Goal: Task Accomplishment & Management: Use online tool/utility

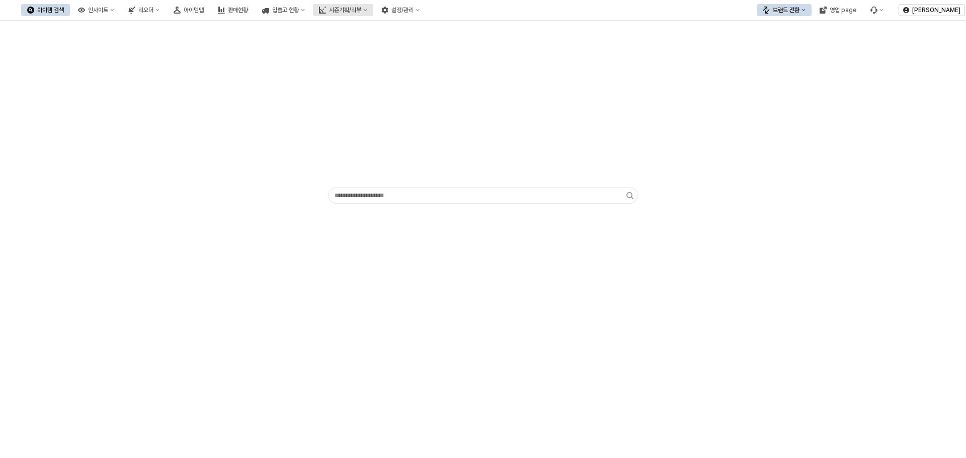
click at [361, 10] on div "시즌기획/리뷰" at bounding box center [345, 10] width 32 height 7
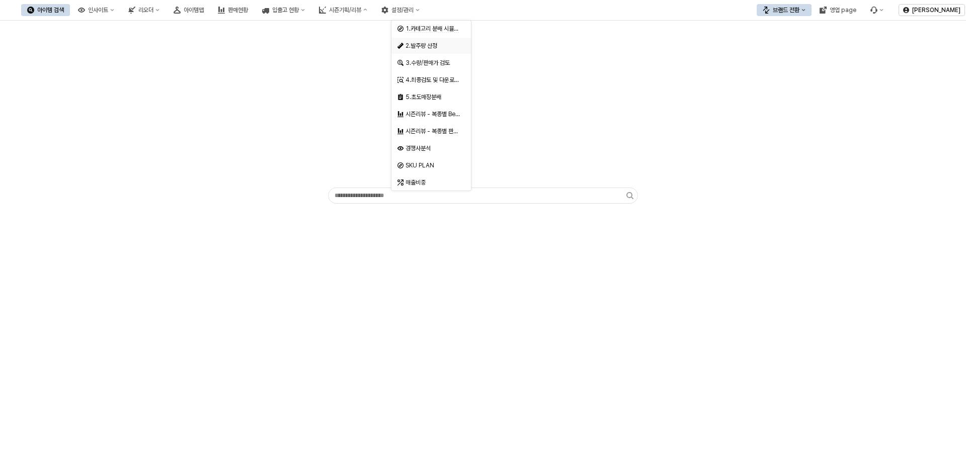
click at [440, 44] on div "2.발주량 산정" at bounding box center [431, 46] width 53 height 8
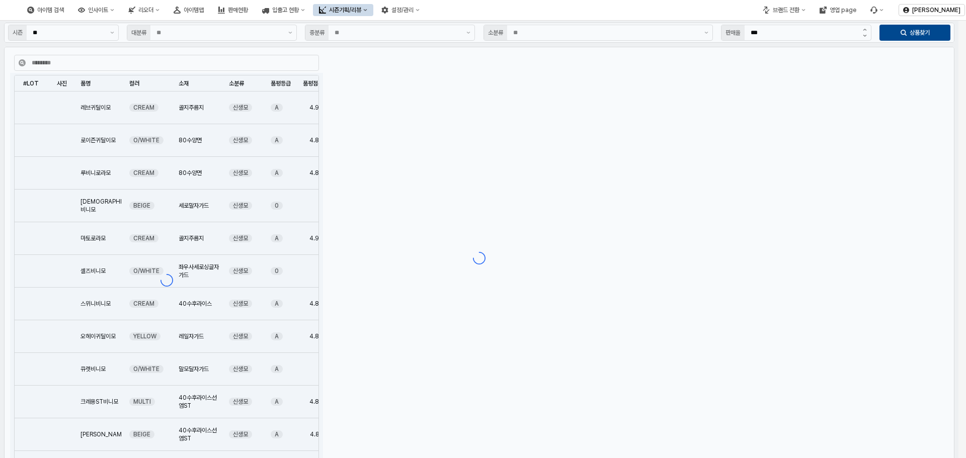
type input "**"
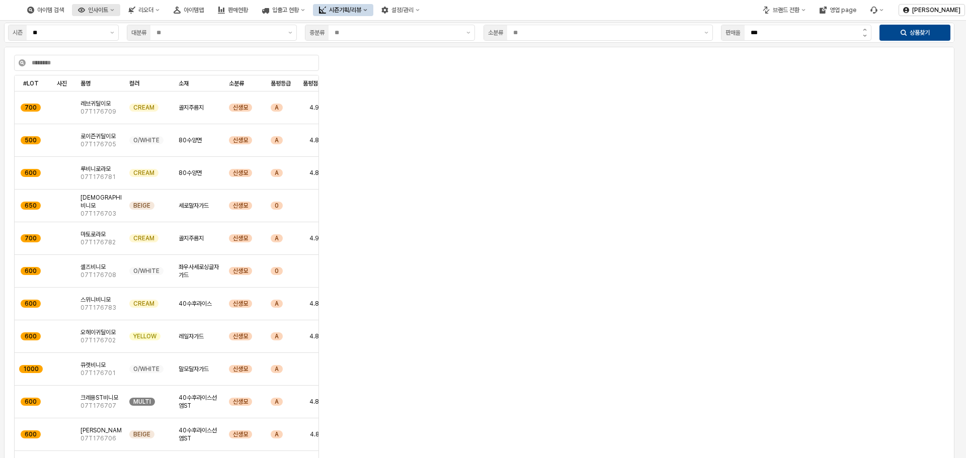
click at [108, 10] on div "인사이트" at bounding box center [98, 10] width 20 height 7
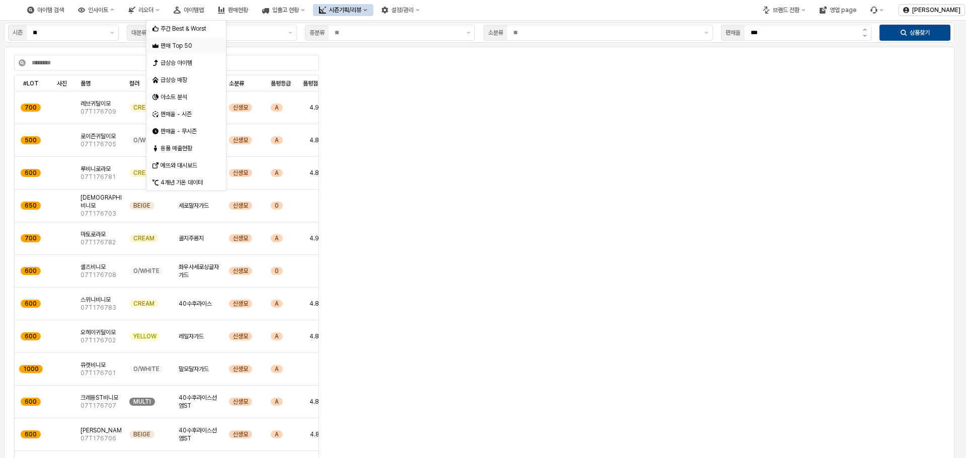
click at [201, 45] on div "판매 Top 50" at bounding box center [186, 46] width 53 height 8
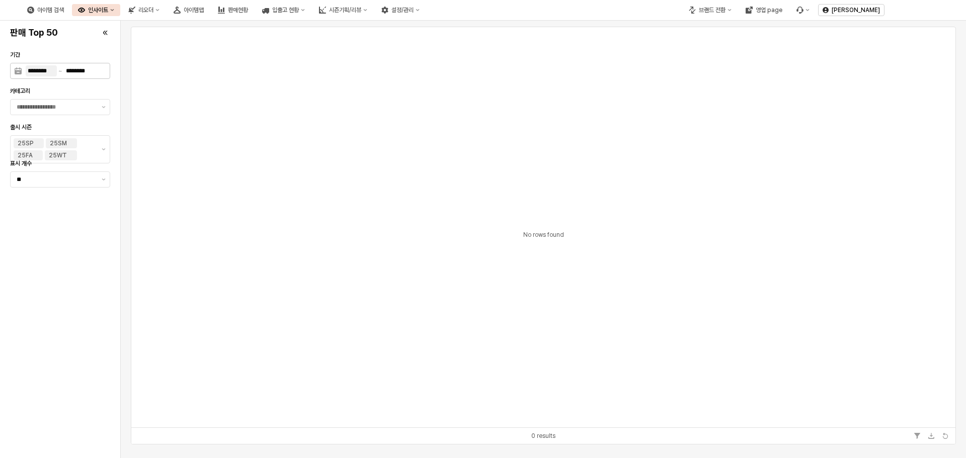
type input "**"
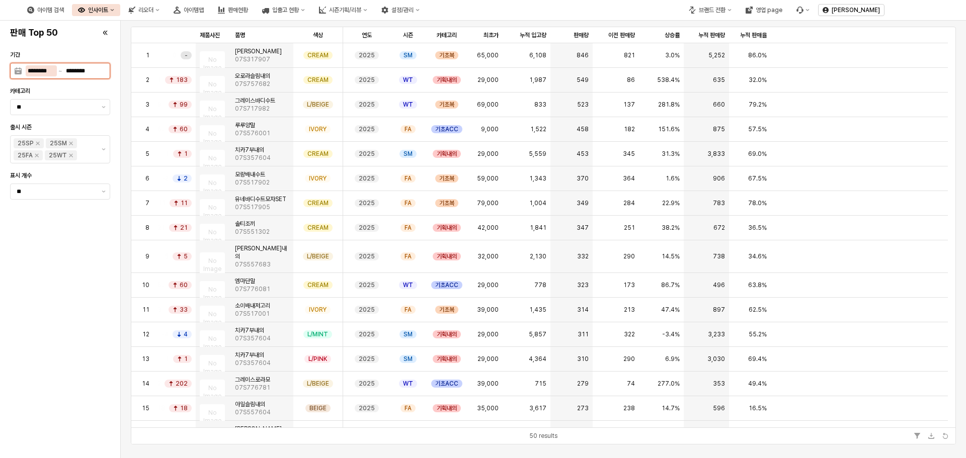
click at [37, 72] on input "********" at bounding box center [41, 70] width 31 height 11
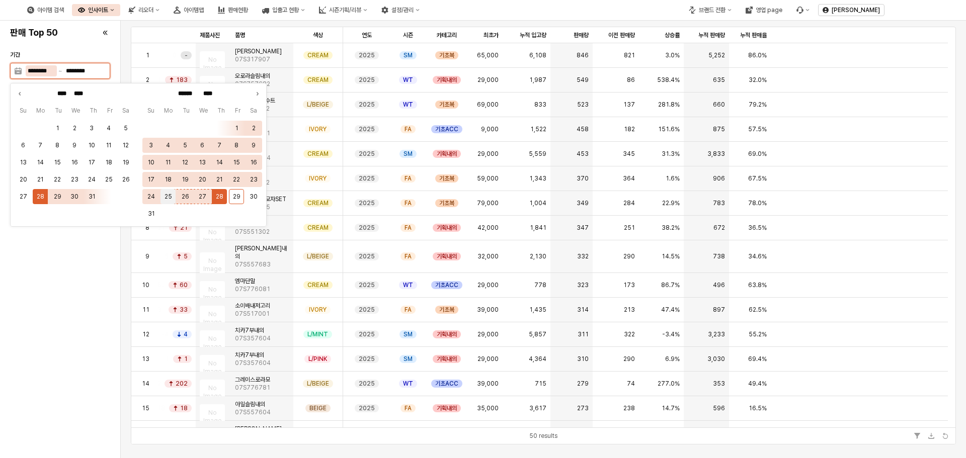
click at [164, 195] on button "25" at bounding box center [167, 196] width 15 height 15
type input "********"
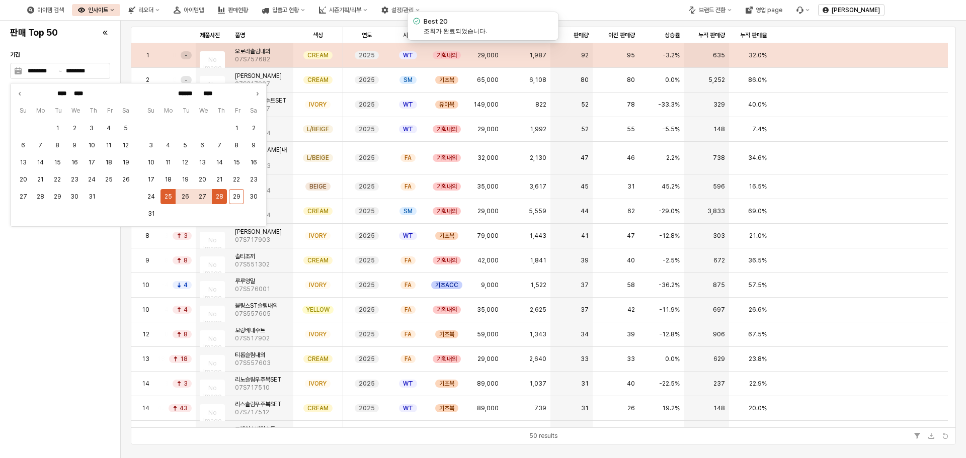
click at [88, 258] on div "기간 ******** ******** 카테고리 ** 출시 시즌 25SP 25SM 25FA 25WT 표시 개수 **" at bounding box center [60, 251] width 108 height 405
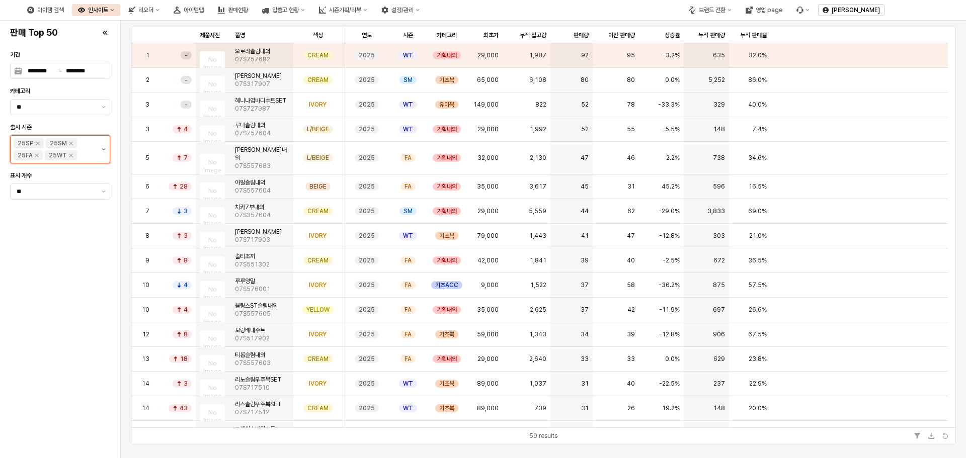
click at [103, 151] on button "제안 사항 표시" at bounding box center [104, 149] width 12 height 27
click at [40, 143] on icon "Remove 25SP" at bounding box center [38, 143] width 8 height 8
click at [41, 143] on icon "Remove 25SM" at bounding box center [39, 143] width 8 height 8
click at [76, 228] on div "기간 ******** ******** 카테고리 ** 출시 시즌 25FA 25WT 표시 개수 **" at bounding box center [60, 251] width 108 height 405
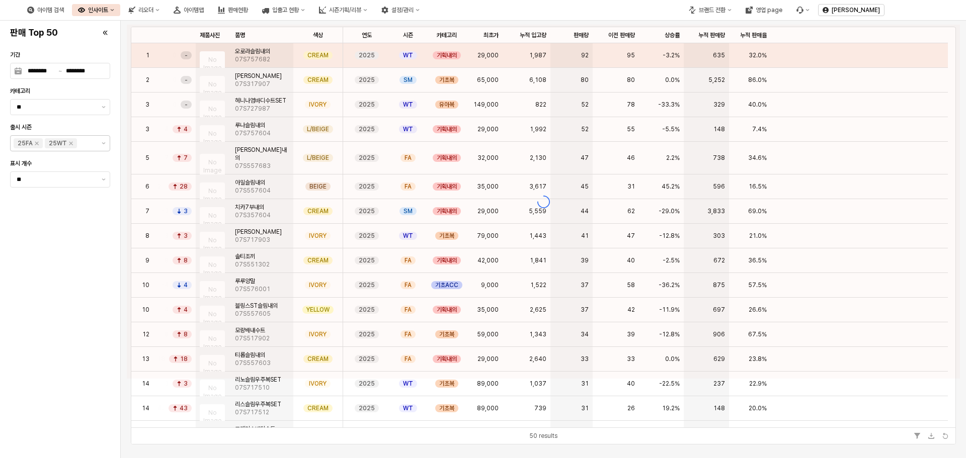
click at [590, 3] on div "아이템 검색 인사이트 리오더 아이템맵 판매현황 입출고 현황 시즌기획/리뷰 설정/관리" at bounding box center [332, 9] width 664 height 21
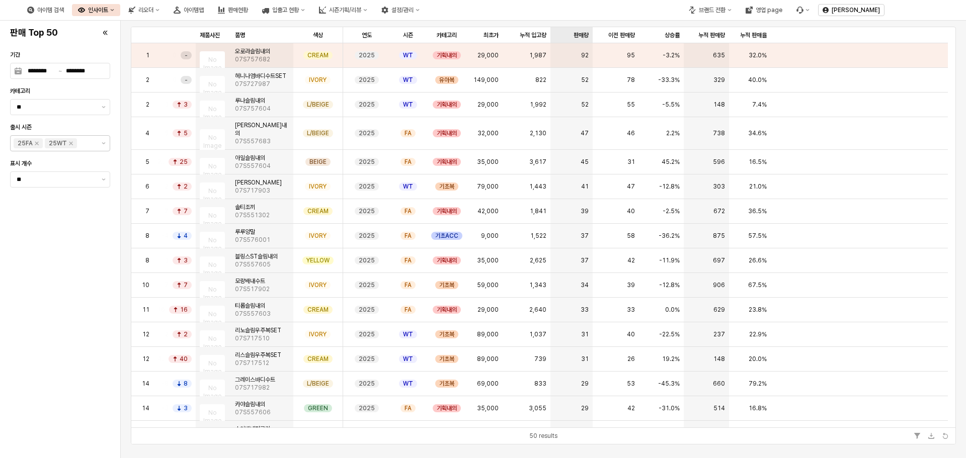
click at [579, 37] on div "판매량 판매량" at bounding box center [571, 35] width 42 height 16
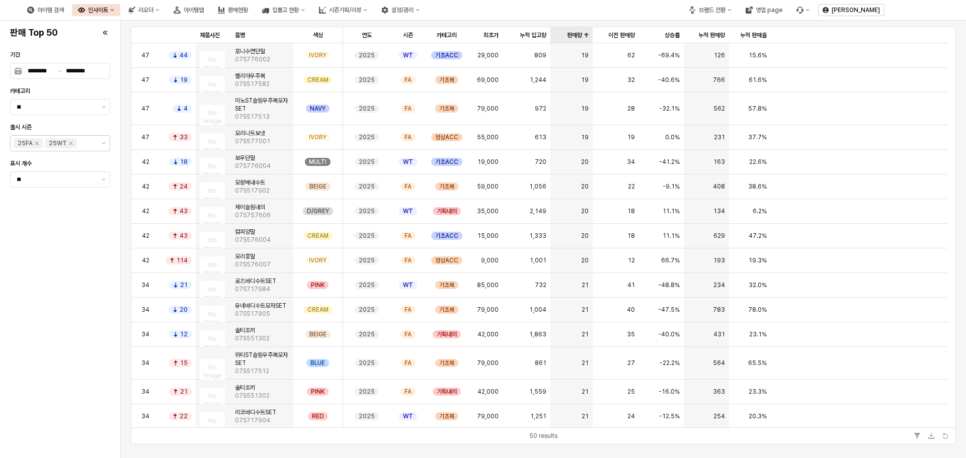
click at [579, 34] on div "판매량 판매량" at bounding box center [571, 35] width 42 height 16
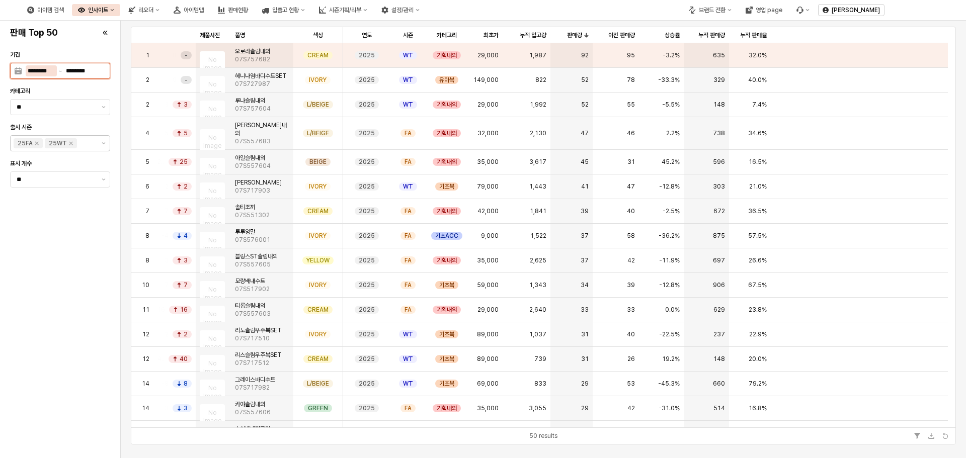
click at [98, 74] on div "******** ********" at bounding box center [66, 70] width 80 height 11
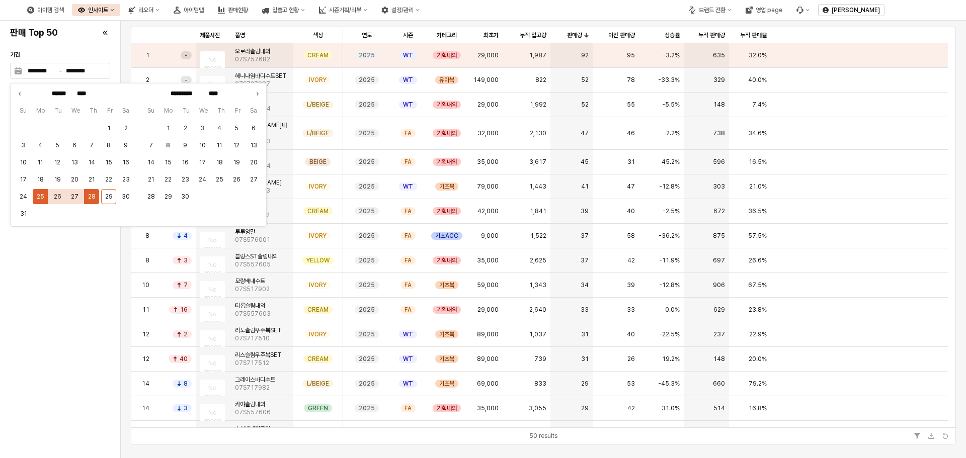
click at [52, 279] on div "기간 ******** ******** 카테고리 ** 출시 시즌 25FA 25WT 표시 개수 **" at bounding box center [60, 251] width 108 height 405
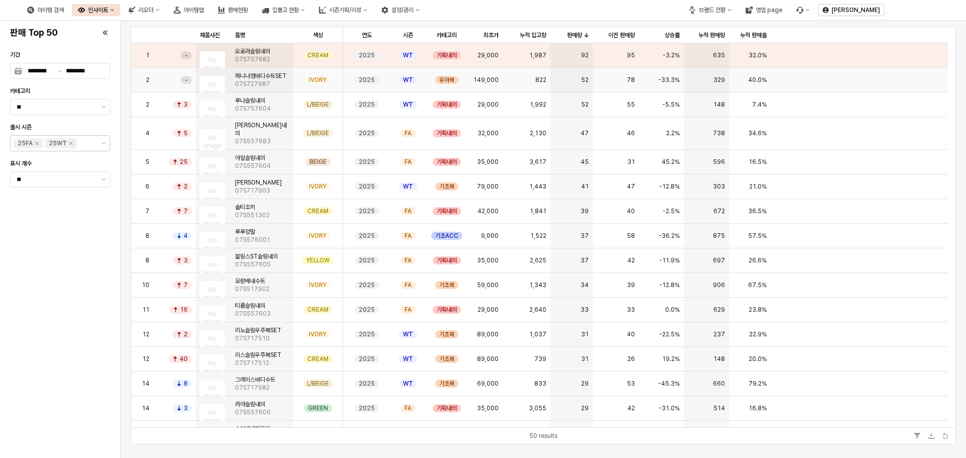
click at [200, 76] on img "App Frame" at bounding box center [200, 76] width 0 height 0
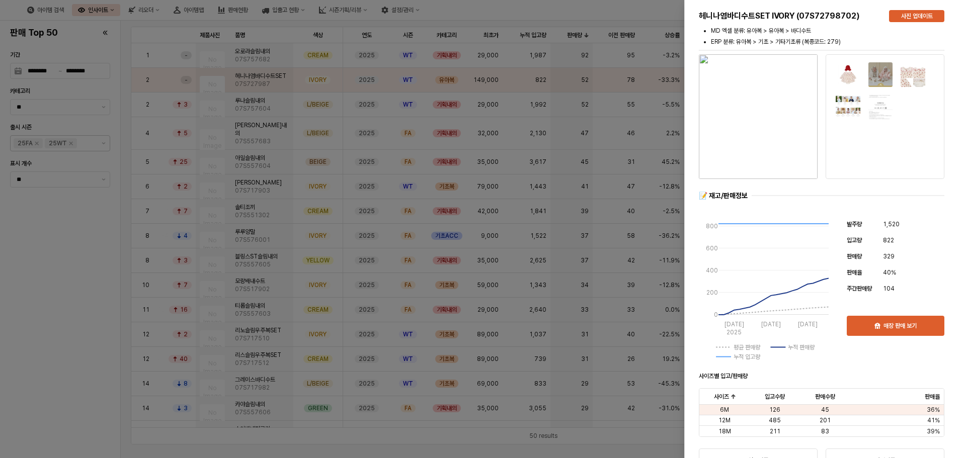
click at [610, 213] on div at bounding box center [483, 229] width 966 height 458
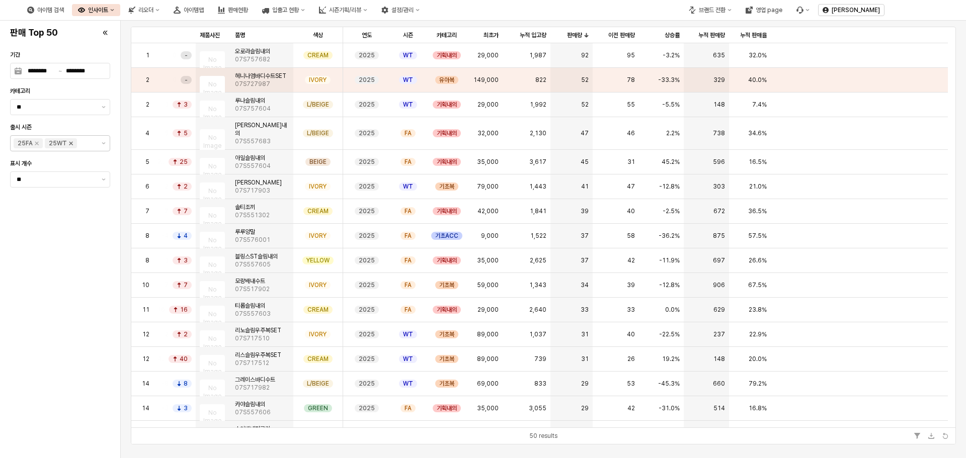
click at [69, 145] on icon "Remove 25WT" at bounding box center [71, 143] width 8 height 8
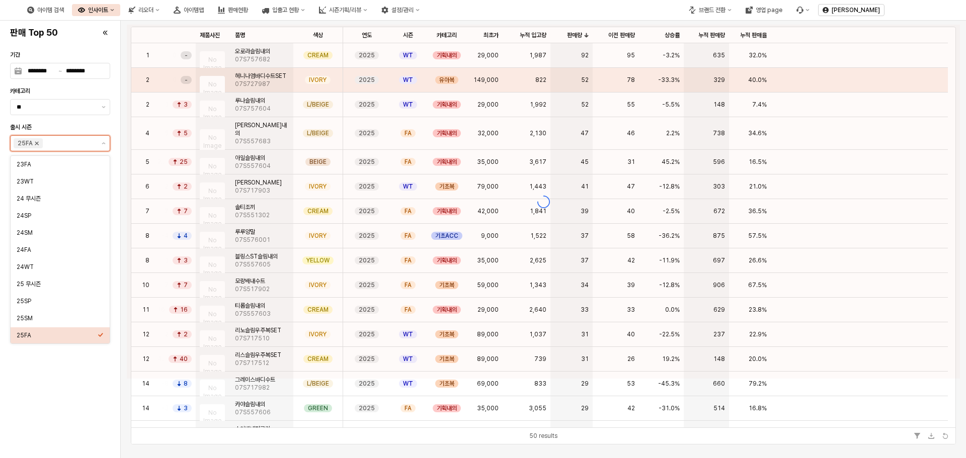
click at [40, 145] on icon "Remove 25FA" at bounding box center [37, 143] width 8 height 8
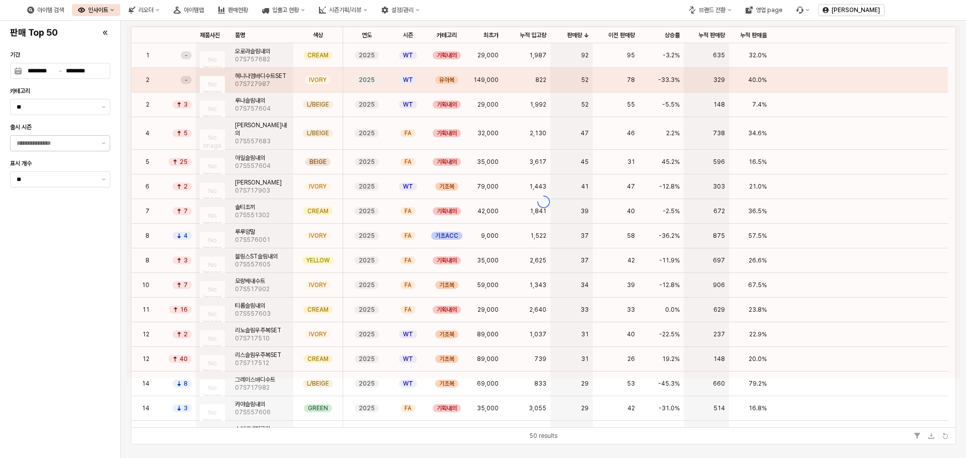
click at [48, 219] on div "기간 ******** ******** 카테고리 ** 출시 시즌 표시 개수 **" at bounding box center [60, 251] width 108 height 405
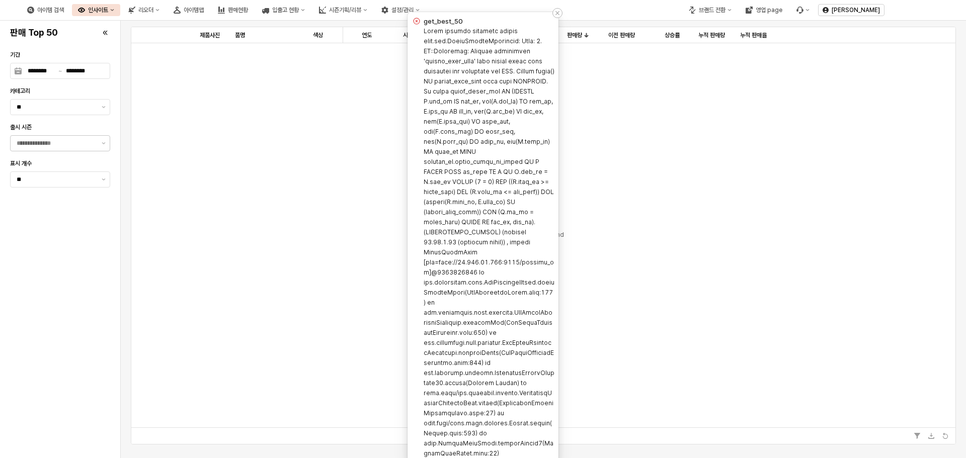
click at [560, 14] on div "Notifications (F8)" at bounding box center [557, 13] width 10 height 10
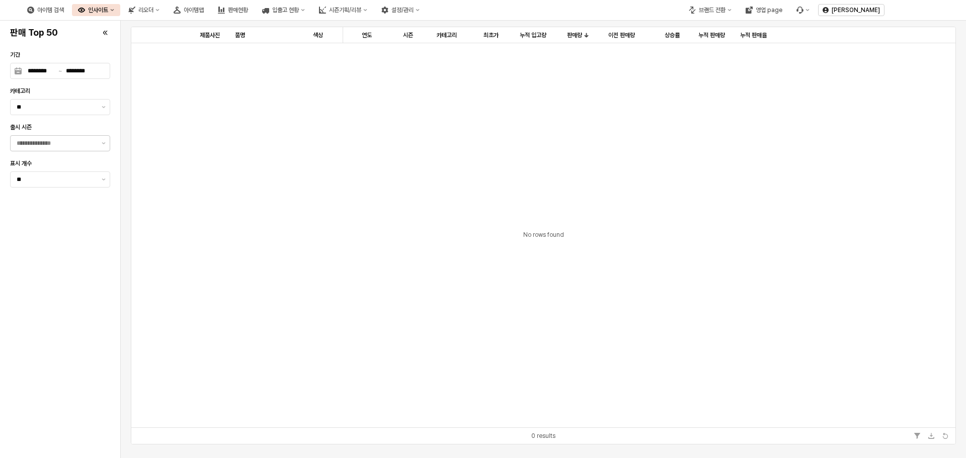
click at [5, 13] on img at bounding box center [5, 10] width 0 height 12
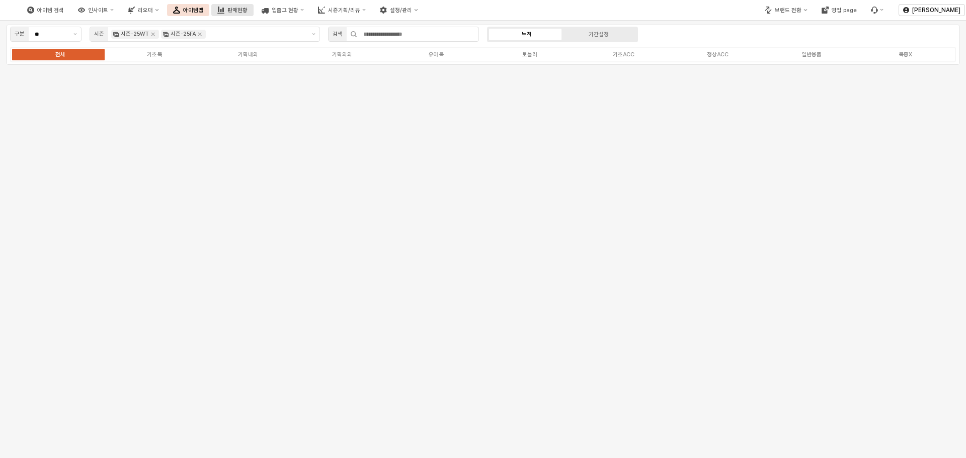
click at [247, 11] on div "판매현황" at bounding box center [237, 10] width 20 height 7
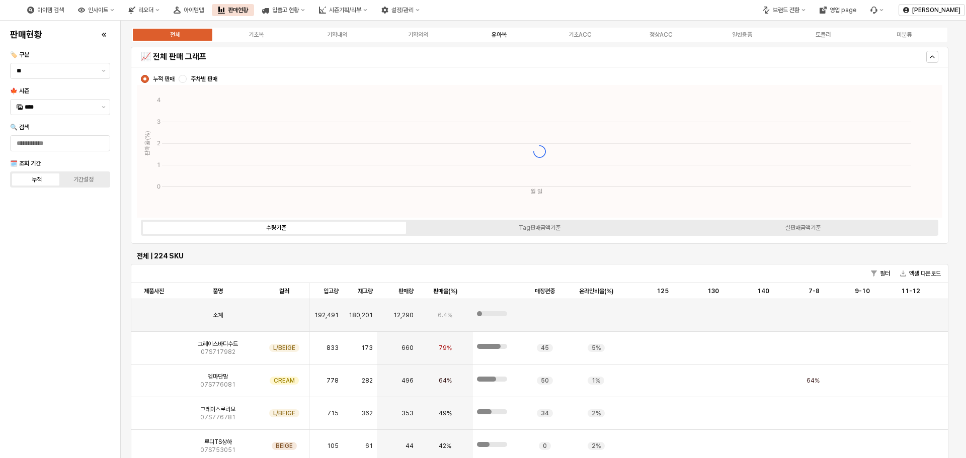
click at [495, 38] on div "유아복" at bounding box center [498, 34] width 15 height 7
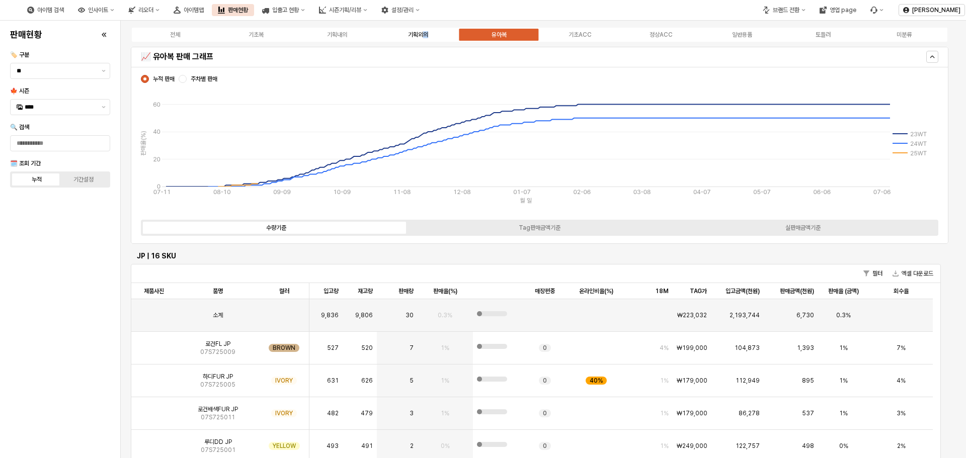
click at [426, 35] on div "기획외의" at bounding box center [418, 34] width 20 height 7
click at [425, 37] on div "기획외의" at bounding box center [418, 34] width 20 height 7
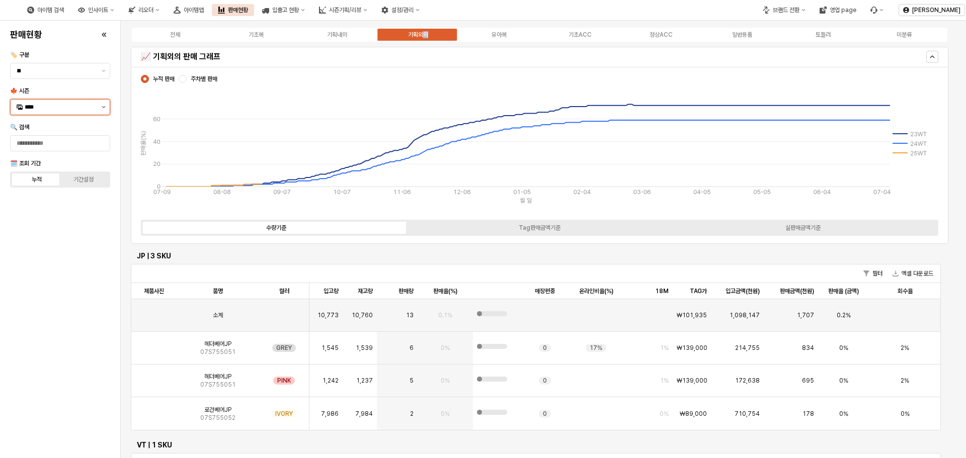
click at [103, 113] on button "제안 사항 표시" at bounding box center [104, 107] width 12 height 15
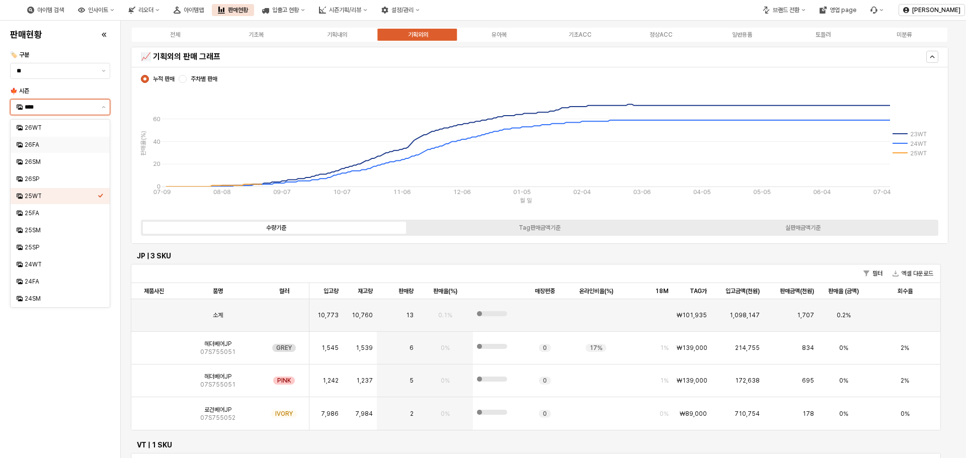
click at [76, 145] on div "26FA" at bounding box center [61, 145] width 73 height 8
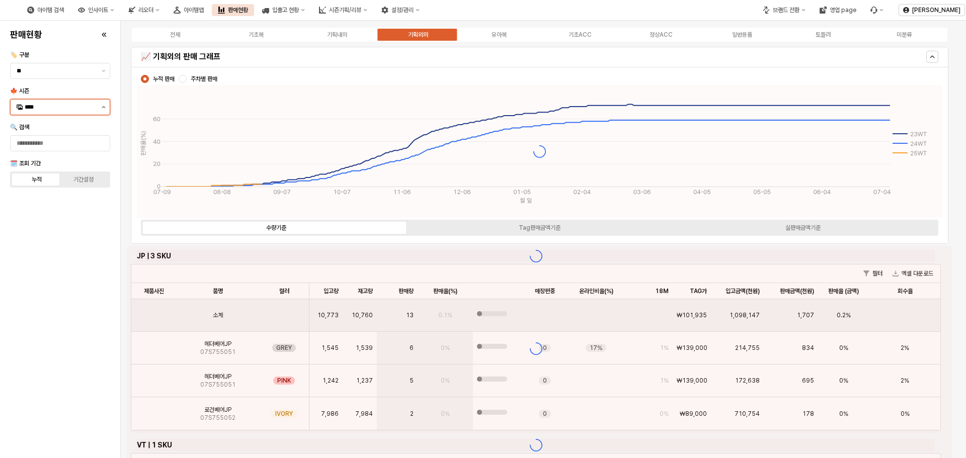
click at [103, 106] on button "제안 사항 표시" at bounding box center [104, 107] width 12 height 15
click at [51, 209] on div "25FA" at bounding box center [61, 213] width 73 height 8
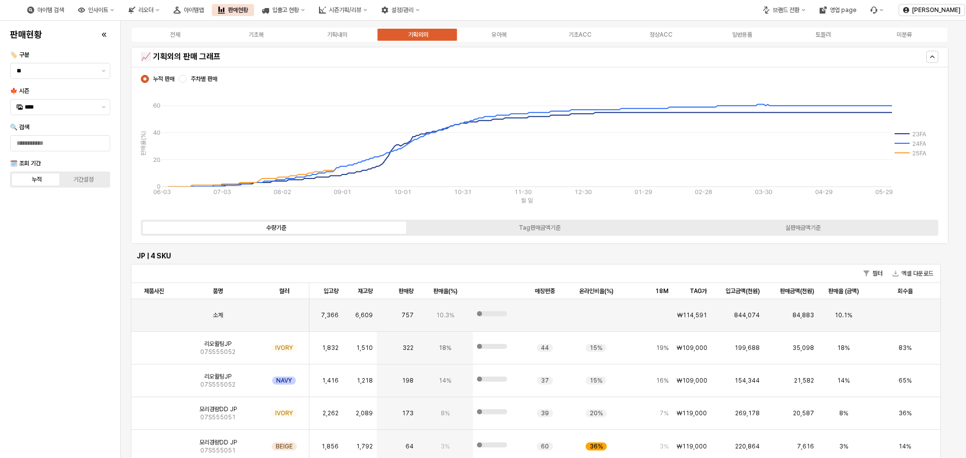
click at [89, 243] on div "판매현황 🏷️ 구분 ** 🍁 시즌 **** 🔍 검색 🗓️ 조회 기간 누적 기간설정" at bounding box center [60, 240] width 108 height 430
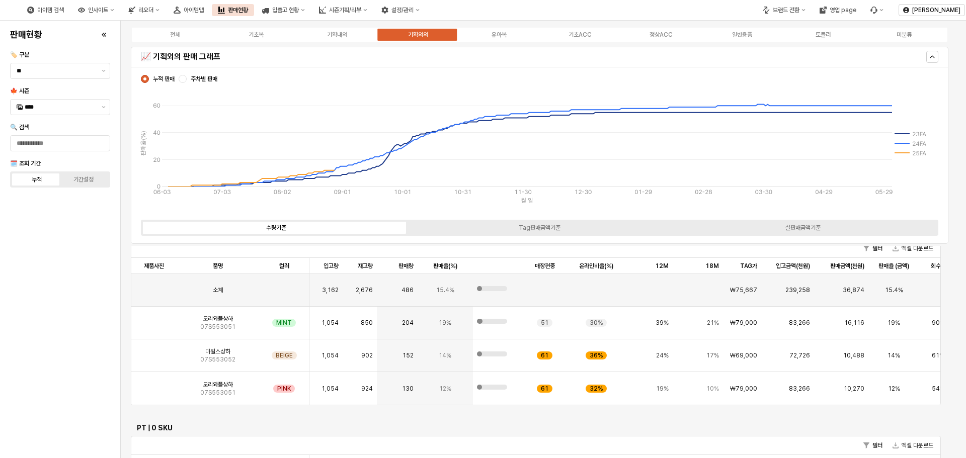
scroll to position [398, 0]
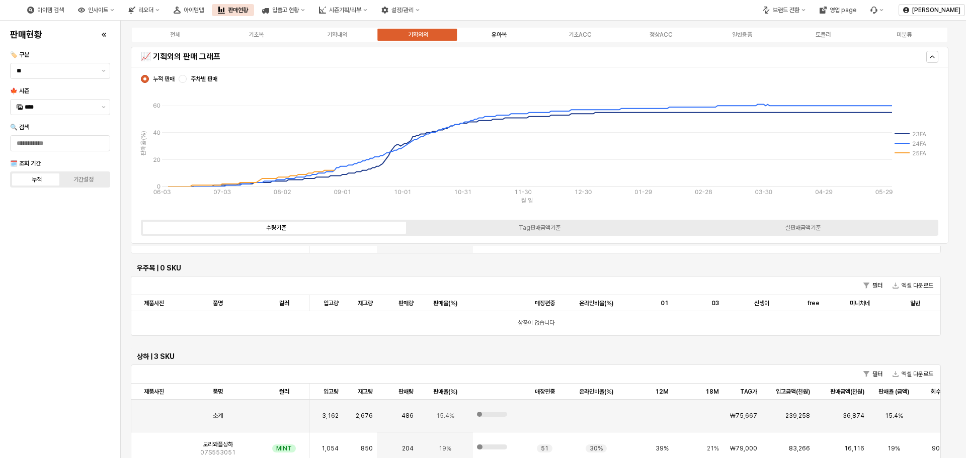
click at [516, 35] on label "유아복" at bounding box center [498, 34] width 81 height 9
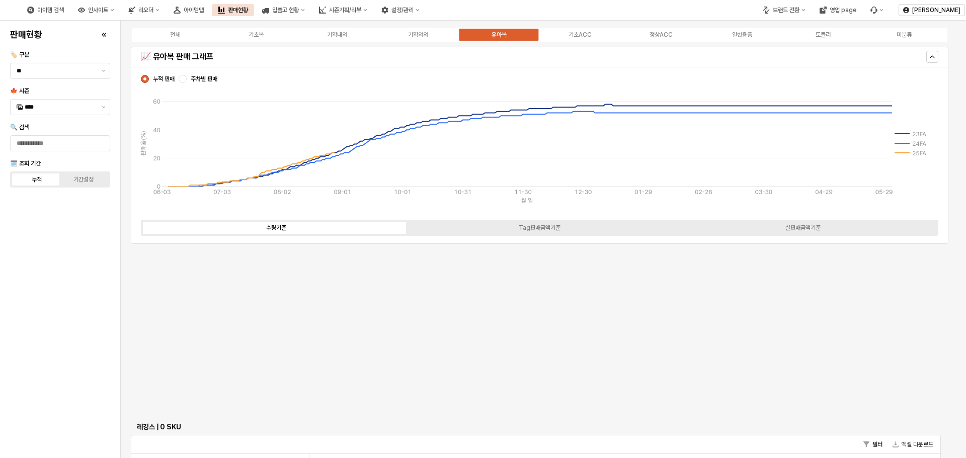
scroll to position [1336, 0]
click at [487, 33] on label "유아복" at bounding box center [498, 34] width 81 height 9
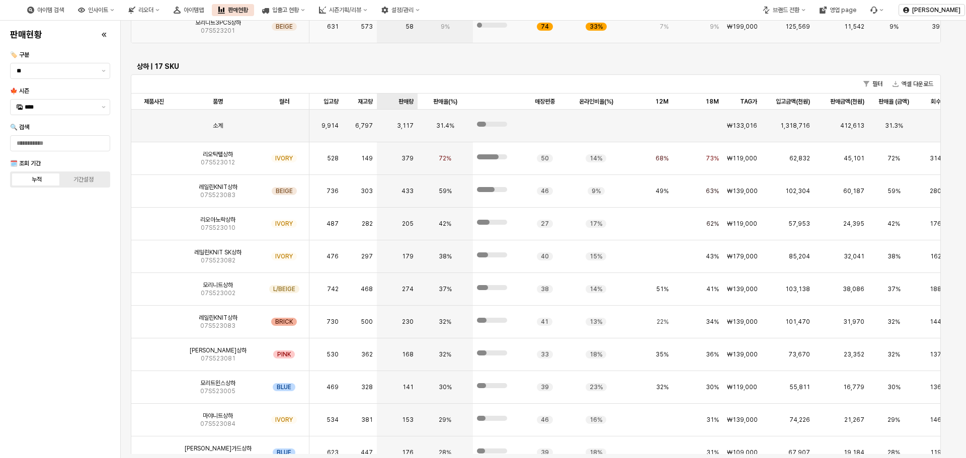
scroll to position [2809, 0]
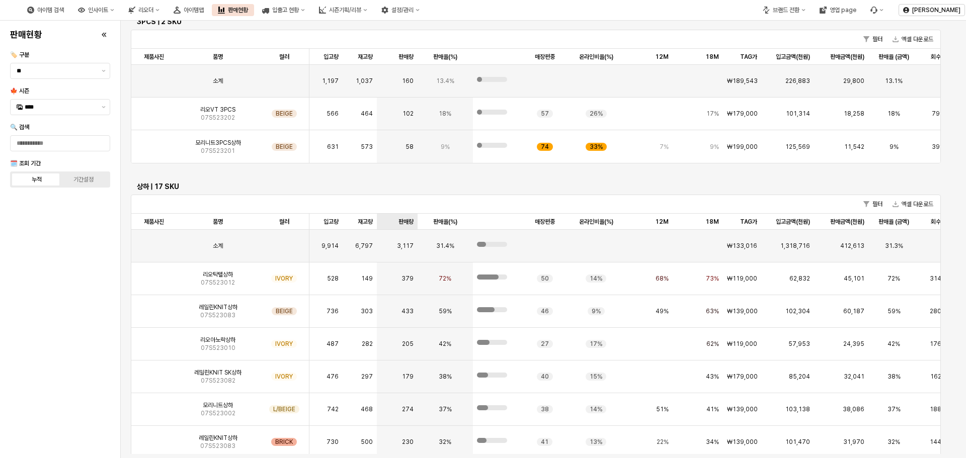
click at [408, 221] on div "판매량 판매량" at bounding box center [397, 222] width 40 height 16
click at [495, 203] on div "필터 엑셀 다운로드" at bounding box center [535, 204] width 809 height 19
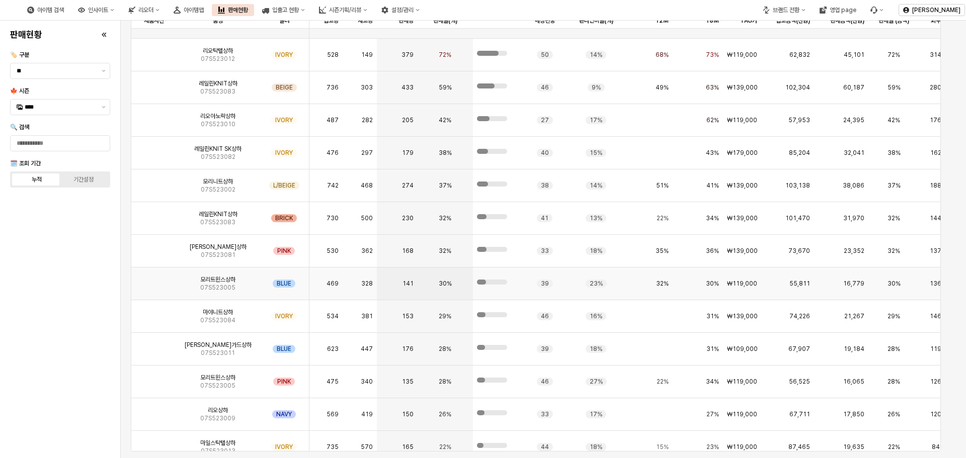
scroll to position [0, 0]
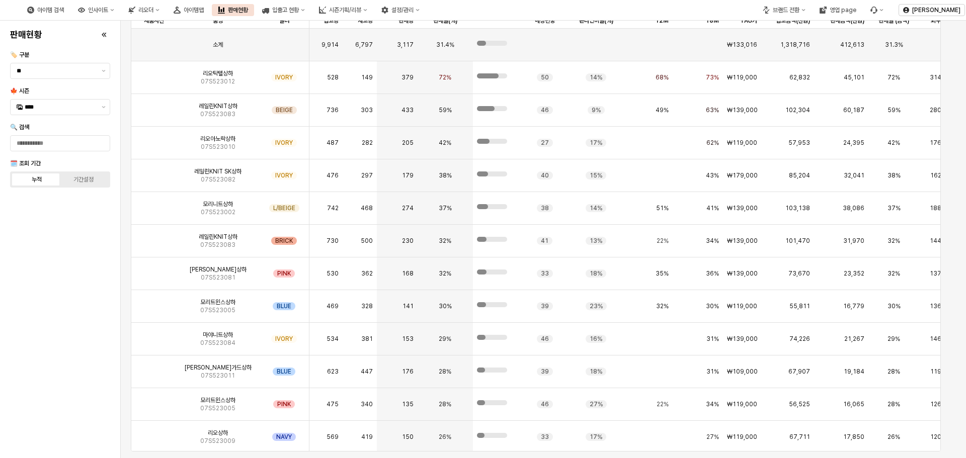
click at [29, 318] on div "판매현황 🏷️ 구분 ** 🍁 시즌 **** 🔍 검색 🗓️ 조회 기간 누적 기간설정" at bounding box center [60, 240] width 108 height 430
click at [142, 126] on div "App Frame" at bounding box center [153, 110] width 45 height 33
click at [297, 160] on div "IVORY" at bounding box center [284, 175] width 50 height 33
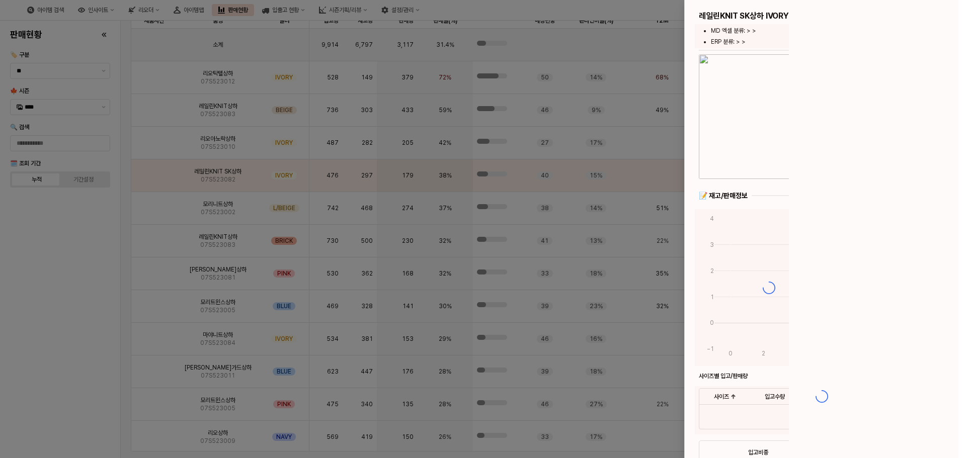
click at [429, 296] on div at bounding box center [483, 229] width 966 height 458
click at [542, 376] on div at bounding box center [483, 229] width 966 height 458
click at [152, 132] on div at bounding box center [483, 229] width 966 height 458
click at [194, 158] on div at bounding box center [483, 229] width 966 height 458
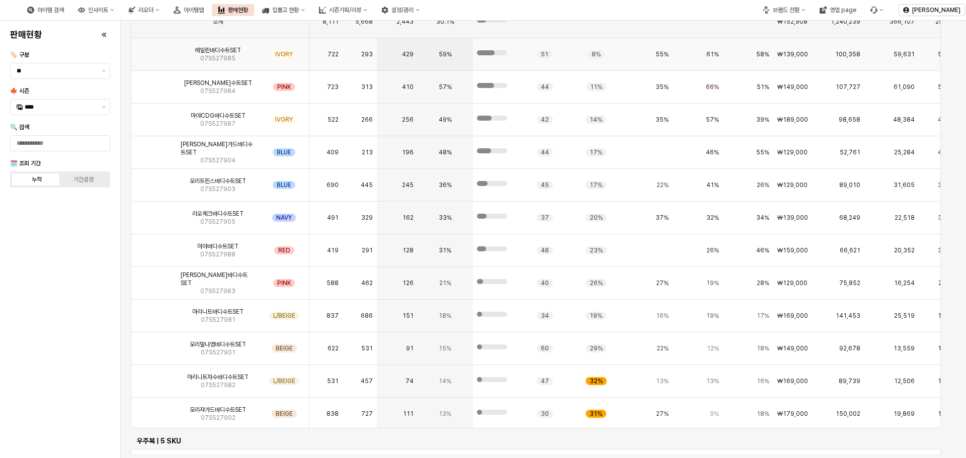
scroll to position [1498, 0]
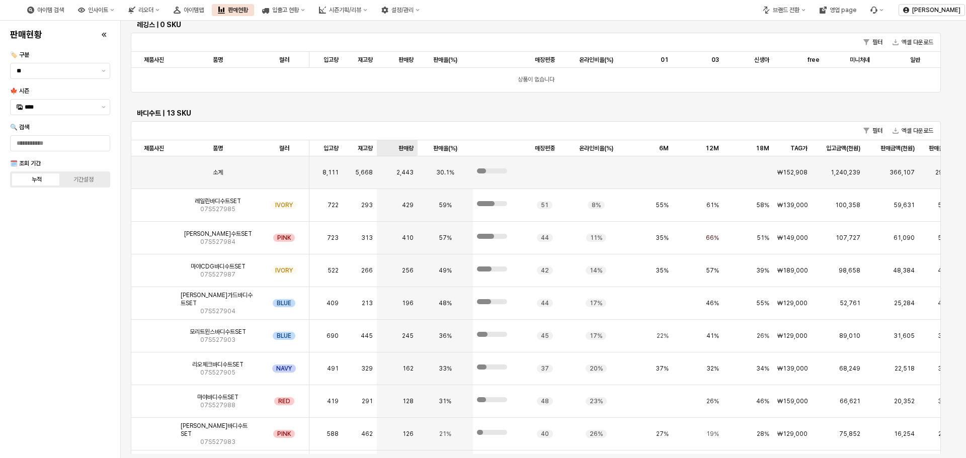
click at [400, 150] on div "판매량 판매량" at bounding box center [397, 148] width 40 height 16
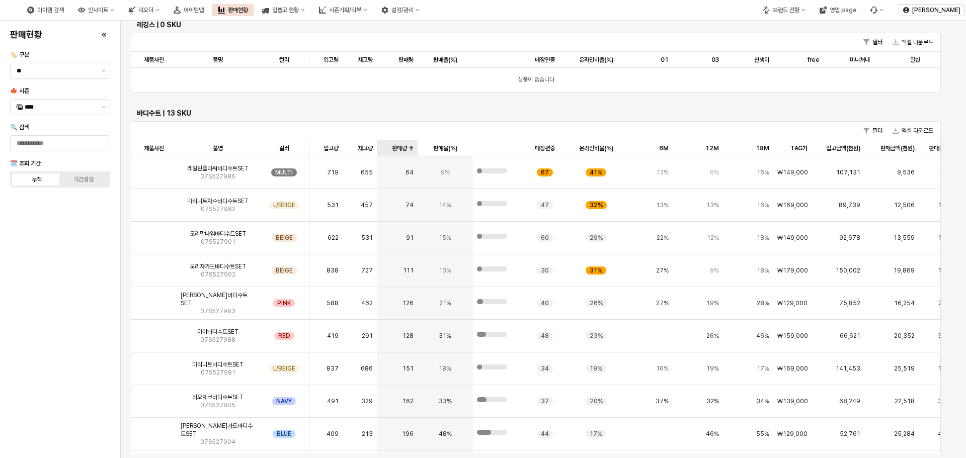
click at [403, 149] on div "판매량 판매량" at bounding box center [397, 148] width 40 height 16
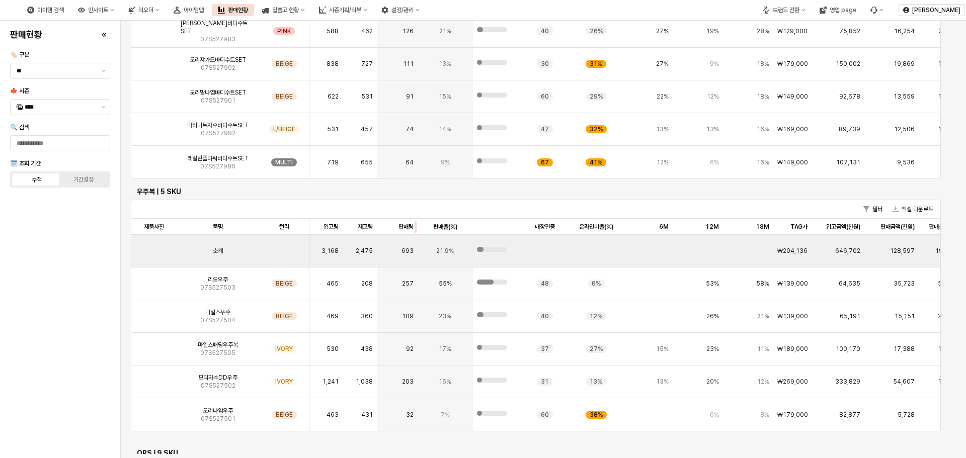
scroll to position [1900, 0]
click at [417, 221] on div "App Frame" at bounding box center [417, 225] width 0 height 16
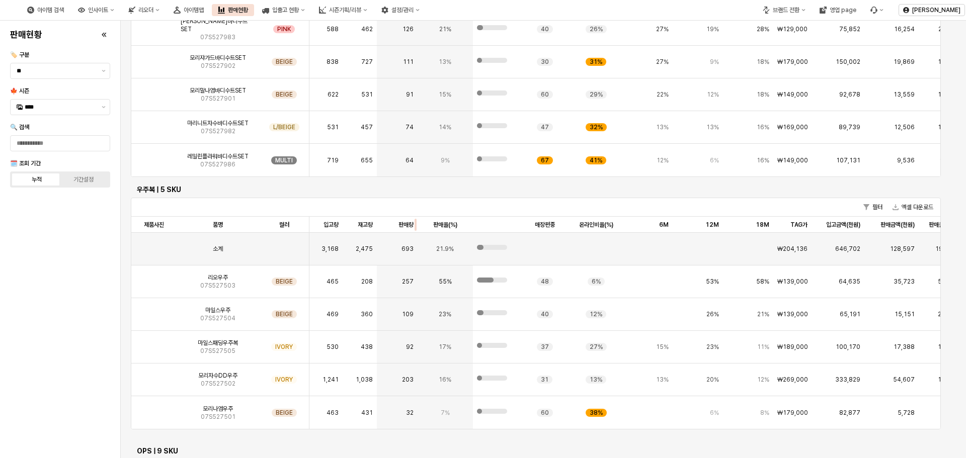
click at [417, 224] on div "App Frame" at bounding box center [417, 225] width 0 height 16
click at [406, 223] on div "판매량 판매량" at bounding box center [397, 225] width 40 height 16
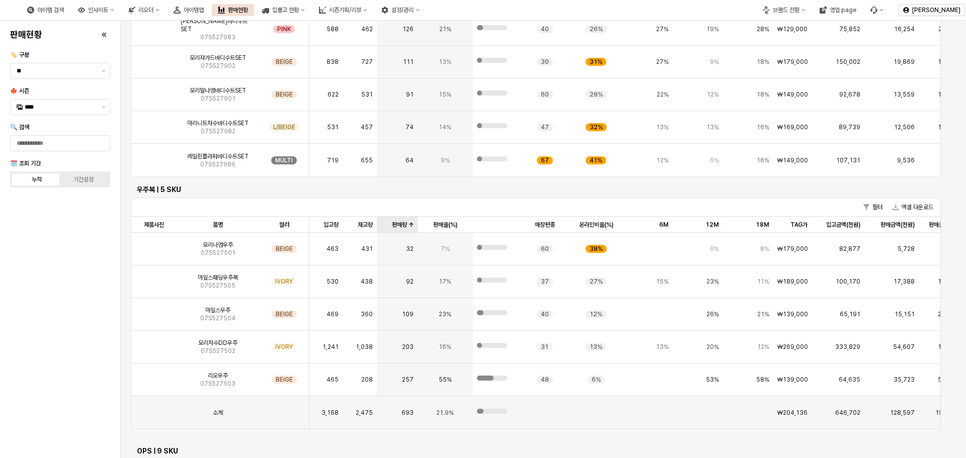
click at [406, 223] on div "판매량 판매량" at bounding box center [397, 225] width 40 height 16
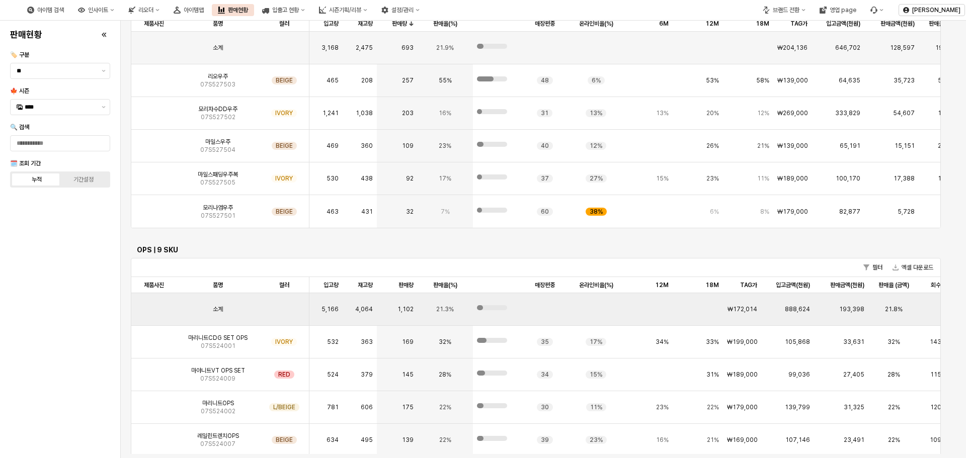
scroll to position [2202, 0]
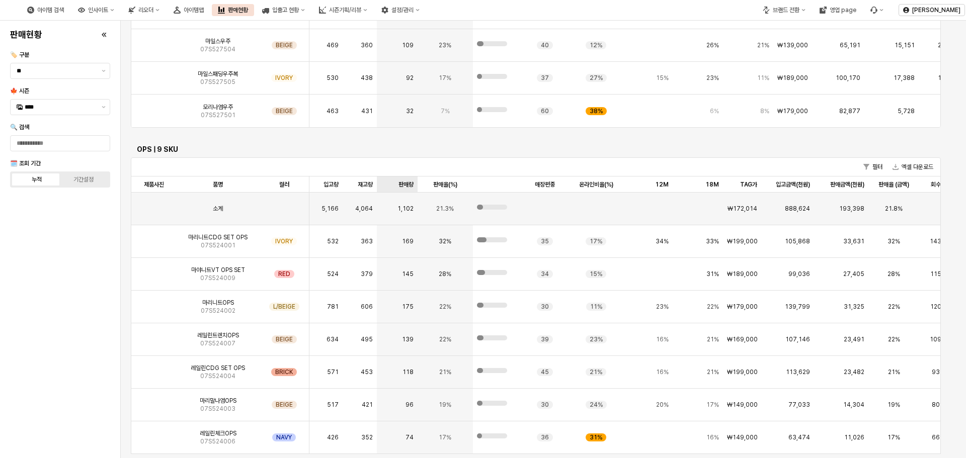
click at [400, 184] on div "판매량 판매량" at bounding box center [397, 185] width 40 height 16
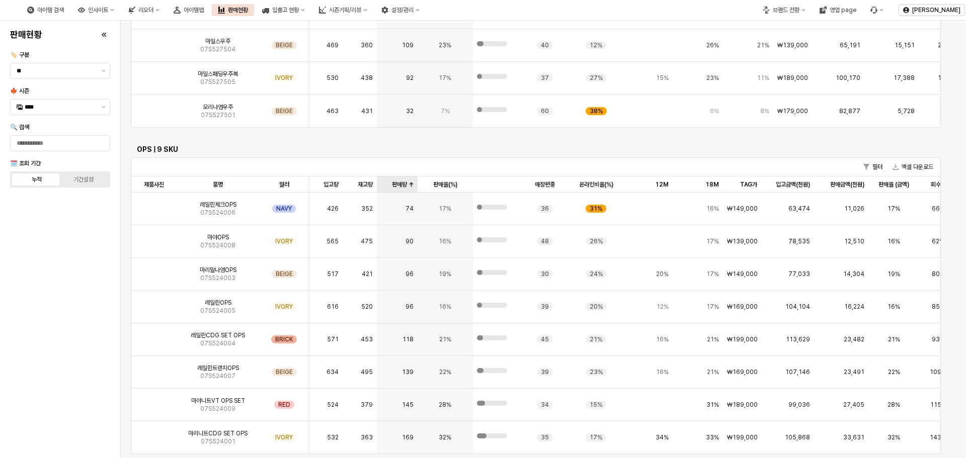
click at [400, 184] on div "판매량 판매량" at bounding box center [397, 185] width 40 height 16
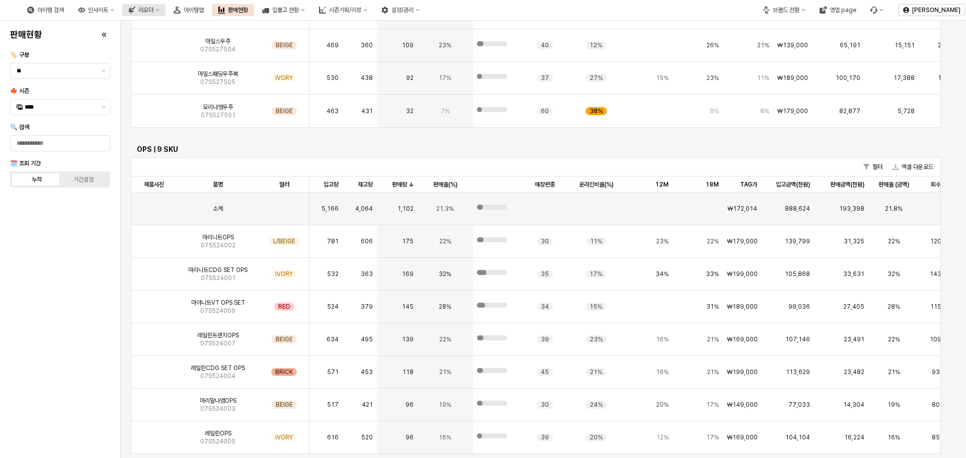
click at [153, 7] on div "리오더" at bounding box center [145, 10] width 15 height 7
click at [99, 328] on div "판매현황 🏷️ 구분 ** 🍁 시즌 **** 🔍 검색 🗓️ 조회 기간 누적 기간설정" at bounding box center [60, 240] width 108 height 430
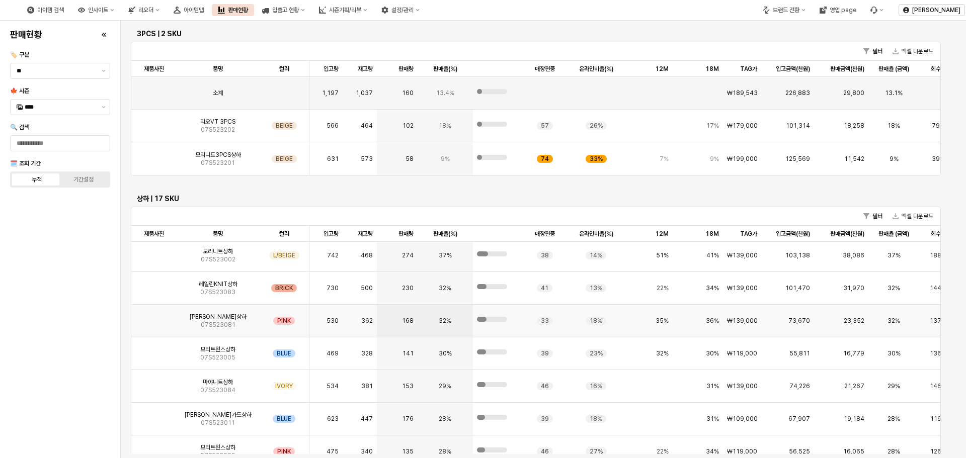
scroll to position [2806, 0]
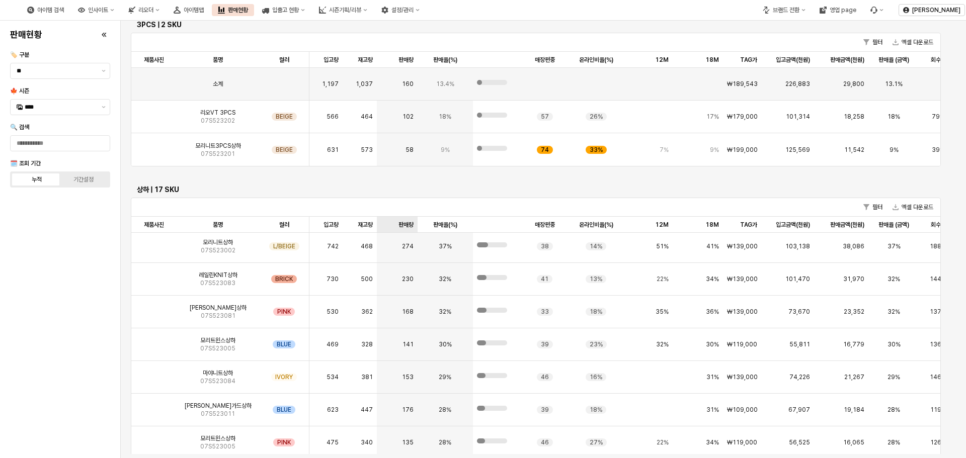
click at [400, 227] on div "판매량 판매량" at bounding box center [397, 225] width 40 height 16
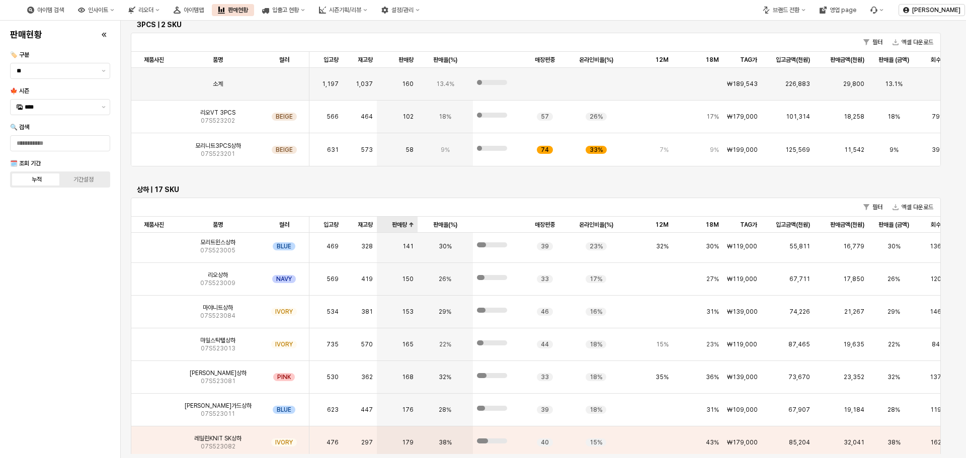
click at [400, 227] on div "판매량 판매량" at bounding box center [397, 225] width 40 height 16
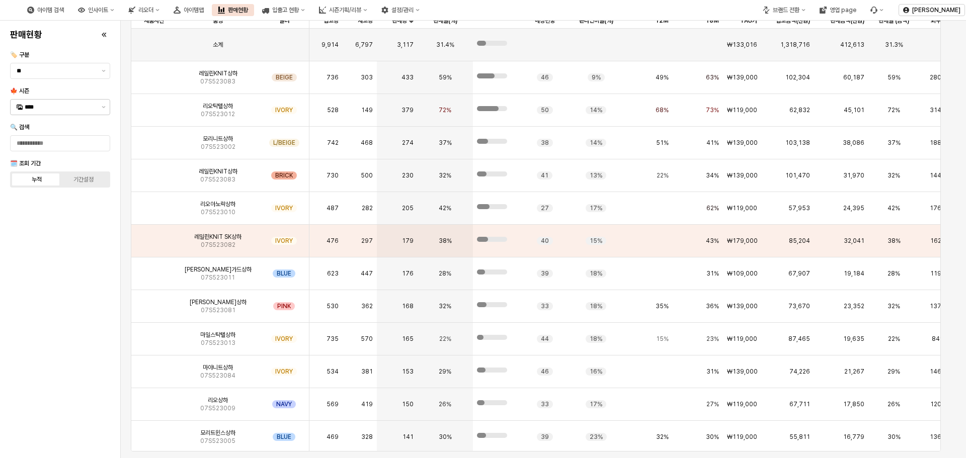
scroll to position [2758, 0]
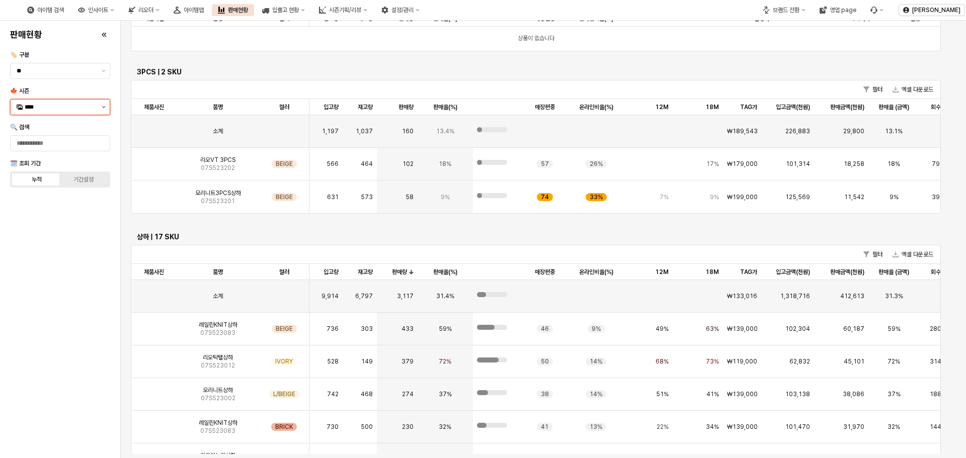
click at [95, 111] on input "****" at bounding box center [60, 107] width 71 height 10
click at [103, 110] on button "제안 사항 표시" at bounding box center [104, 107] width 12 height 15
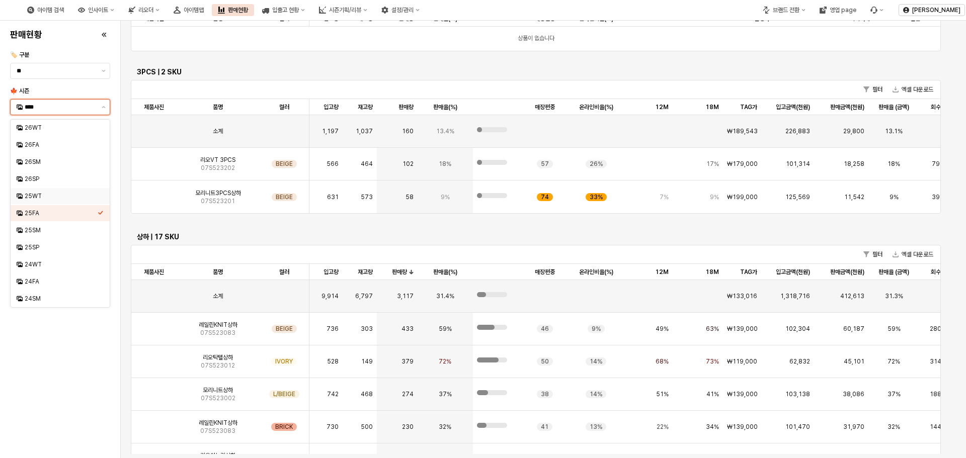
click at [56, 196] on div "25WT" at bounding box center [61, 196] width 73 height 8
type input "****"
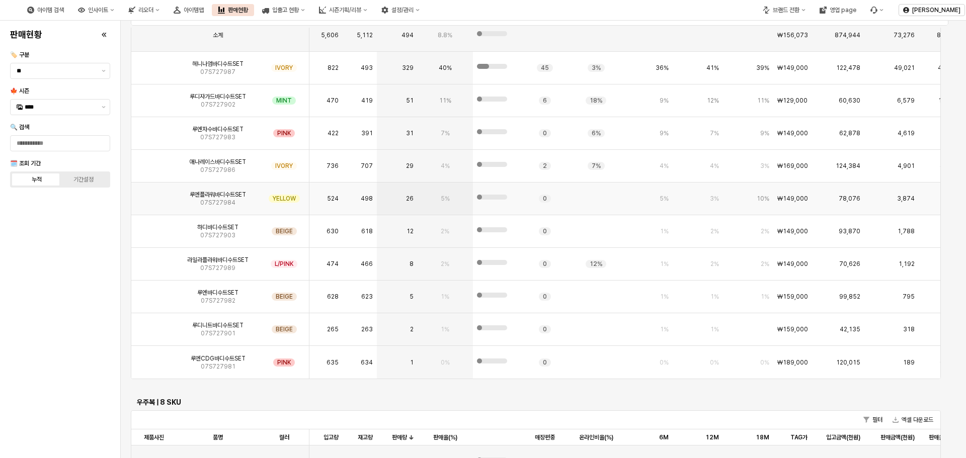
scroll to position [1688, 0]
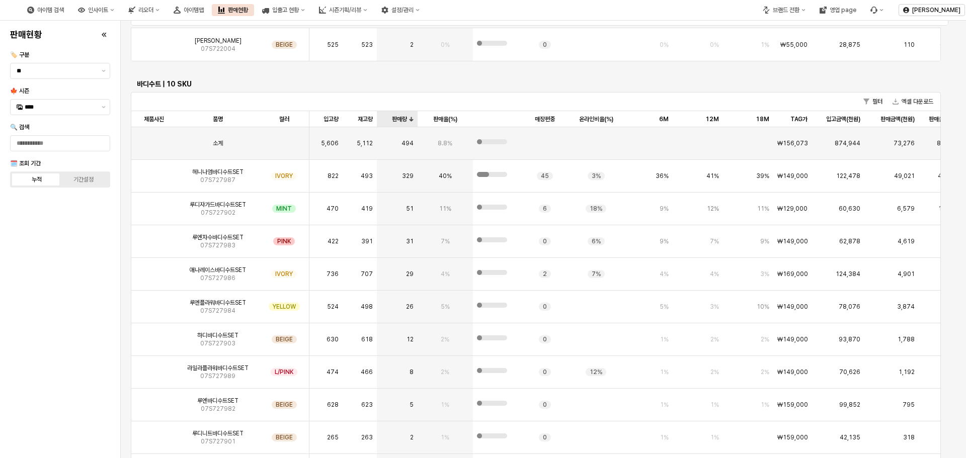
click at [407, 117] on div "판매량 판매량" at bounding box center [397, 119] width 40 height 16
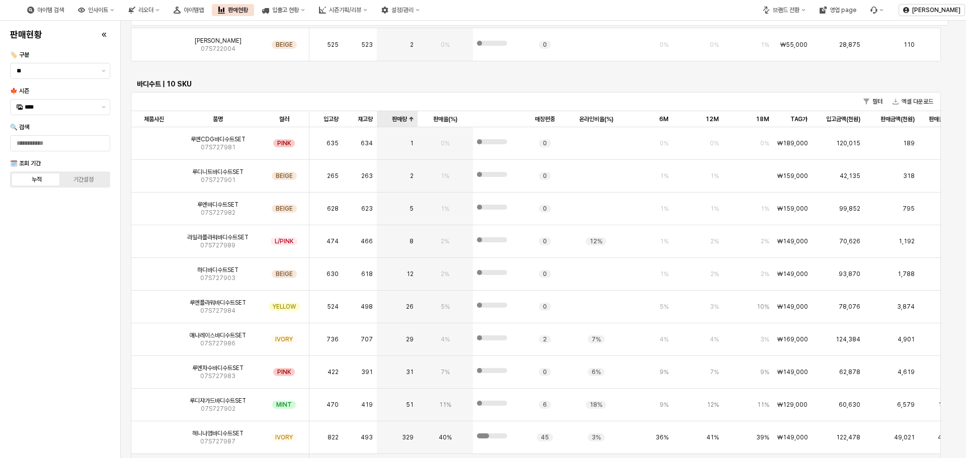
click at [407, 117] on div "판매량 판매량" at bounding box center [397, 119] width 40 height 16
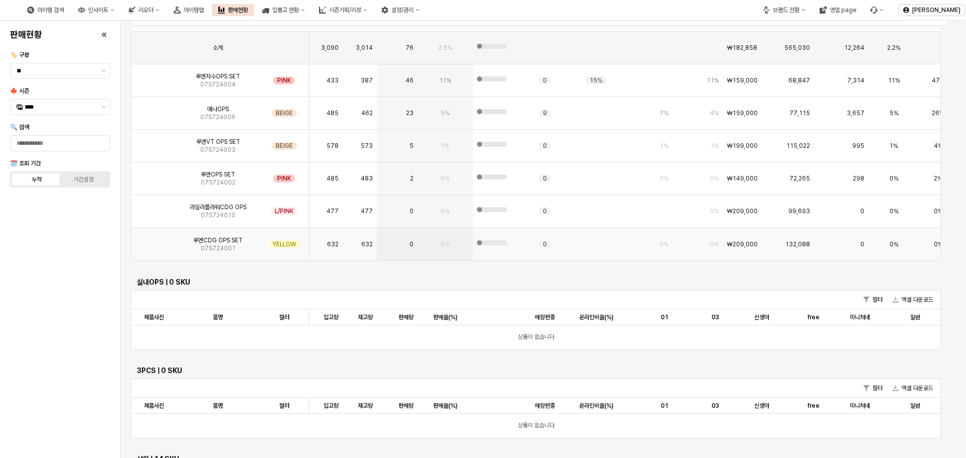
scroll to position [2493, 0]
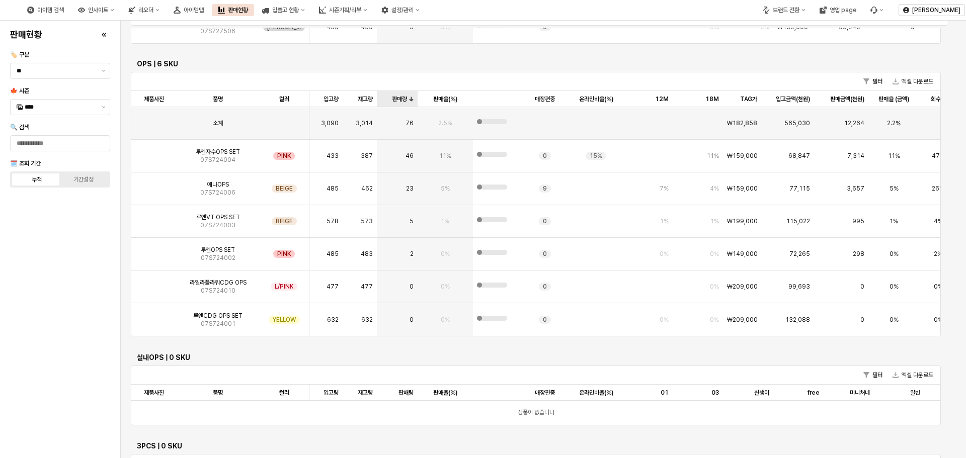
click at [403, 98] on div "판매량 판매량" at bounding box center [397, 99] width 40 height 16
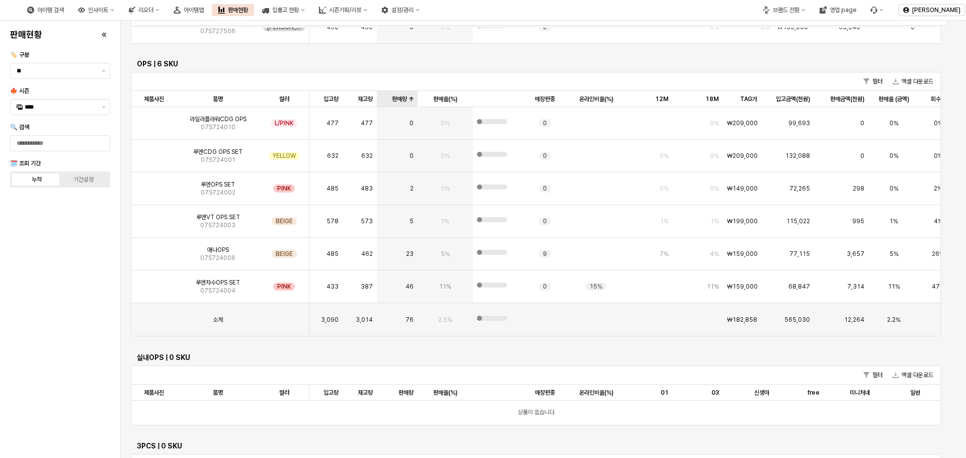
click at [403, 98] on div "판매량 판매량" at bounding box center [397, 99] width 40 height 16
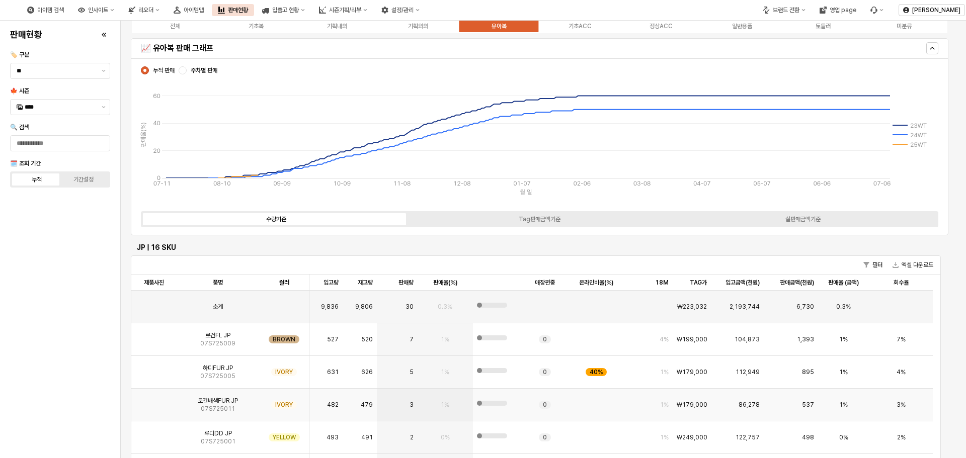
scroll to position [0, 0]
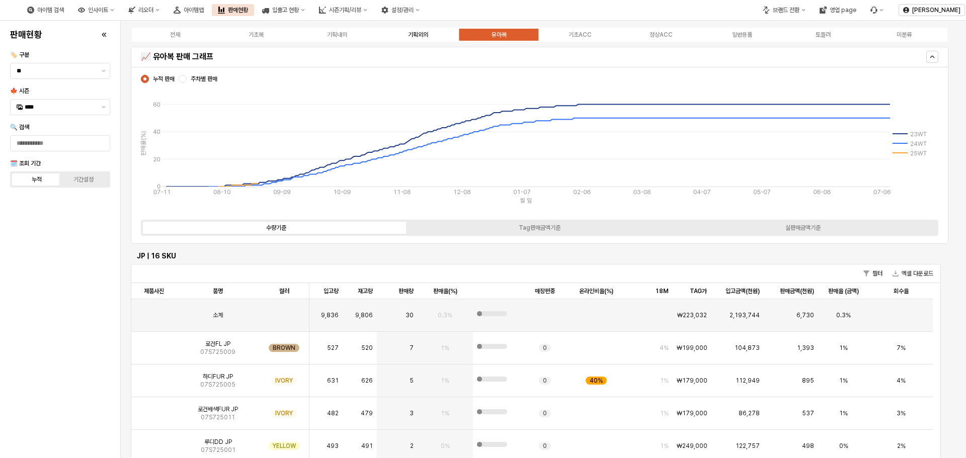
click at [428, 32] on div "기획외의" at bounding box center [418, 34] width 20 height 7
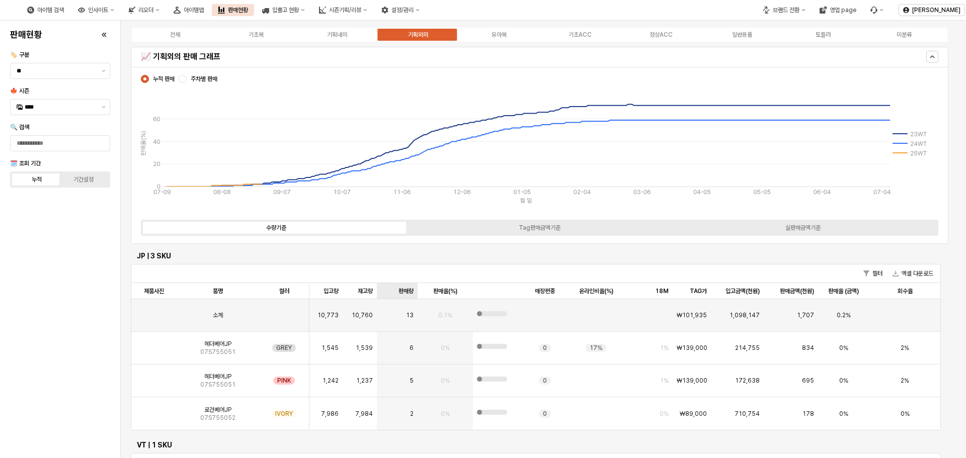
click at [404, 291] on div "판매량 판매량" at bounding box center [397, 291] width 40 height 16
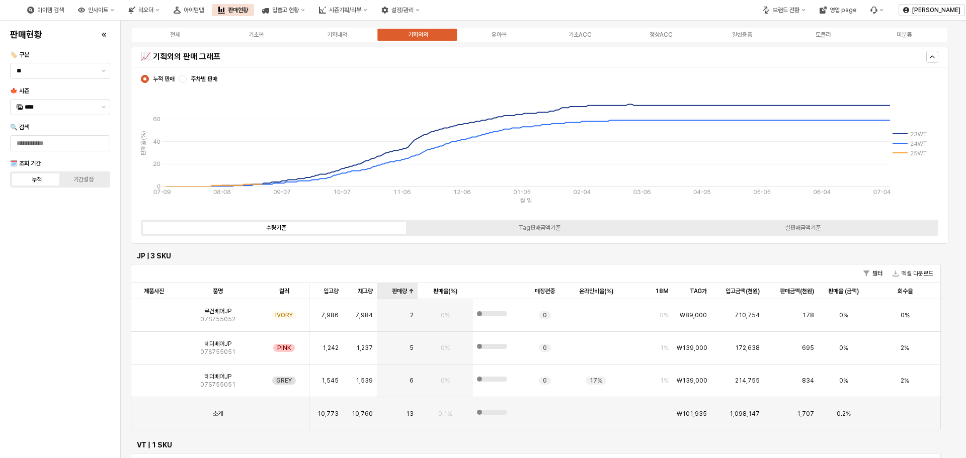
click at [404, 291] on div "판매량 판매량" at bounding box center [397, 291] width 40 height 16
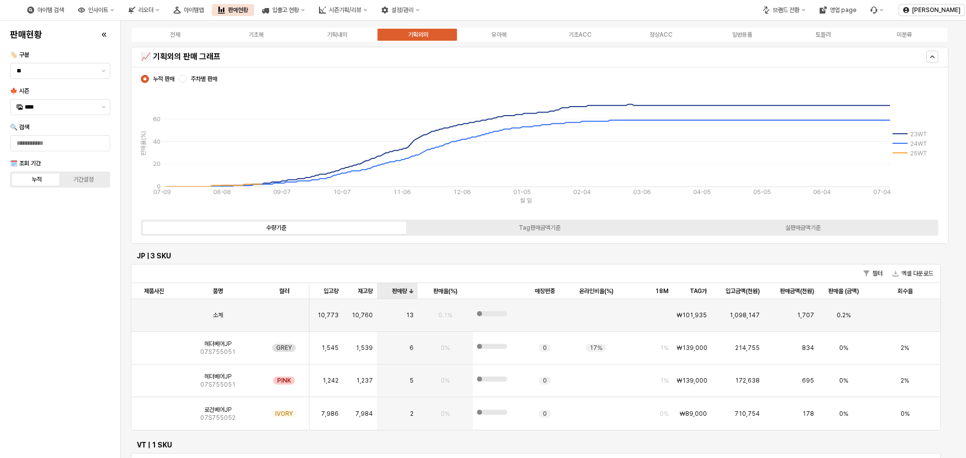
click at [404, 291] on div "판매량 판매량" at bounding box center [397, 291] width 40 height 16
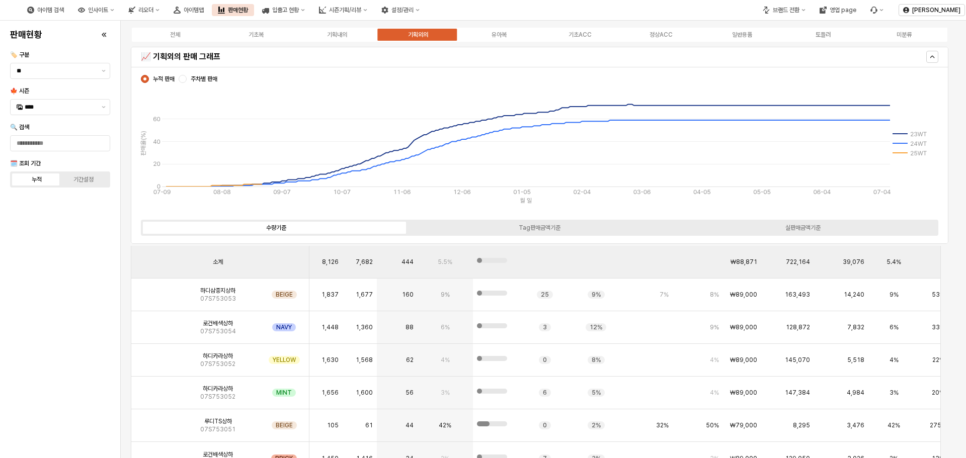
scroll to position [503, 0]
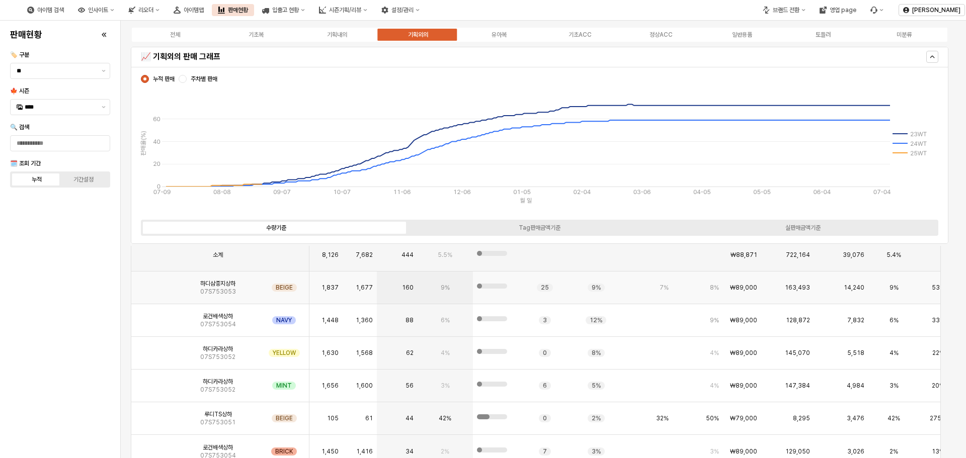
click at [154, 284] on img "App Frame" at bounding box center [154, 284] width 0 height 0
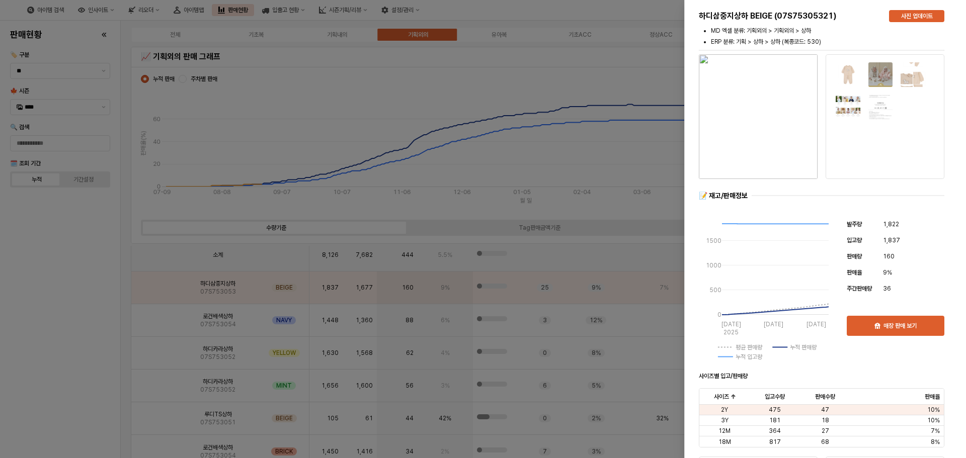
click at [313, 318] on div at bounding box center [483, 229] width 966 height 458
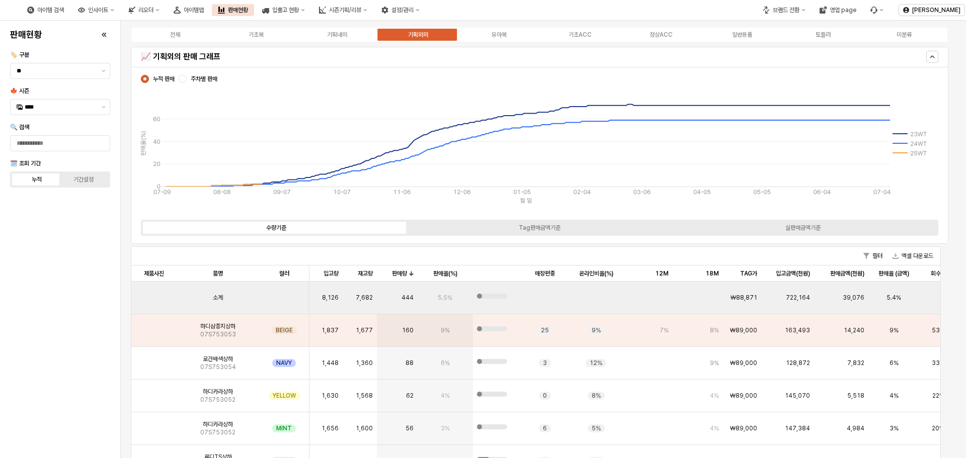
scroll to position [402, 0]
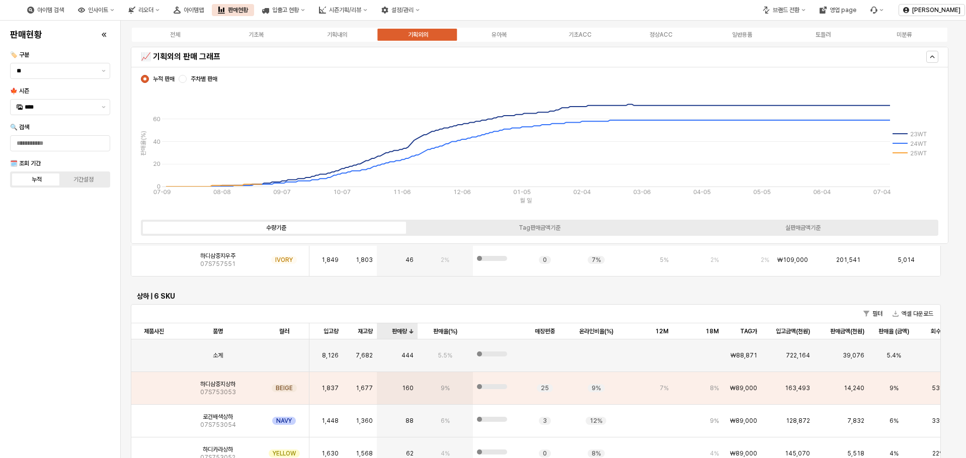
click at [403, 333] on div "판매량 판매량" at bounding box center [397, 331] width 40 height 16
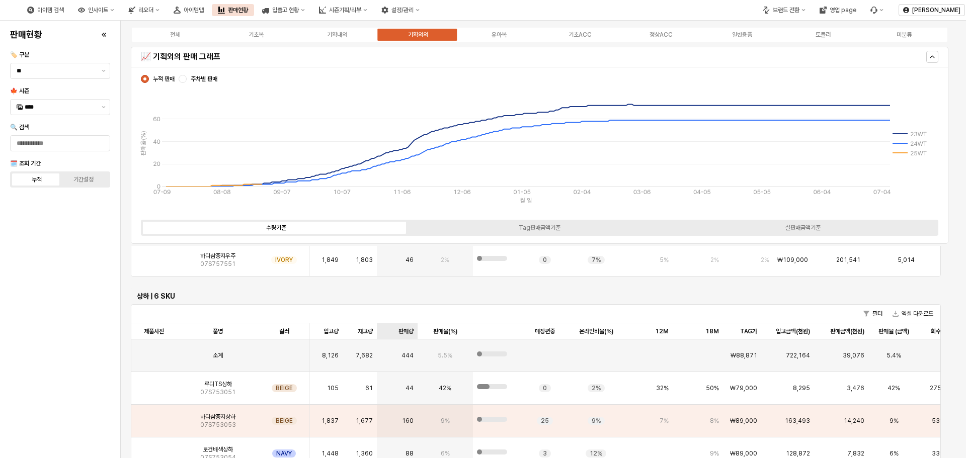
click at [403, 333] on div "판매량 판매량" at bounding box center [397, 331] width 40 height 16
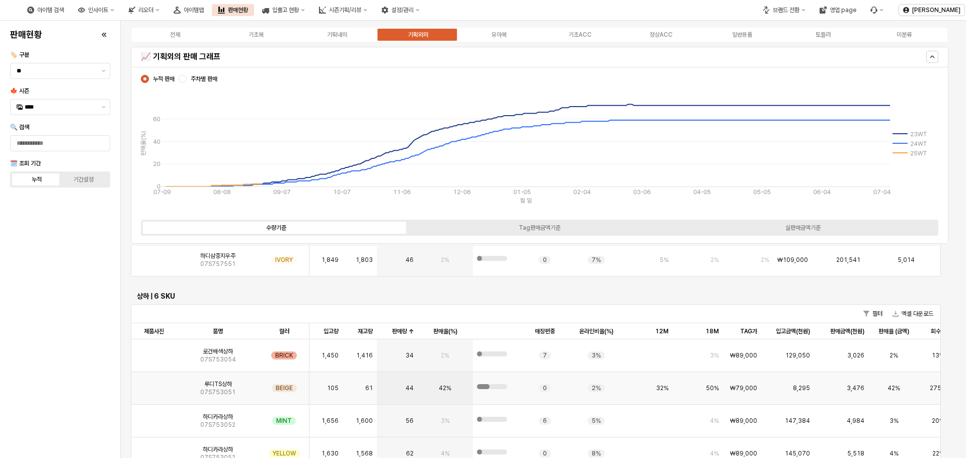
scroll to position [453, 0]
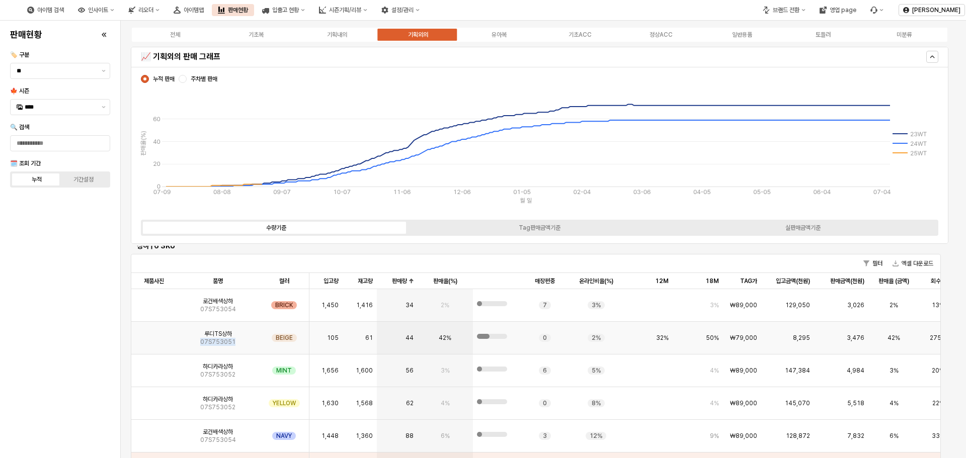
drag, startPoint x: 234, startPoint y: 342, endPoint x: 198, endPoint y: 344, distance: 36.3
click at [198, 344] on div "루디TS상하 07S753051" at bounding box center [218, 338] width 82 height 33
copy span "07S753051"
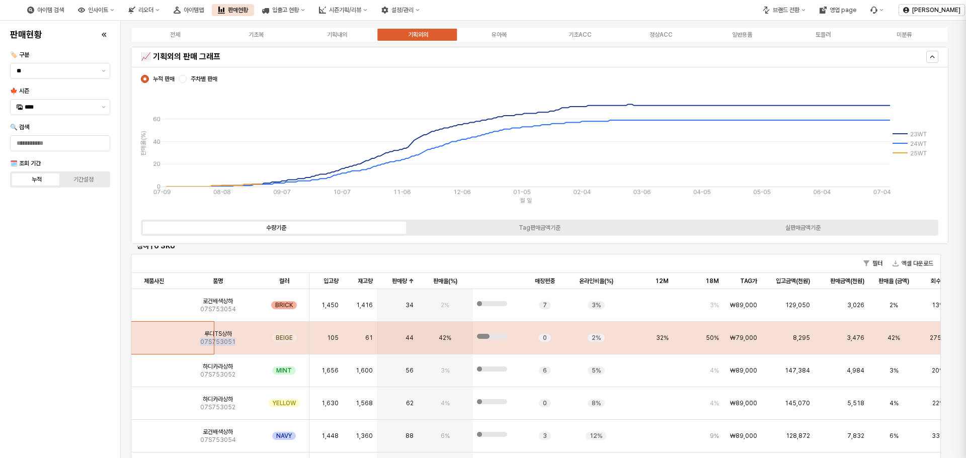
click at [70, 382] on div at bounding box center [483, 229] width 966 height 458
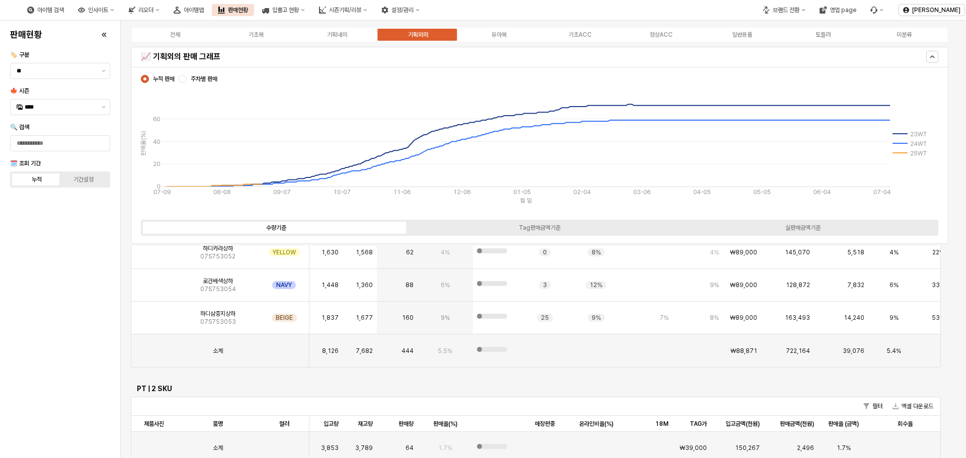
scroll to position [50, 0]
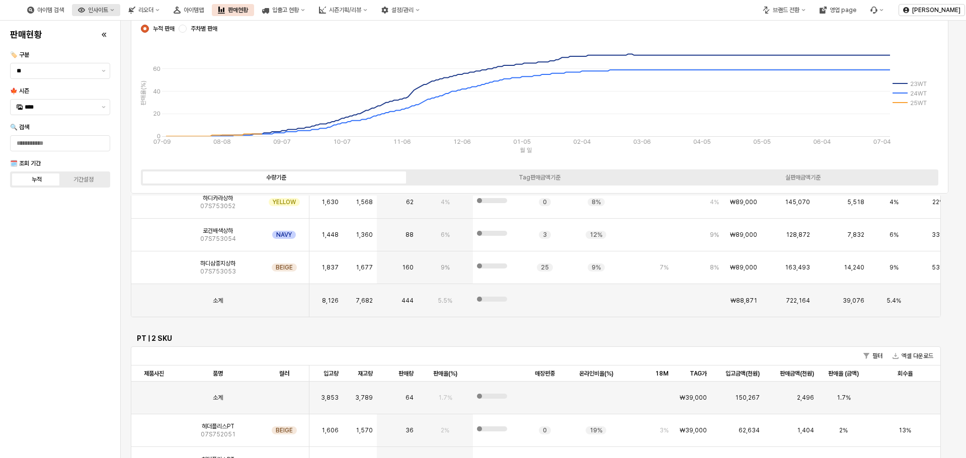
click at [114, 10] on icon "인사이트" at bounding box center [112, 10] width 4 height 4
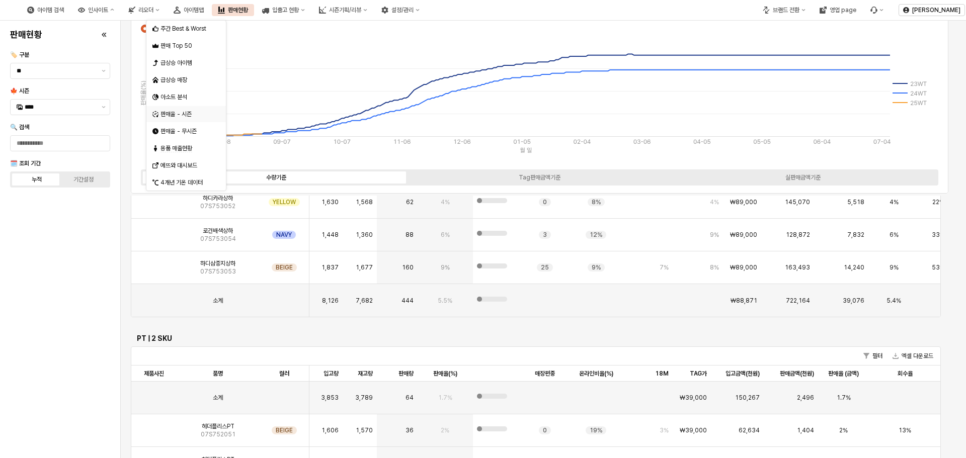
click at [176, 117] on div "판매율 - 시즌" at bounding box center [186, 114] width 53 height 8
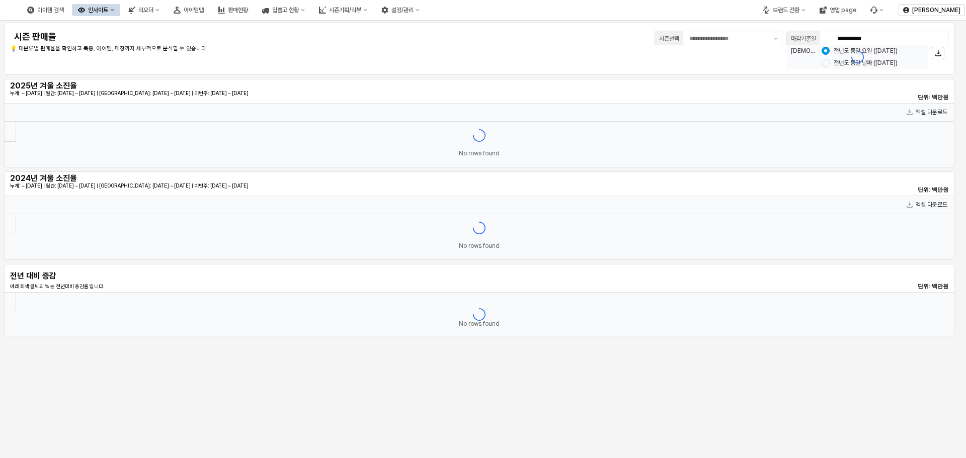
type input "********"
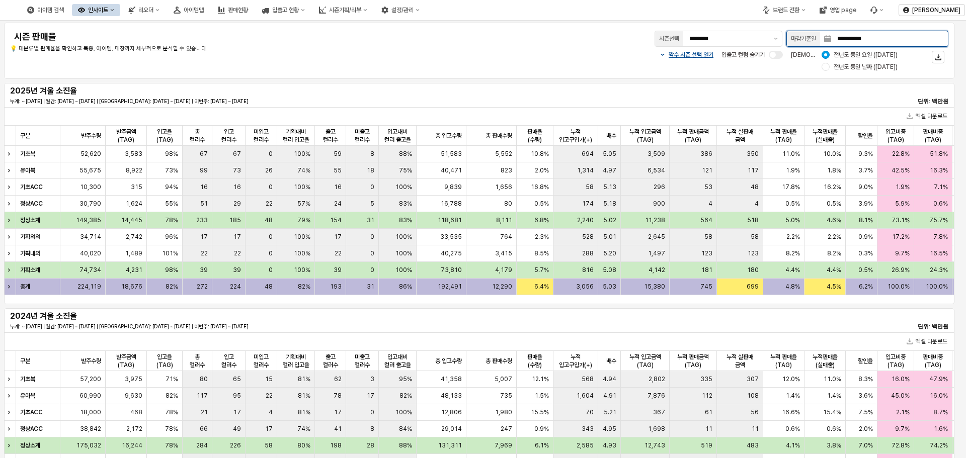
click at [875, 40] on input "**********" at bounding box center [889, 38] width 117 height 15
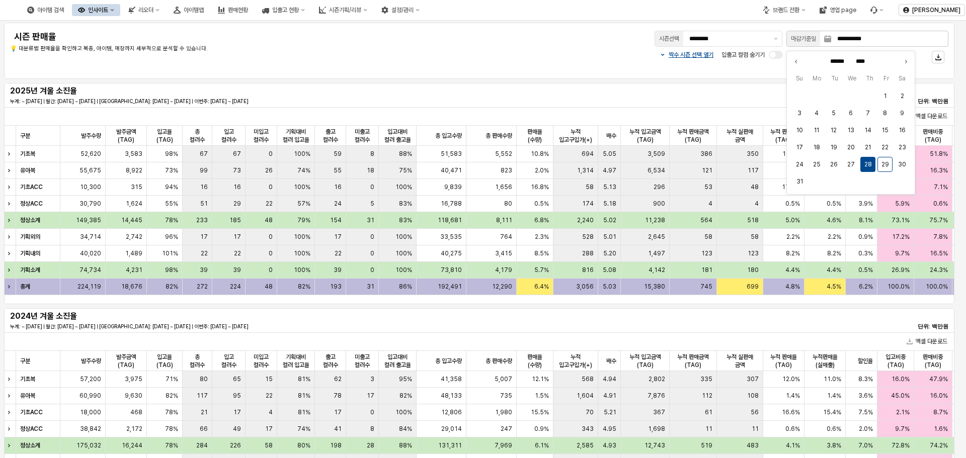
drag, startPoint x: 0, startPoint y: 0, endPoint x: 897, endPoint y: 39, distance: 898.1
click at [897, 39] on input "**********" at bounding box center [889, 38] width 117 height 15
click at [819, 162] on button "25" at bounding box center [816, 164] width 15 height 15
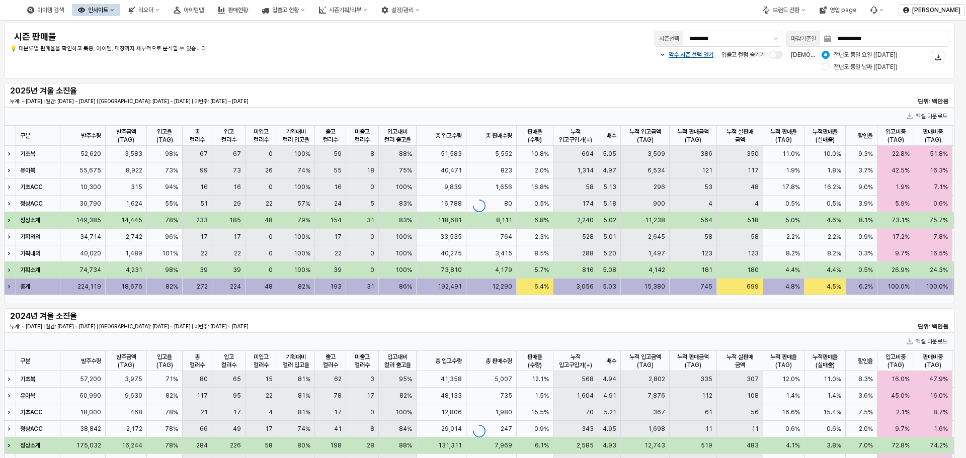
type input "**********"
click at [708, 92] on div "2025년 겨울 소진율 누계: ~ 2025-08-25 | 월간: 2025-08-01 ~ 2025-08-25 | 지난주: 2025-08-12 ~…" at bounding box center [479, 95] width 938 height 20
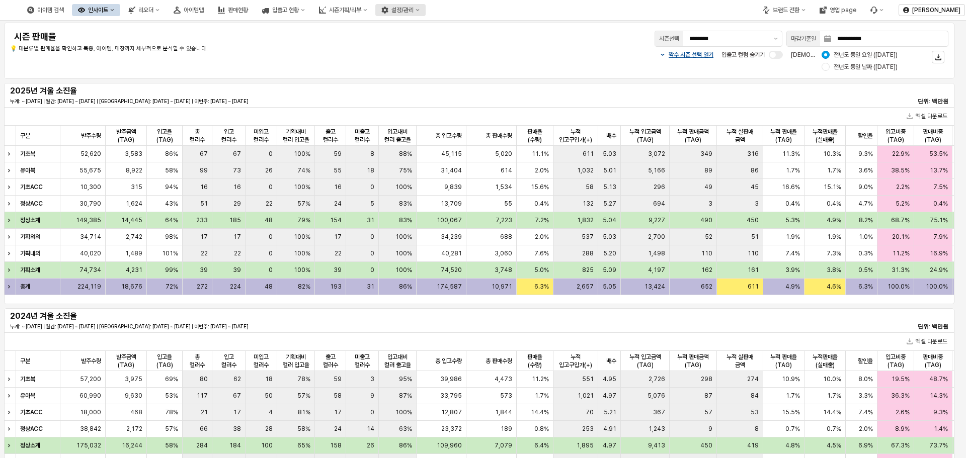
click at [413, 12] on div "설정/관리" at bounding box center [402, 10] width 22 height 7
click at [361, 11] on div "시즌기획/리뷰" at bounding box center [345, 10] width 32 height 7
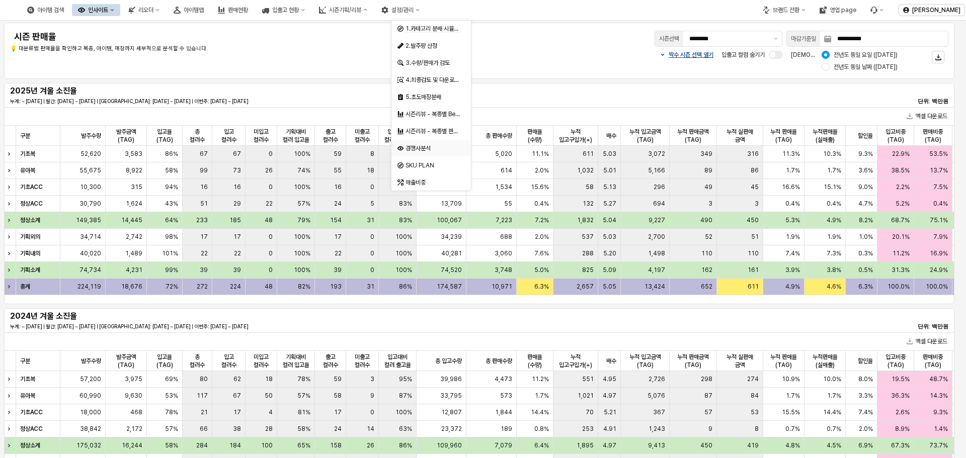
click at [424, 150] on div "경쟁사분석" at bounding box center [431, 148] width 53 height 8
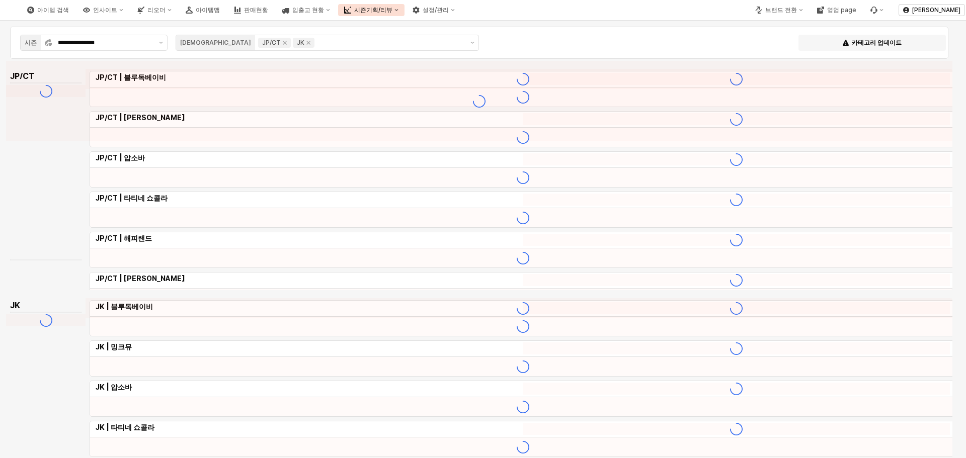
type input "**********"
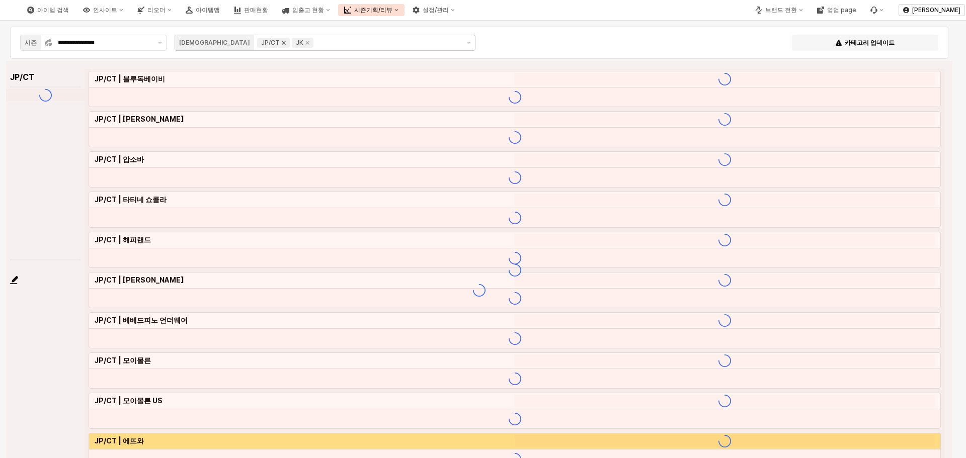
click at [280, 44] on icon "Remove JP/CT" at bounding box center [284, 43] width 8 height 8
click at [269, 45] on icon "Remove JK" at bounding box center [273, 43] width 8 height 8
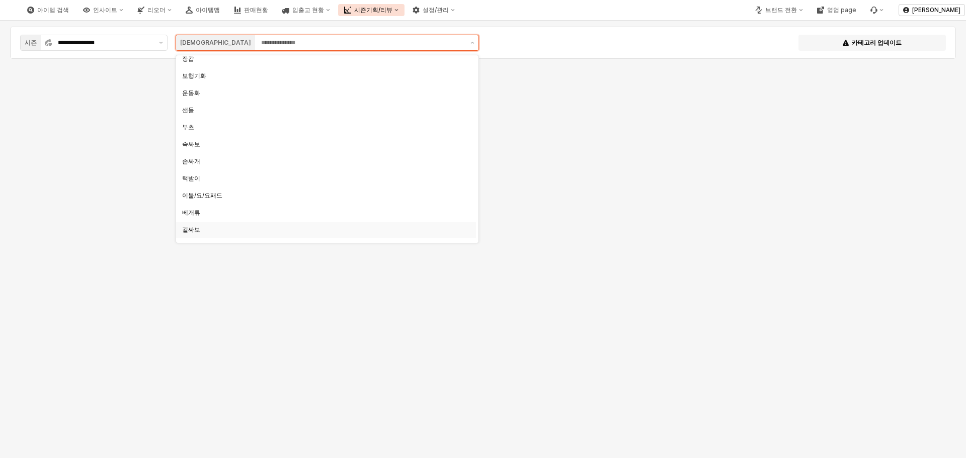
scroll to position [449, 0]
click at [225, 136] on div "구두 인형 유아토들러모 유아토들러양말 목도리 장갑 보행기화 운동화 샌들 부츠 속싸보 손싸개 턱받이 이불/요/요패드 베개류" at bounding box center [326, 50] width 300 height 889
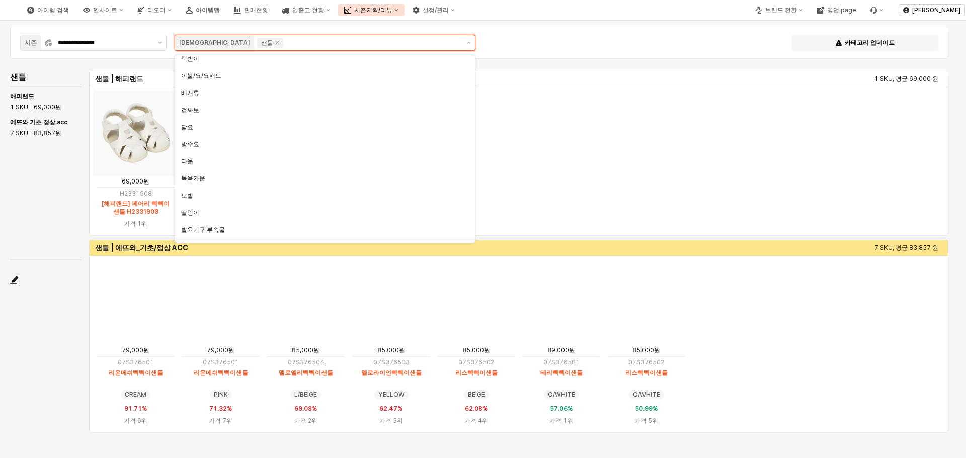
scroll to position [600, 0]
click at [273, 43] on icon "Remove 샌들" at bounding box center [277, 43] width 8 height 8
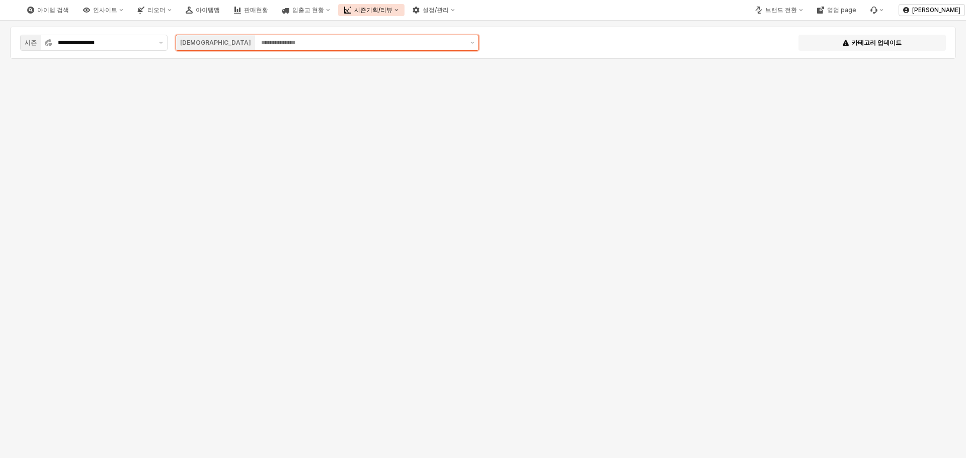
click at [261, 39] on input "App Frame" at bounding box center [362, 43] width 203 height 10
type input "*"
drag, startPoint x: 242, startPoint y: 45, endPoint x: 233, endPoint y: 43, distance: 9.7
click at [261, 44] on input "**" at bounding box center [362, 43] width 203 height 10
type input "**"
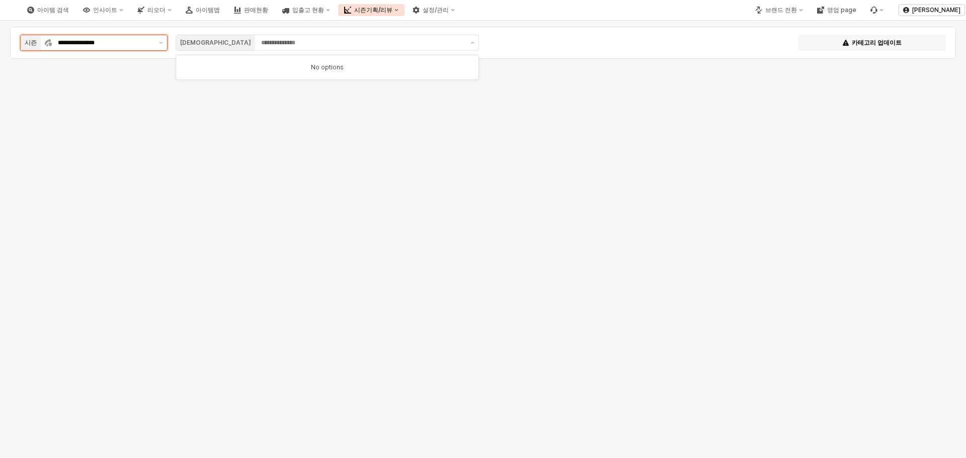
click at [148, 39] on input "**********" at bounding box center [105, 43] width 95 height 10
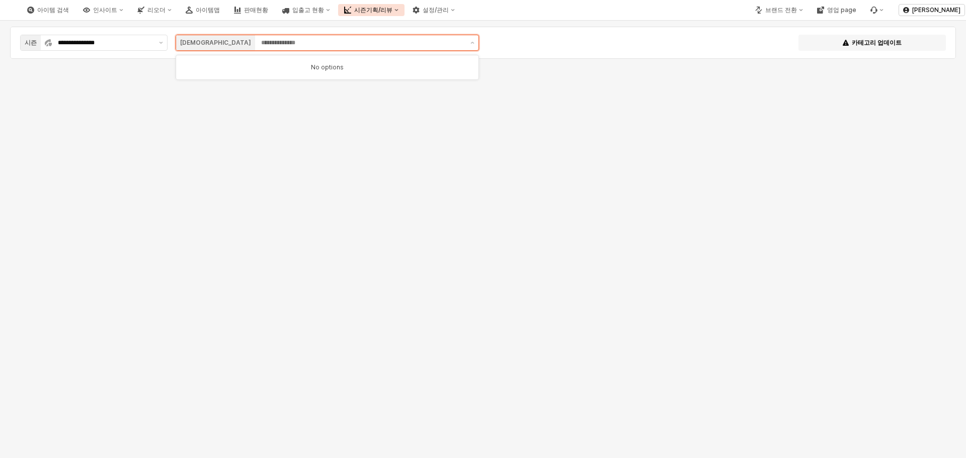
click at [264, 41] on input "App Frame" at bounding box center [362, 43] width 203 height 10
click at [475, 45] on button "제안 사항 표시" at bounding box center [472, 42] width 12 height 15
click at [453, 42] on input "App Frame" at bounding box center [362, 43] width 203 height 10
type input "*"
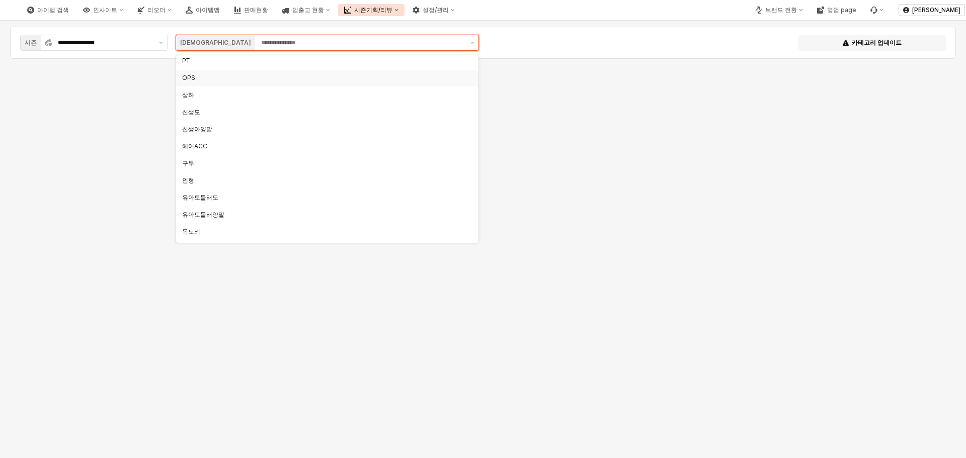
scroll to position [302, 0]
click at [215, 186] on div "유아토들러모" at bounding box center [324, 189] width 284 height 8
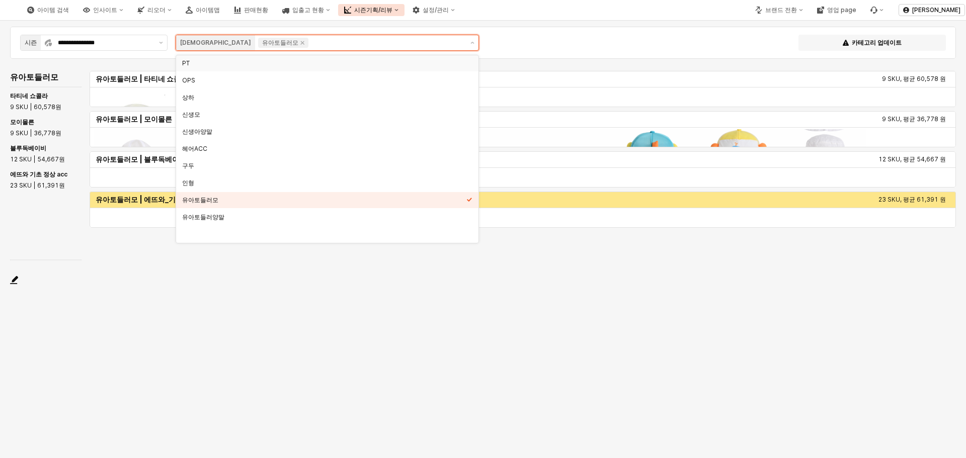
scroll to position [271, 0]
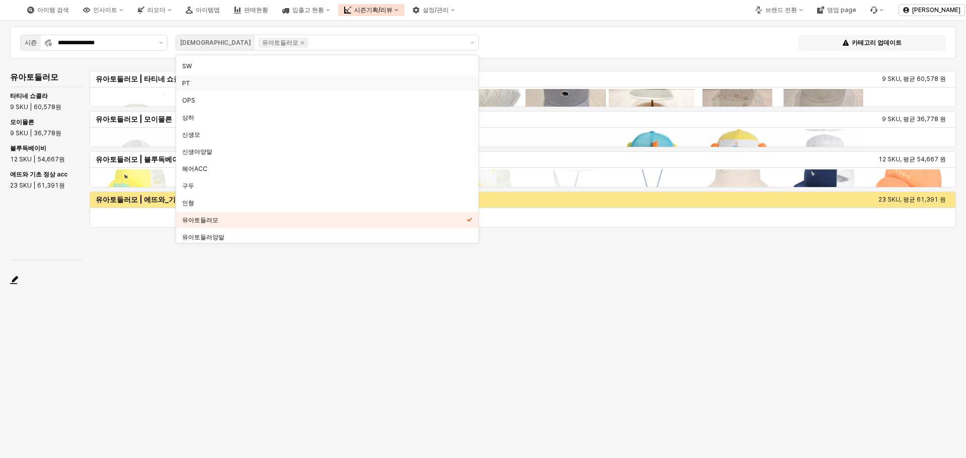
click at [545, 50] on div "**********" at bounding box center [482, 43] width 933 height 20
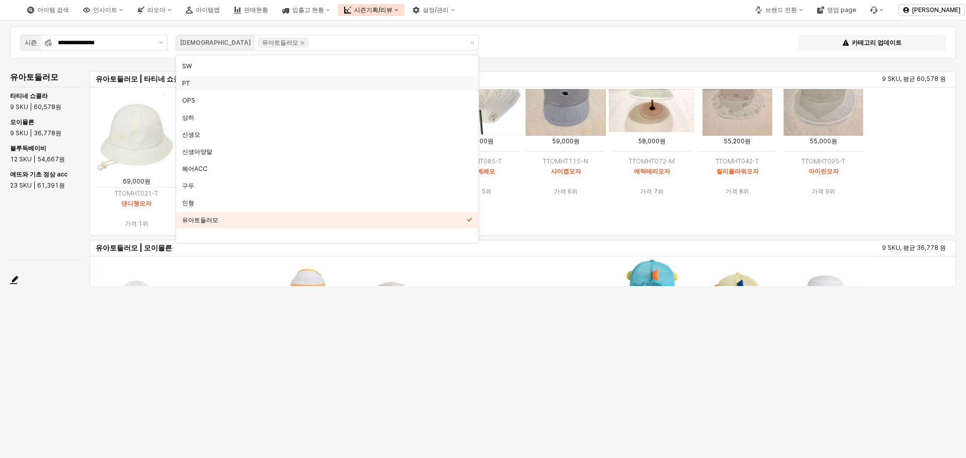
click at [925, 167] on div "App Frame" at bounding box center [483, 173] width 954 height 225
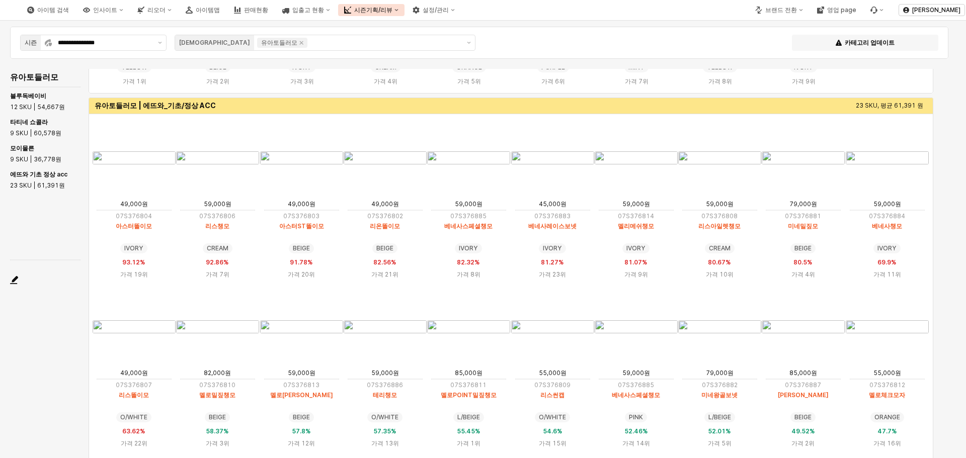
scroll to position [49, 0]
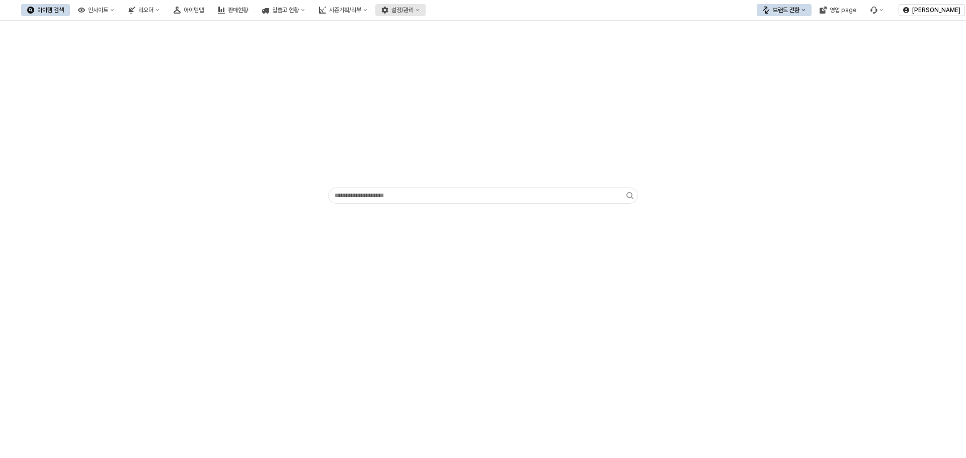
click at [413, 11] on div "설정/관리" at bounding box center [402, 10] width 22 height 7
click at [153, 10] on div "리오더" at bounding box center [145, 10] width 15 height 7
click at [108, 9] on div "인사이트" at bounding box center [98, 10] width 20 height 7
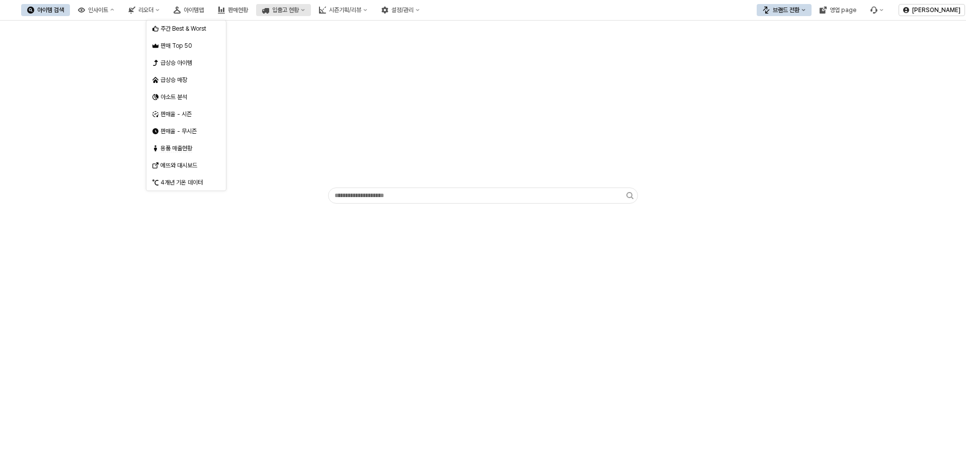
click at [311, 9] on button "입출고 현황" at bounding box center [283, 10] width 55 height 12
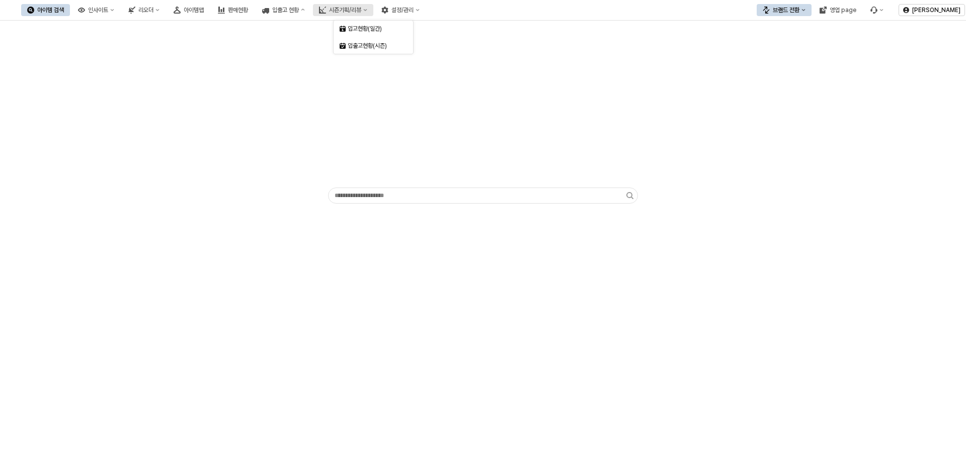
click at [367, 12] on icon "시즌기획/리뷰" at bounding box center [365, 10] width 4 height 4
click at [413, 12] on div "설정/관리" at bounding box center [402, 10] width 22 height 7
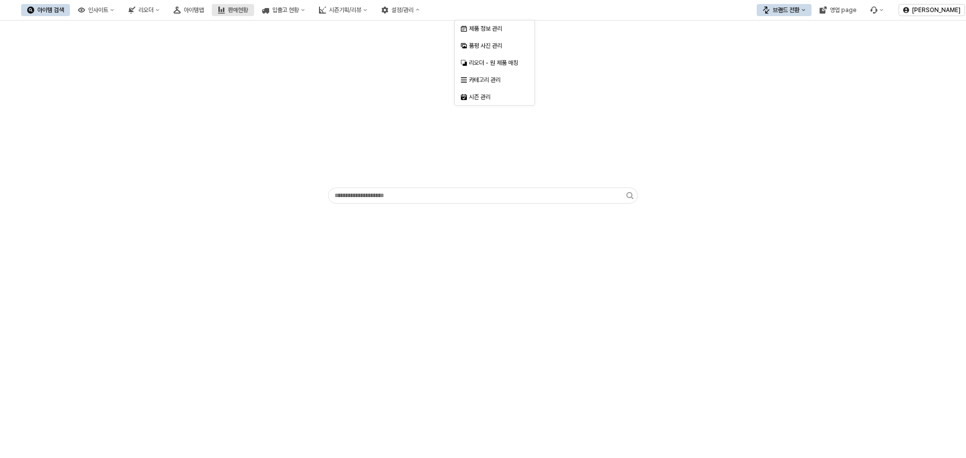
click at [254, 15] on button "판매현황" at bounding box center [233, 10] width 42 height 12
click at [120, 13] on button "인사이트" at bounding box center [96, 10] width 48 height 12
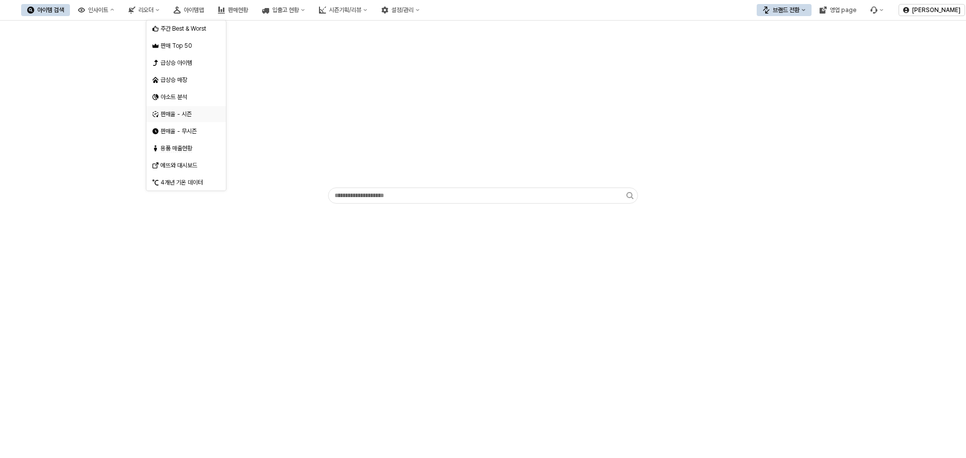
click at [181, 118] on div "판매율 - 시즌" at bounding box center [182, 114] width 61 height 10
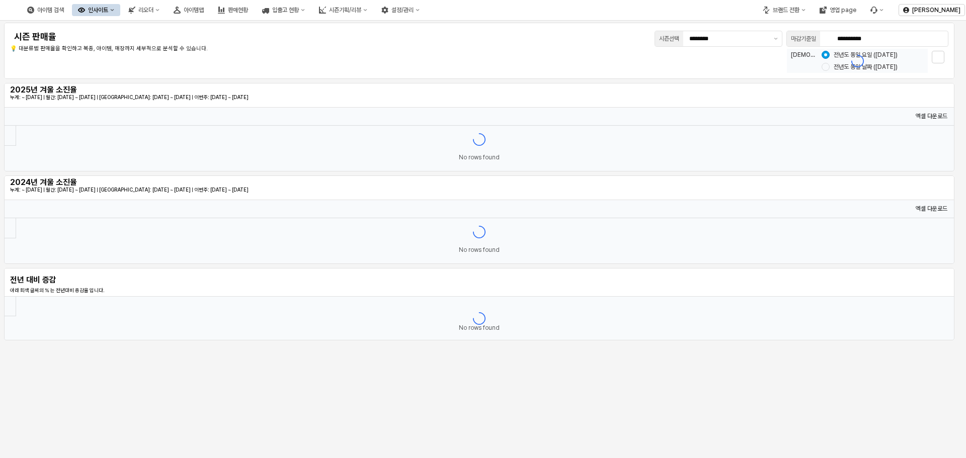
type input "********"
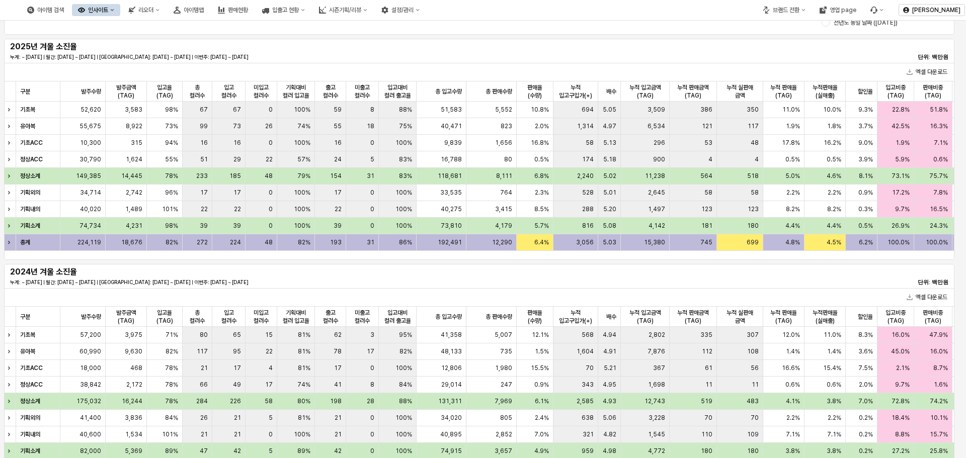
scroll to position [50, 0]
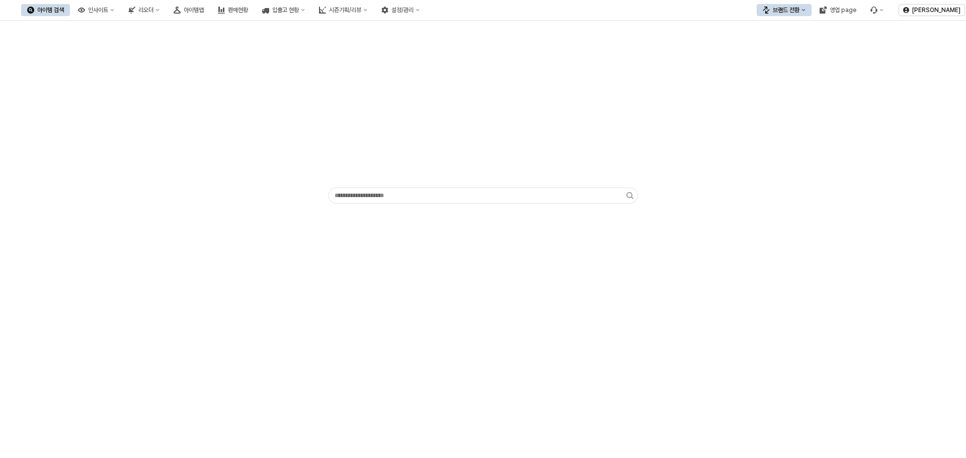
click at [468, 65] on div "App Frame" at bounding box center [483, 115] width 954 height 181
click at [153, 9] on div "리오더" at bounding box center [145, 10] width 15 height 7
click at [204, 8] on div "아이템맵" at bounding box center [194, 10] width 20 height 7
click at [299, 8] on div "입출고 현황" at bounding box center [285, 10] width 27 height 7
click at [254, 13] on button "판매현황" at bounding box center [233, 10] width 42 height 12
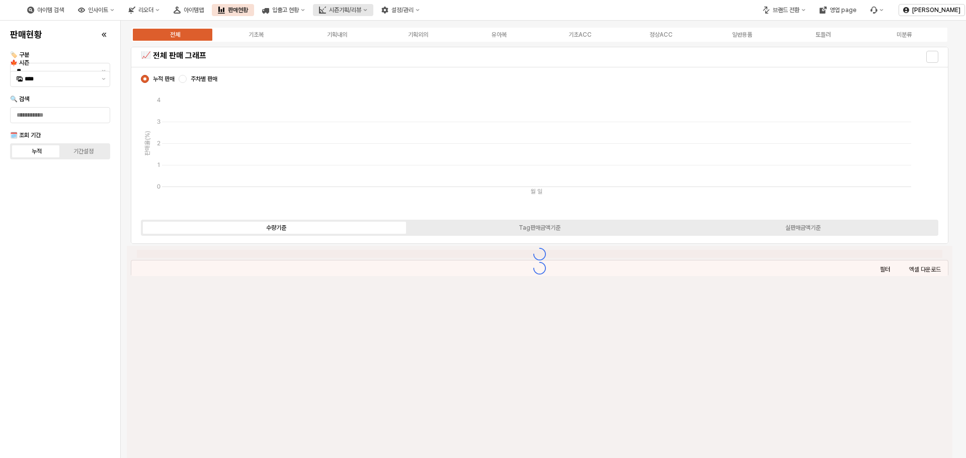
click at [367, 8] on icon "시즌기획/리뷰" at bounding box center [365, 10] width 4 height 4
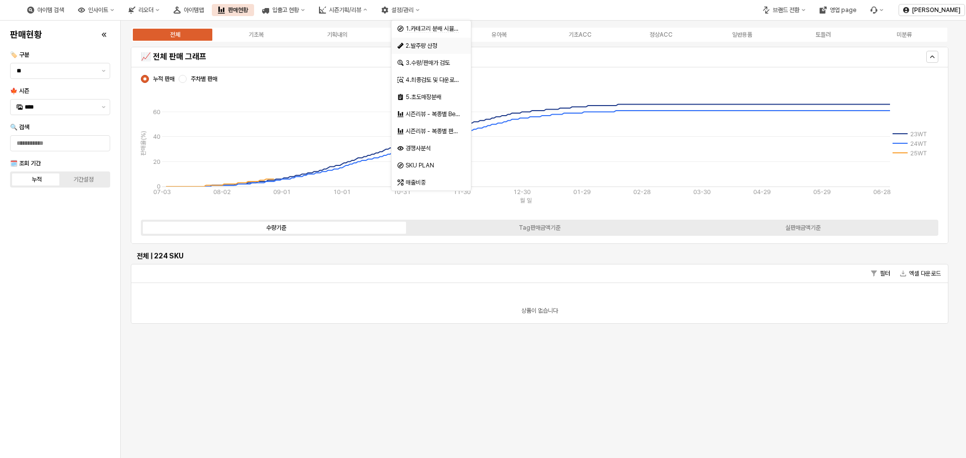
click at [447, 43] on div "2.발주량 산정" at bounding box center [431, 46] width 53 height 8
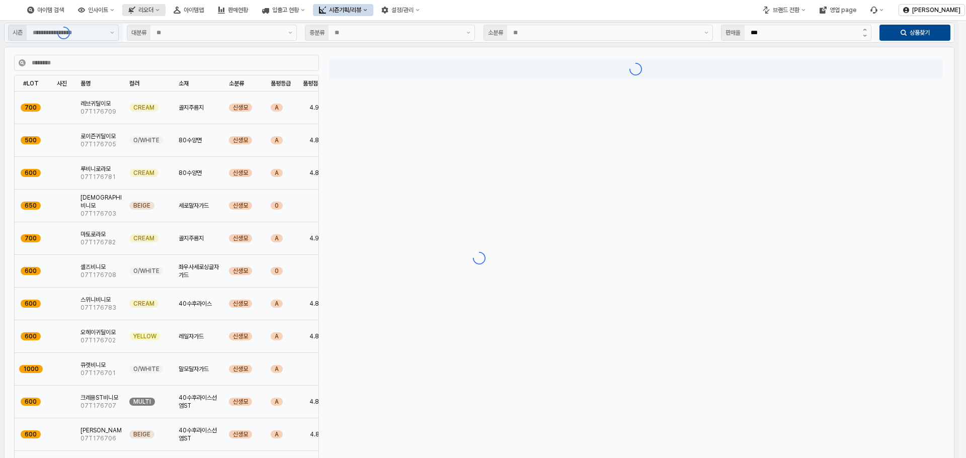
click at [159, 12] on icon "리오더" at bounding box center [157, 10] width 4 height 4
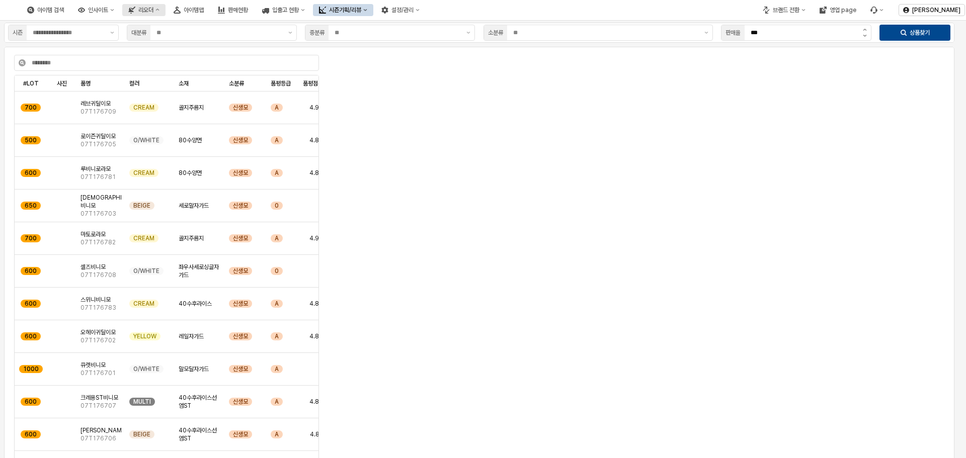
type input "**"
click at [120, 15] on button "인사이트" at bounding box center [96, 10] width 48 height 12
click at [373, 14] on button "시즌기획/리뷰" at bounding box center [343, 10] width 60 height 12
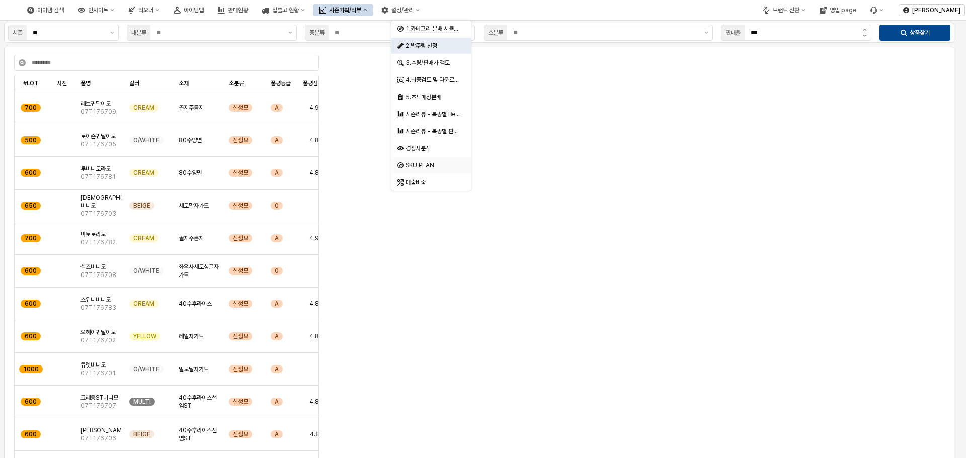
click at [422, 168] on div "SKU PLAN" at bounding box center [431, 165] width 53 height 8
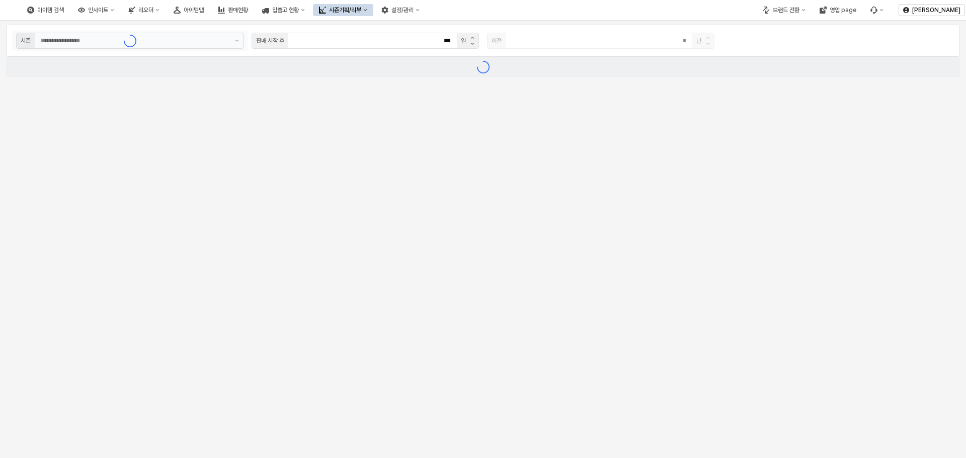
type textarea "**********"
type input "**********"
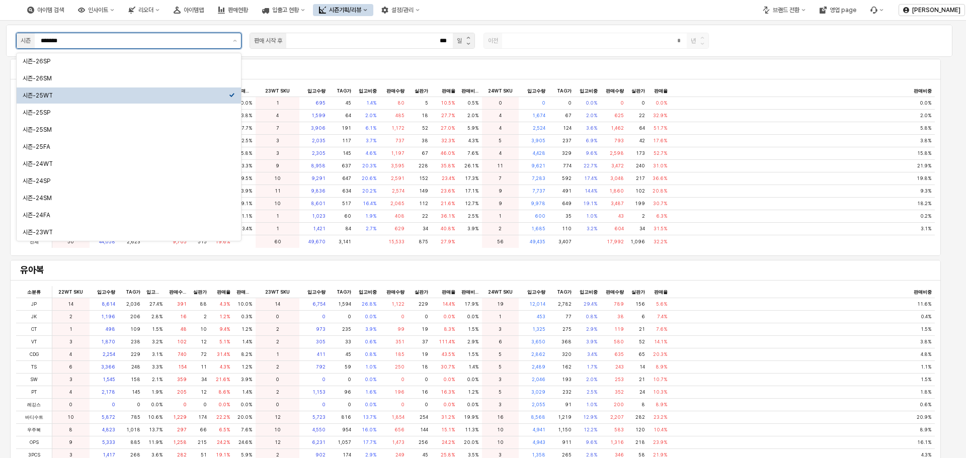
click at [158, 43] on input "*******" at bounding box center [134, 41] width 186 height 10
click at [117, 63] on div "시즌-26SP" at bounding box center [126, 61] width 206 height 8
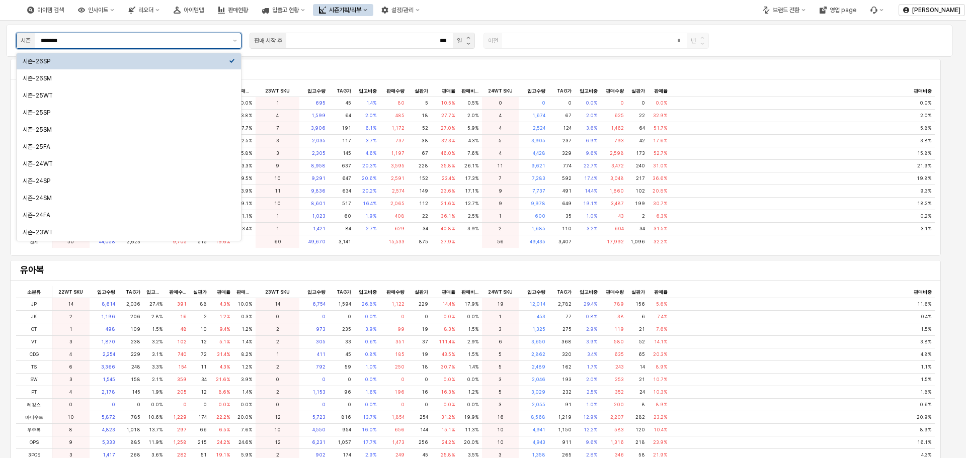
type input "*******"
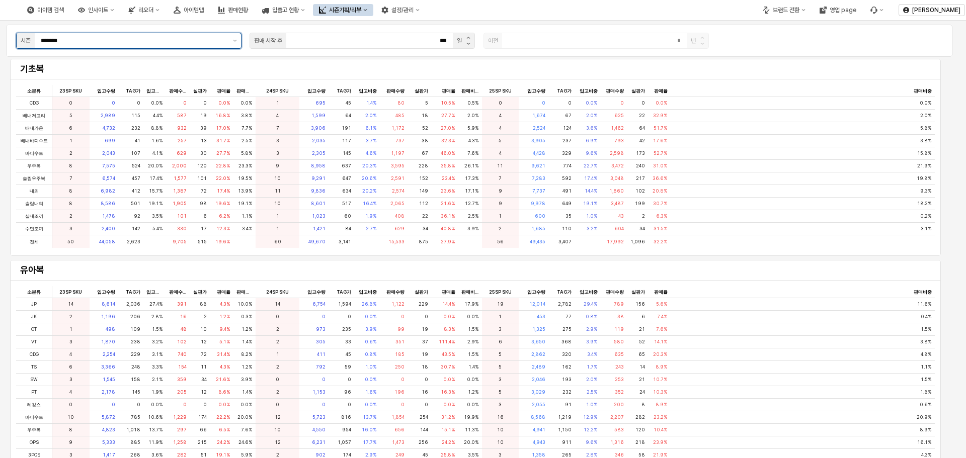
type textarea "**********"
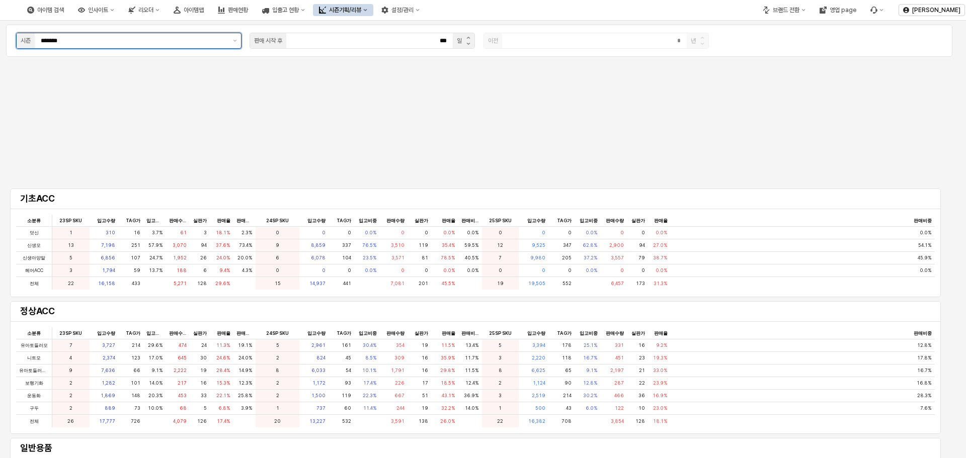
scroll to position [1135, 0]
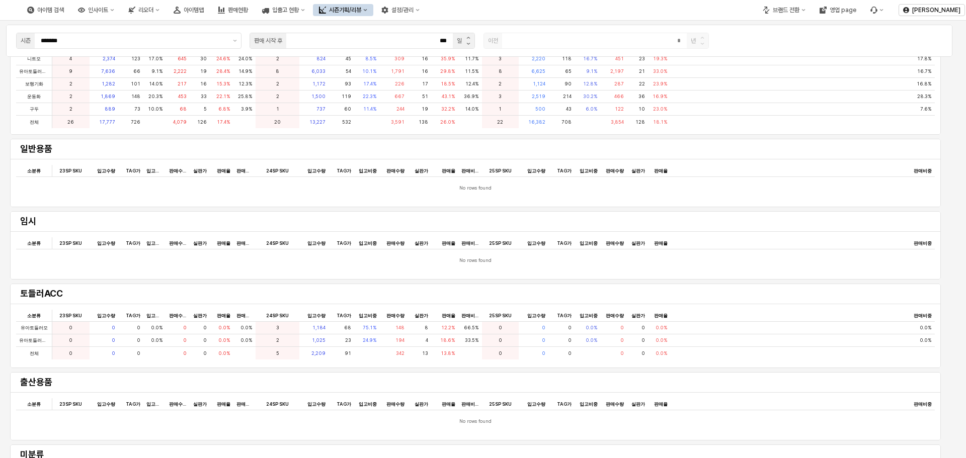
click at [753, 163] on div "소분류 소분류 23SP SKU 23SP SKU 입고수량 입고수량 TAG가 TAG가 입고비중 입고비중 판매수량 판매수량 실판가 실판가 판매율 판…" at bounding box center [475, 183] width 930 height 48
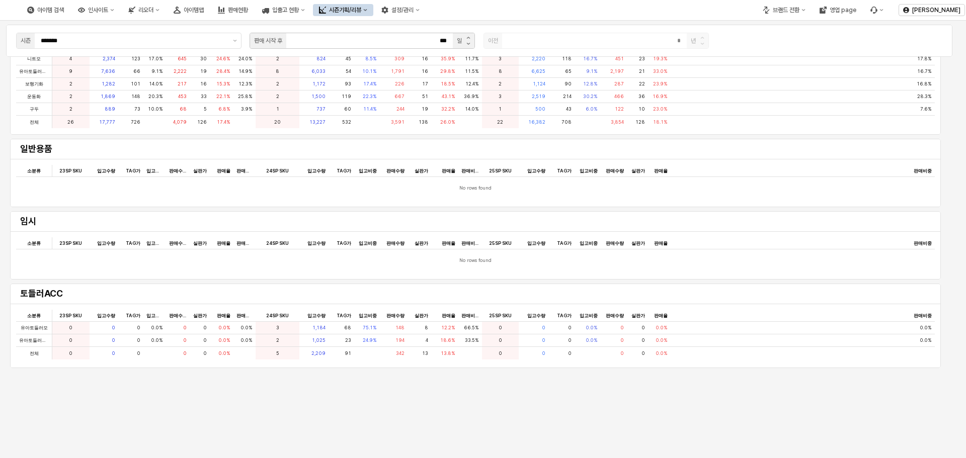
scroll to position [884, 0]
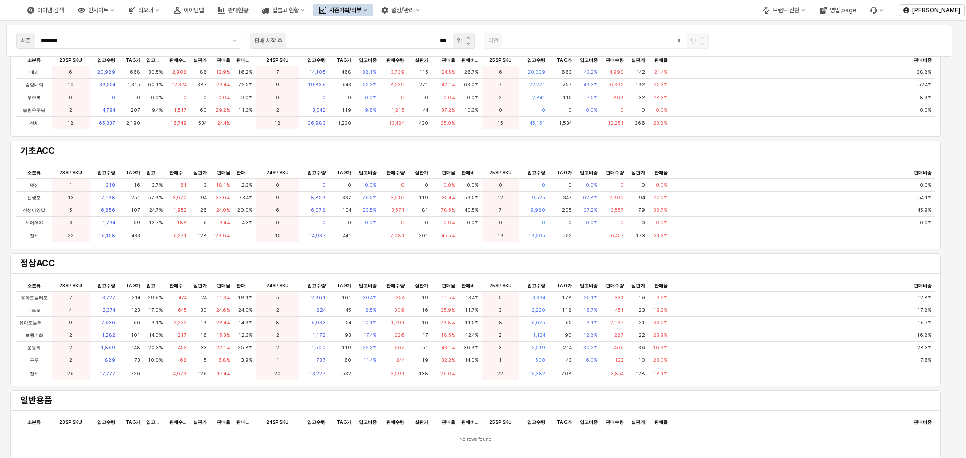
click at [373, 15] on button "시즌기획/리뷰" at bounding box center [343, 10] width 60 height 12
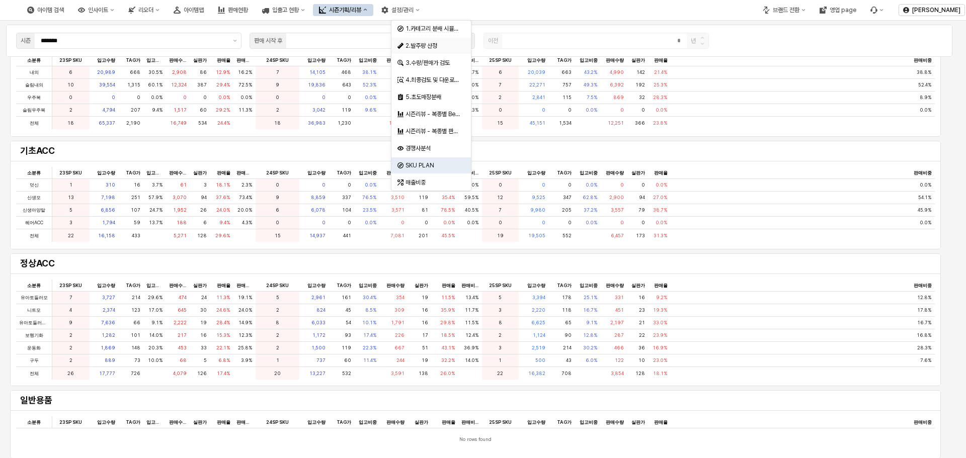
click at [438, 46] on div "2.발주량 산정" at bounding box center [431, 46] width 53 height 8
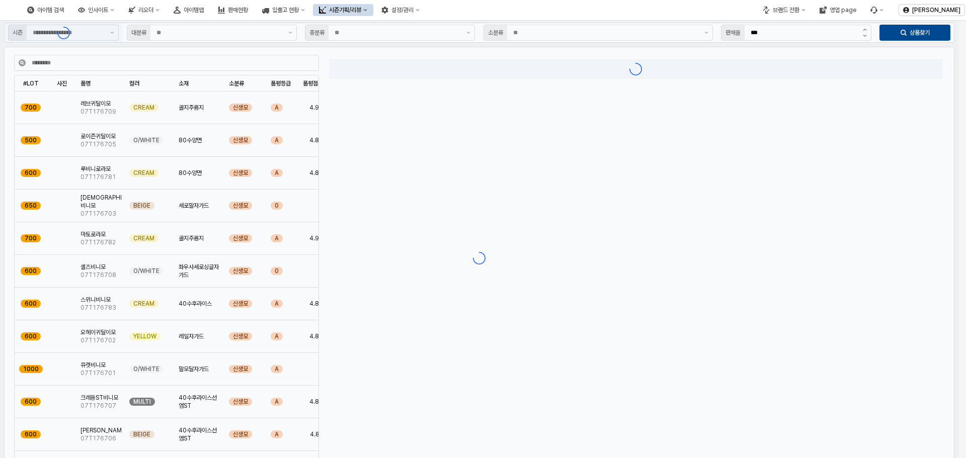
type input "**"
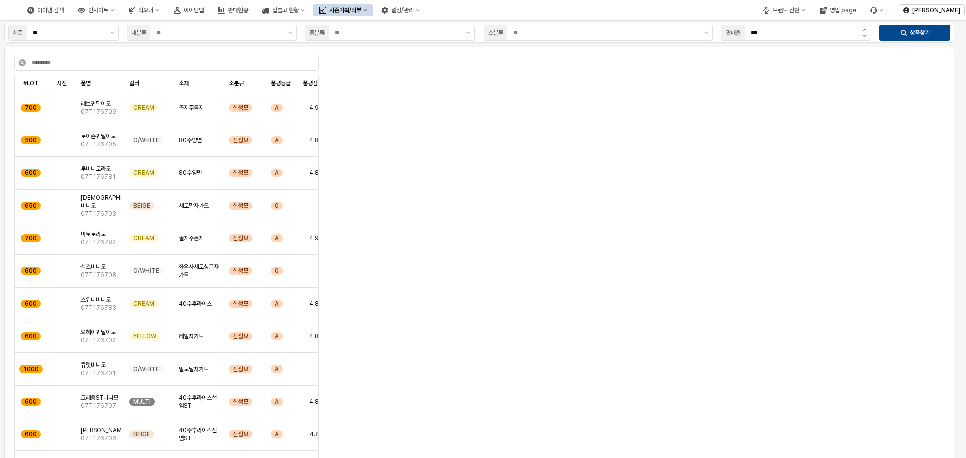
click at [373, 9] on button "시즌기획/리뷰" at bounding box center [343, 10] width 60 height 12
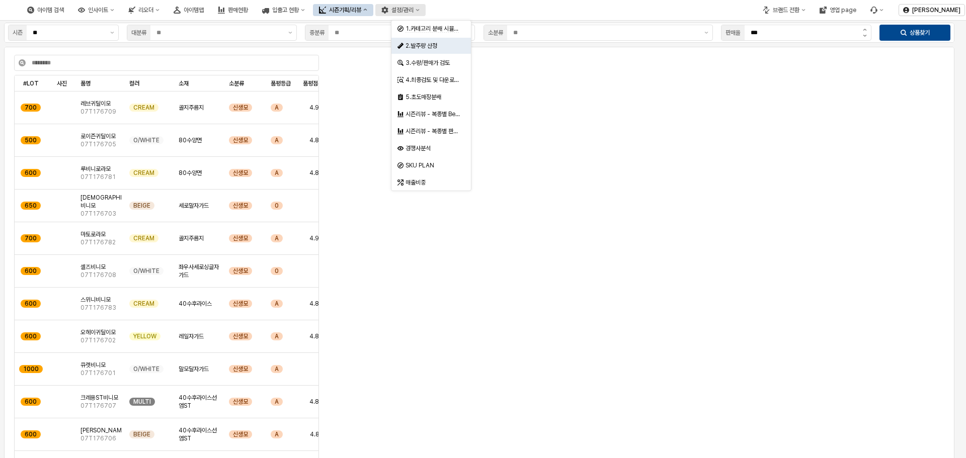
click at [426, 12] on button "설정/관리" at bounding box center [400, 10] width 50 height 12
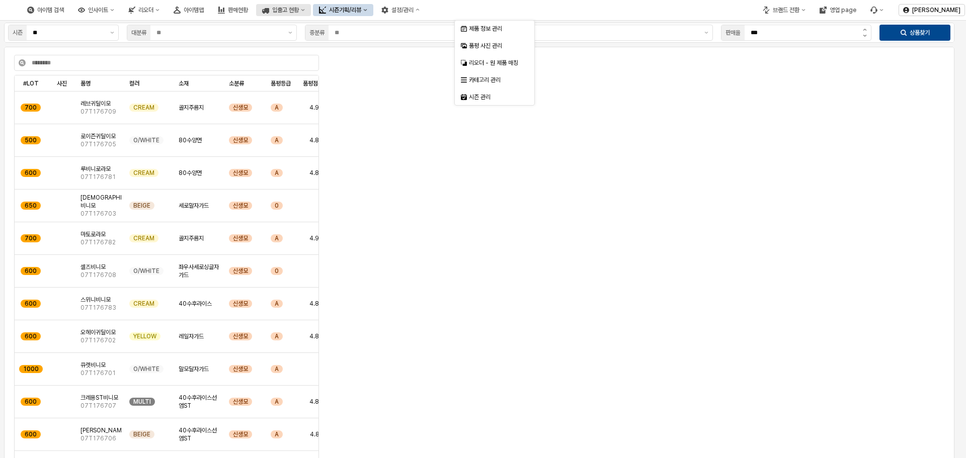
click at [299, 11] on div "입출고 현황" at bounding box center [285, 10] width 27 height 7
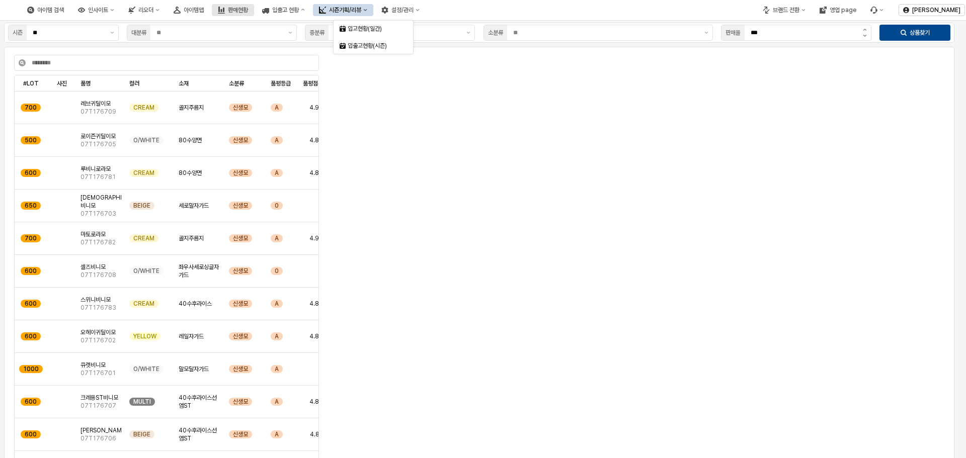
click at [254, 6] on button "판매현황" at bounding box center [233, 10] width 42 height 12
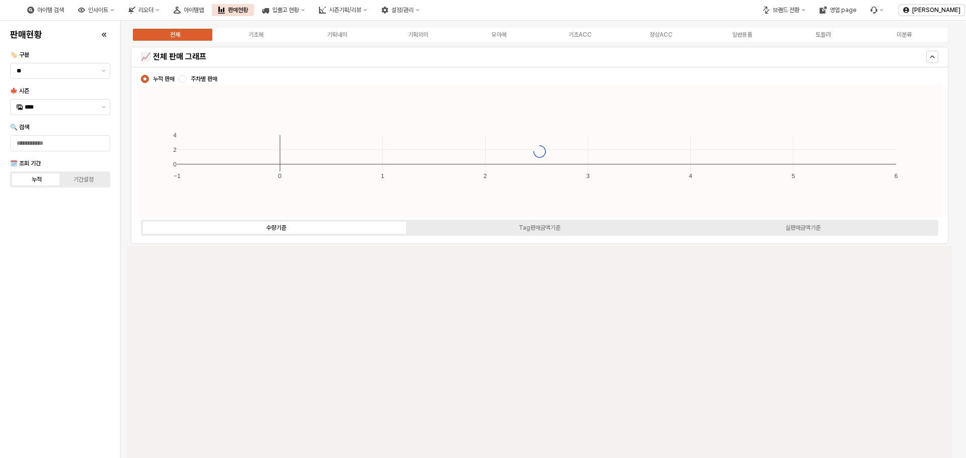
type input "****"
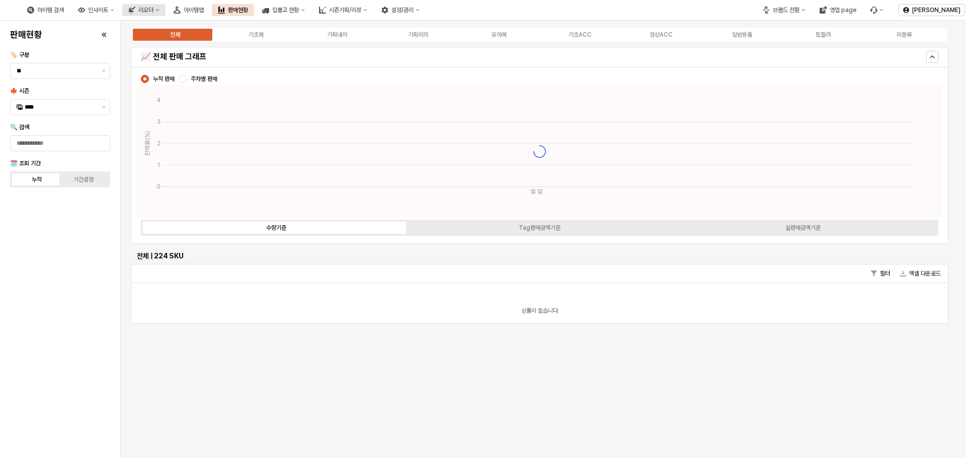
click at [159, 11] on icon "리오더" at bounding box center [157, 10] width 4 height 4
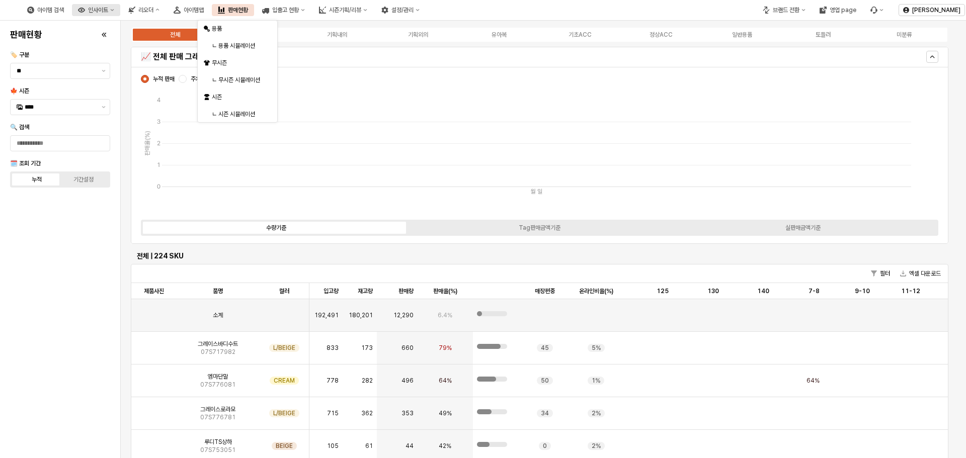
click at [120, 13] on button "인사이트" at bounding box center [96, 10] width 48 height 12
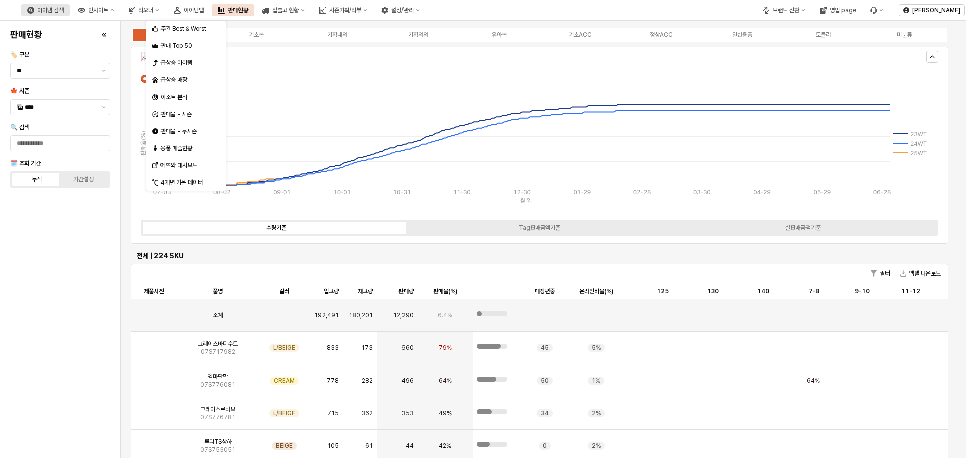
click at [64, 8] on div "아이템 검색" at bounding box center [50, 10] width 27 height 7
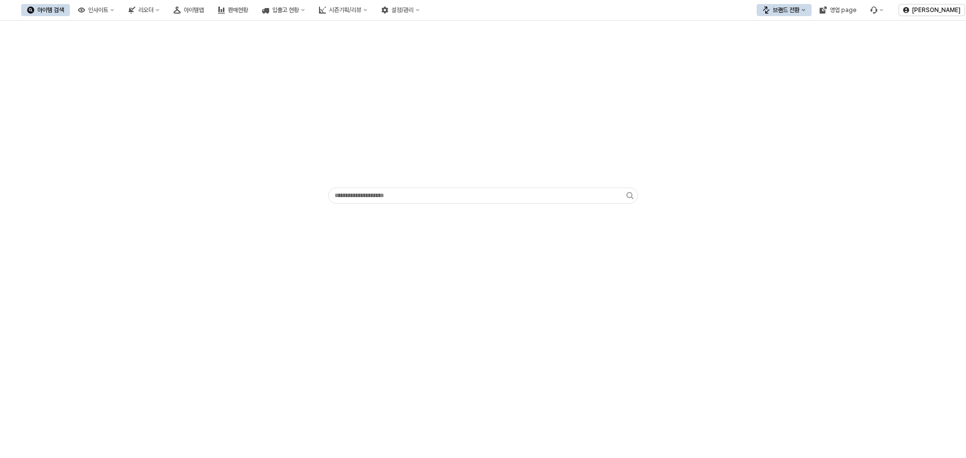
click at [801, 10] on button "브랜드 전환" at bounding box center [783, 10] width 55 height 12
click at [120, 7] on button "인사이트" at bounding box center [96, 10] width 48 height 12
click at [159, 11] on icon "리오더" at bounding box center [157, 10] width 4 height 4
click at [311, 9] on button "입출고 현황" at bounding box center [283, 10] width 55 height 12
click at [373, 15] on button "시즌기획/리뷰" at bounding box center [343, 10] width 60 height 12
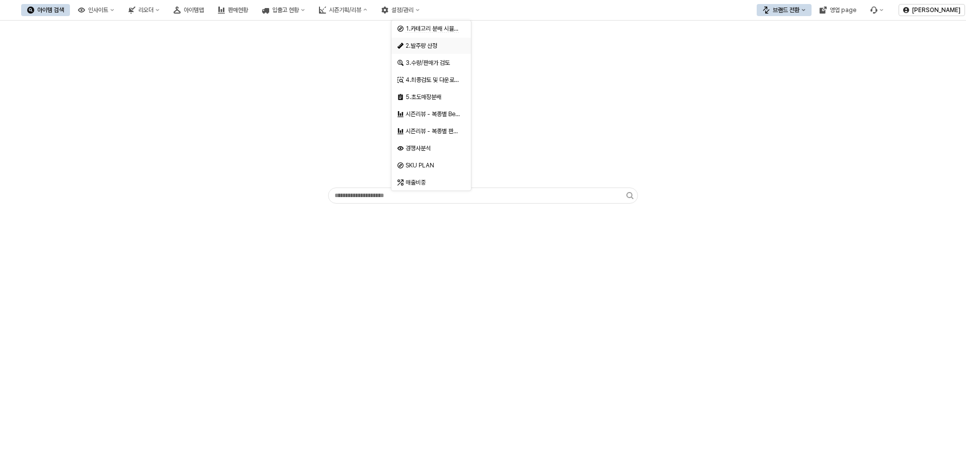
click at [435, 47] on div "2.발주량 산정" at bounding box center [431, 46] width 53 height 8
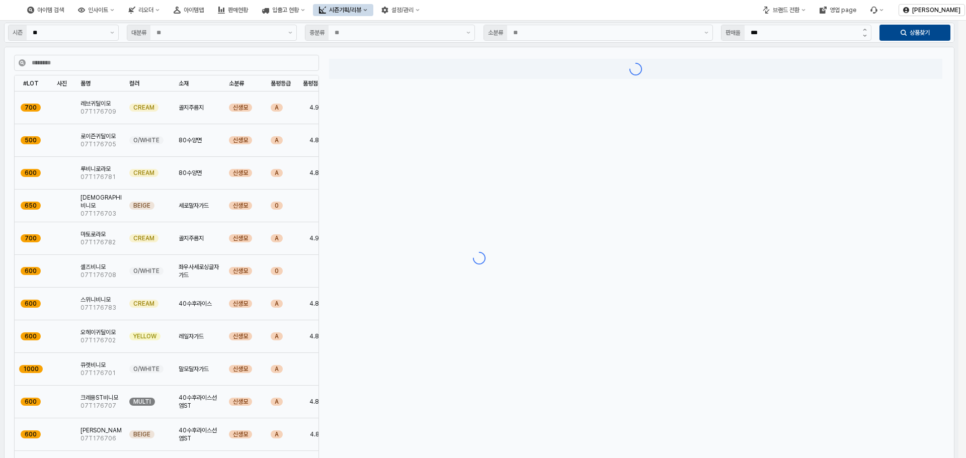
type input "**"
click at [426, 12] on button "설정/관리" at bounding box center [400, 10] width 50 height 12
click at [311, 7] on button "입출고 현황" at bounding box center [283, 10] width 55 height 12
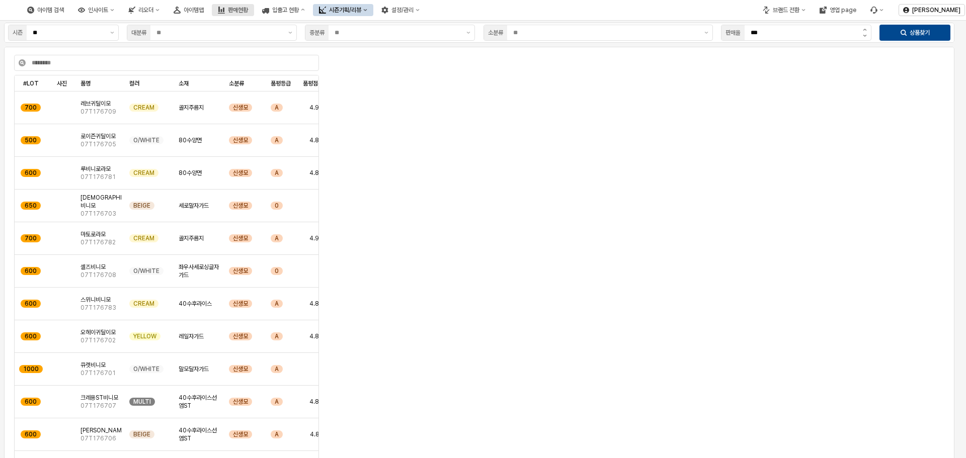
click at [248, 9] on div "판매현황" at bounding box center [238, 10] width 20 height 7
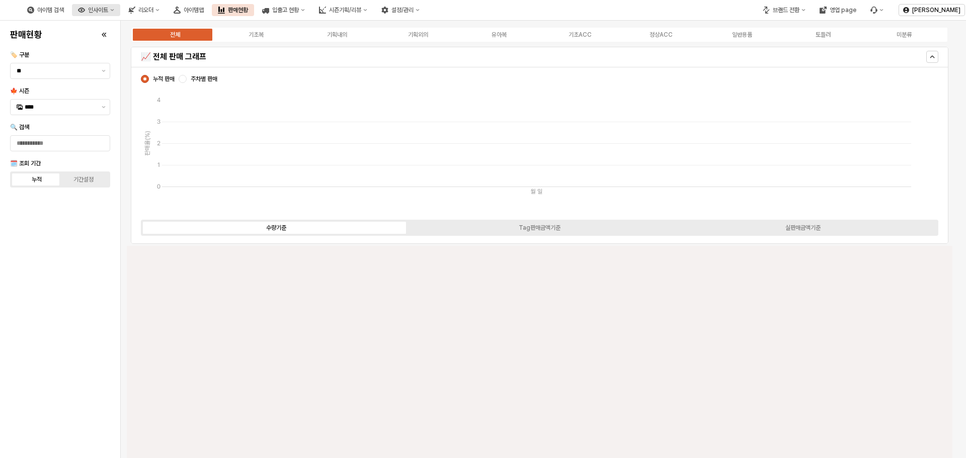
type input "****"
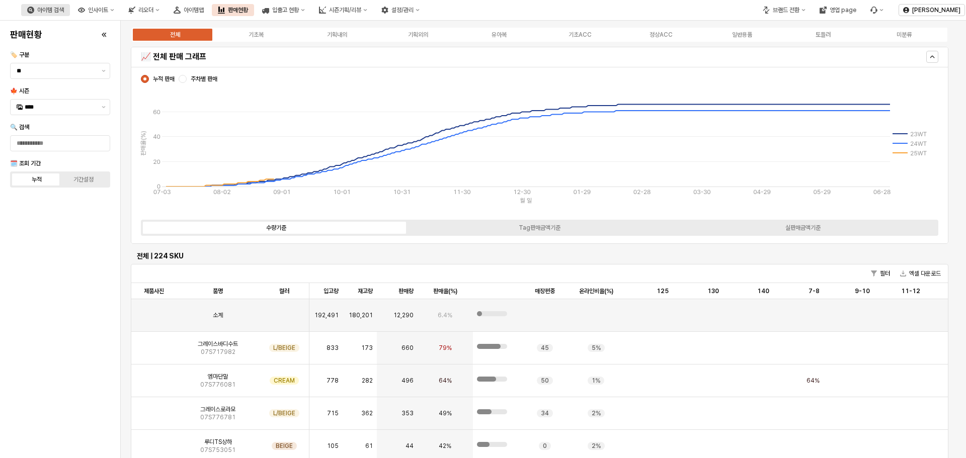
click at [70, 14] on button "아이템 검색" at bounding box center [45, 10] width 49 height 12
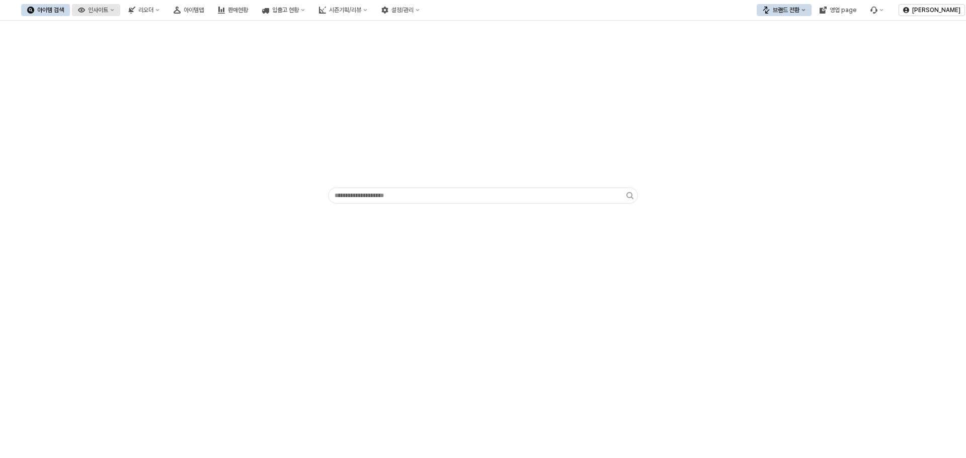
click at [120, 10] on button "인사이트" at bounding box center [96, 10] width 48 height 12
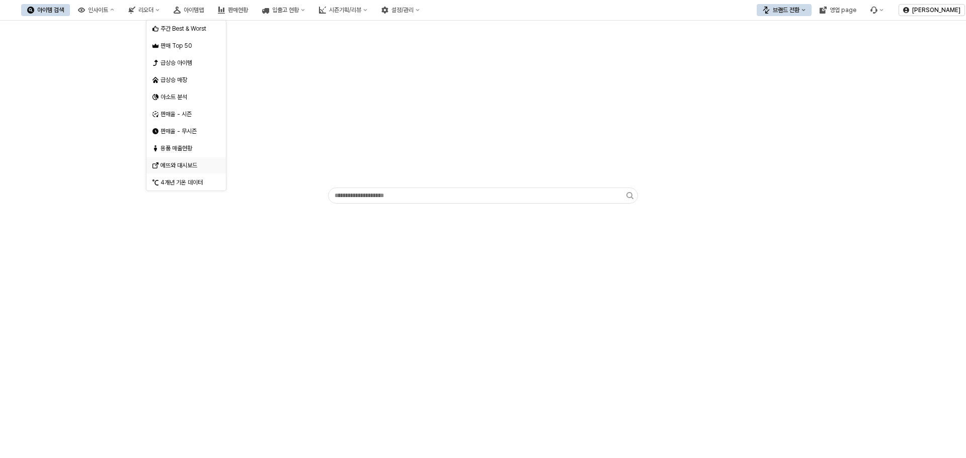
click at [204, 161] on div "에뜨와 대시보드" at bounding box center [186, 165] width 53 height 8
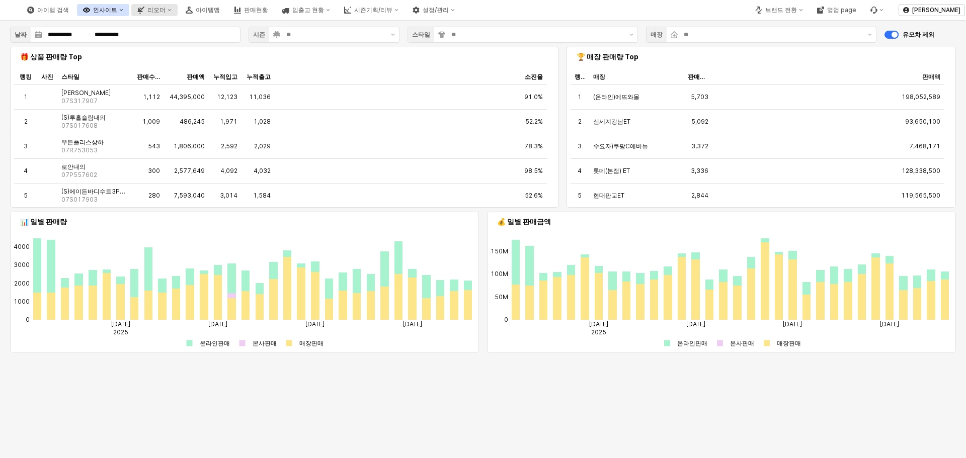
click at [165, 9] on div "리오더" at bounding box center [156, 10] width 18 height 7
click at [298, 16] on div "아이템 검색 인사이트 리오더 아이템맵 판매현황 입출고 현황 시즌기획/리뷰 설정/관리" at bounding box center [241, 9] width 440 height 21
click at [226, 13] on button "아이템맵" at bounding box center [203, 10] width 46 height 12
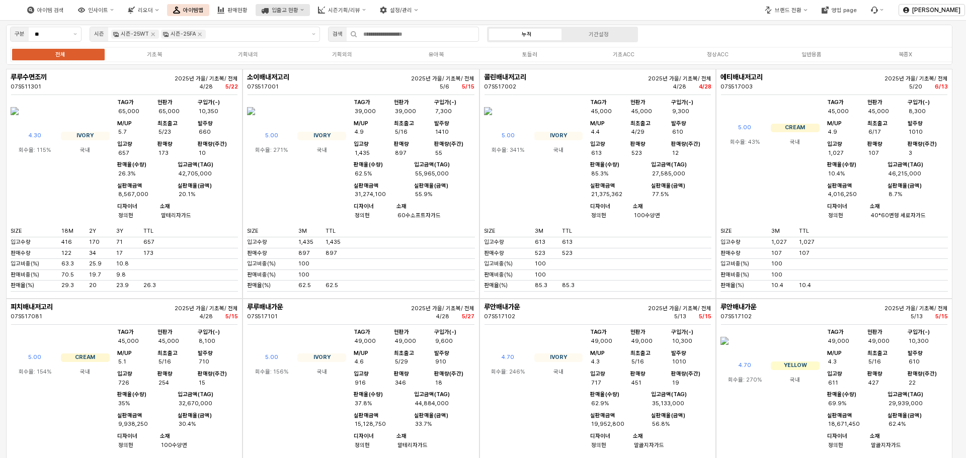
click at [304, 8] on icon "입출고 현황" at bounding box center [302, 10] width 4 height 4
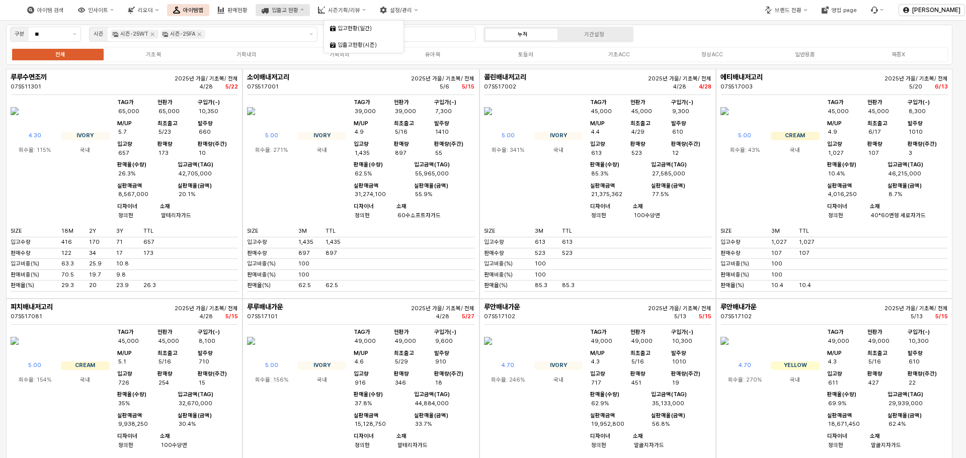
click at [310, 10] on button "입출고 현황" at bounding box center [283, 10] width 54 height 12
click at [366, 11] on icon "시즌기획/리뷰" at bounding box center [364, 10] width 4 height 4
click at [310, 7] on button "입출고 현황" at bounding box center [283, 10] width 54 height 12
click at [247, 11] on div "판매현황" at bounding box center [237, 10] width 20 height 7
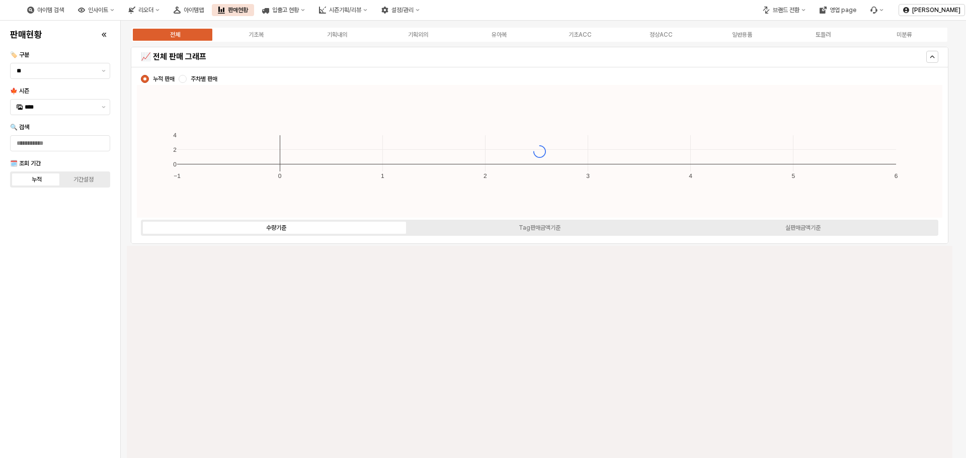
type input "****"
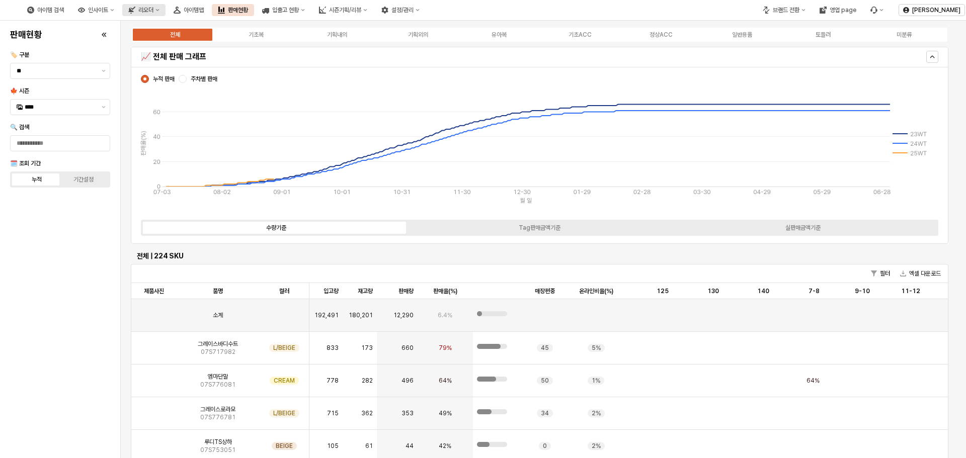
click at [159, 11] on icon "리오더" at bounding box center [157, 10] width 4 height 4
click at [120, 12] on button "인사이트" at bounding box center [96, 10] width 48 height 12
click at [413, 13] on div "설정/관리" at bounding box center [402, 10] width 22 height 7
click at [361, 13] on div "시즌기획/리뷰" at bounding box center [345, 10] width 32 height 7
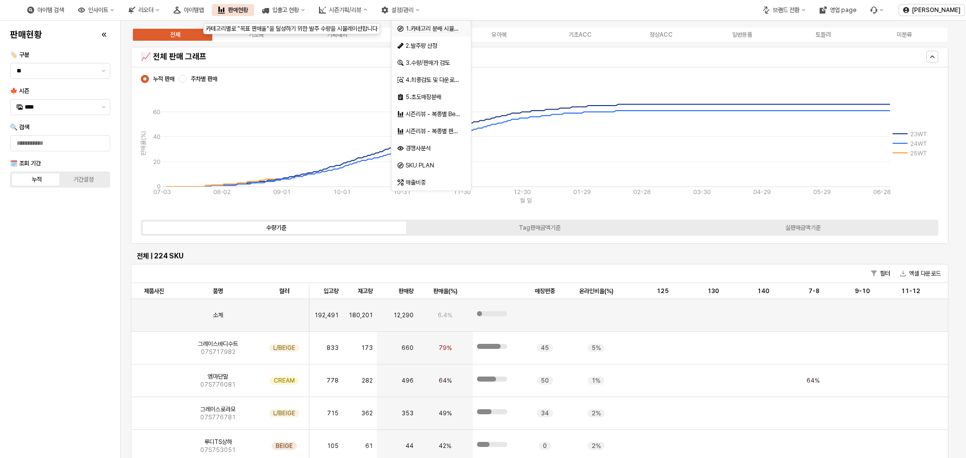
click at [447, 28] on span "1.카테고리 분배 시뮬레이션" at bounding box center [436, 29] width 63 height 8
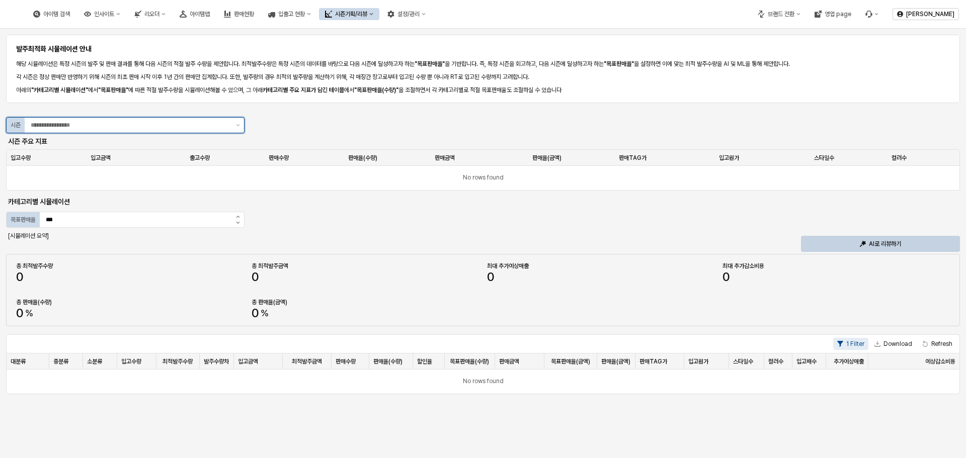
click at [210, 132] on div "App Frame" at bounding box center [128, 125] width 207 height 15
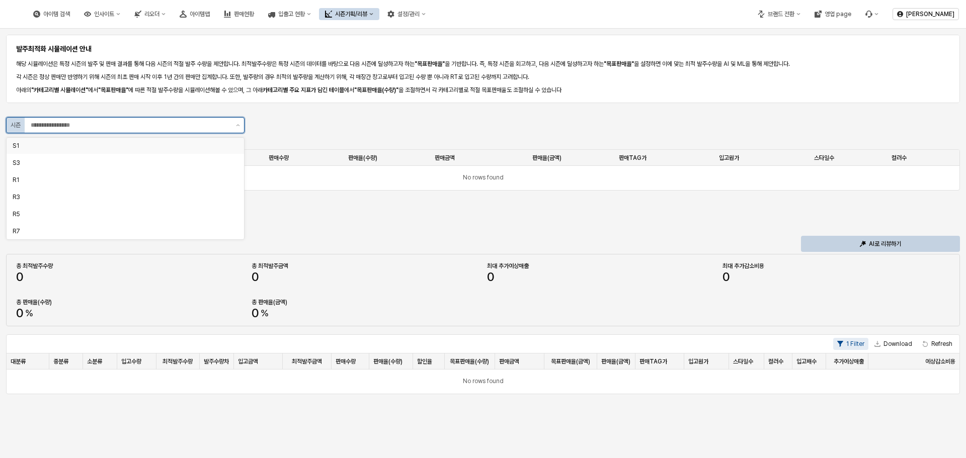
click at [70, 148] on div "S1" at bounding box center [122, 146] width 219 height 8
type input "**"
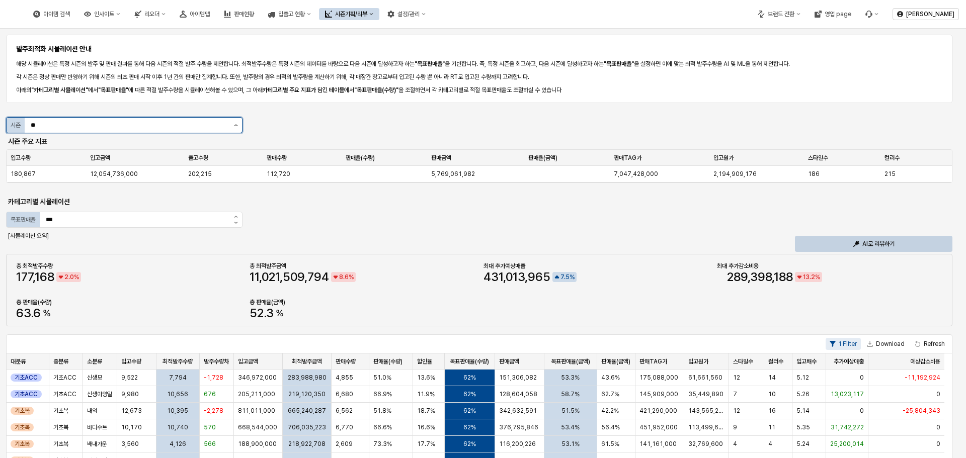
click at [240, 122] on button "제안 사항 표시" at bounding box center [236, 125] width 12 height 15
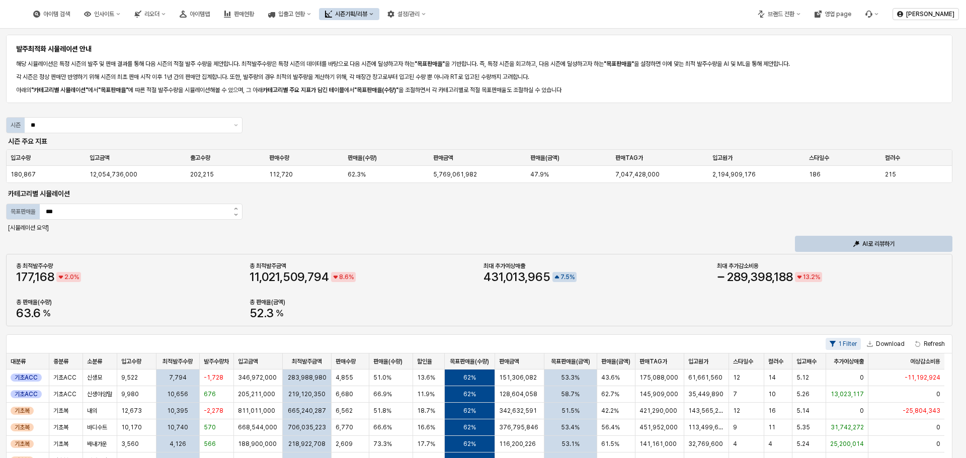
click at [366, 111] on div "App Frame" at bounding box center [479, 111] width 938 height 8
click at [835, 244] on div "AI로 리뷰하기" at bounding box center [873, 243] width 148 height 15
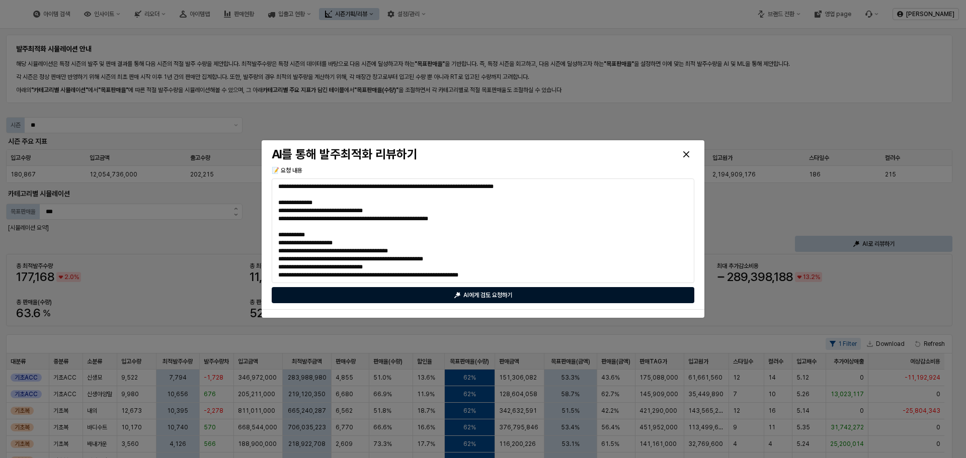
click at [440, 300] on div "AI에게 검토 요청하기" at bounding box center [482, 295] width 413 height 15
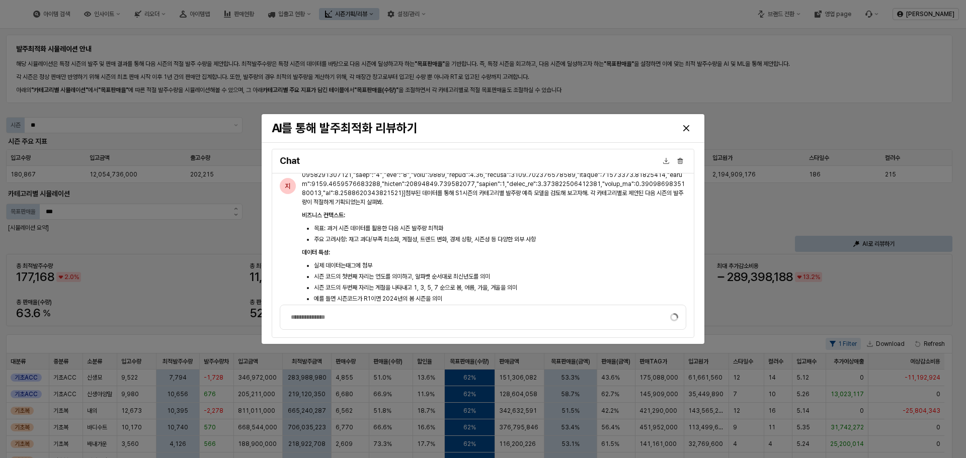
scroll to position [1669, 0]
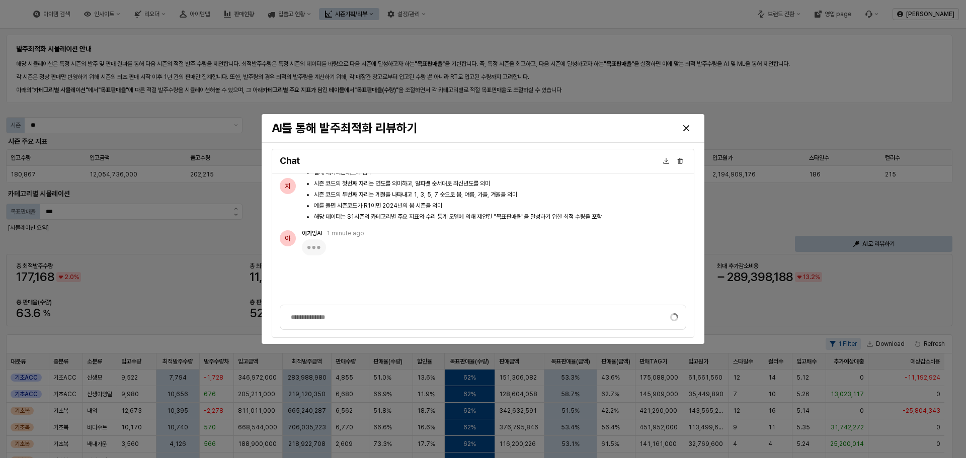
click at [585, 140] on li "목표: 과거 시즌 데이터를 활용한 다음 시즌 발주량 최적화" at bounding box center [500, 135] width 372 height 9
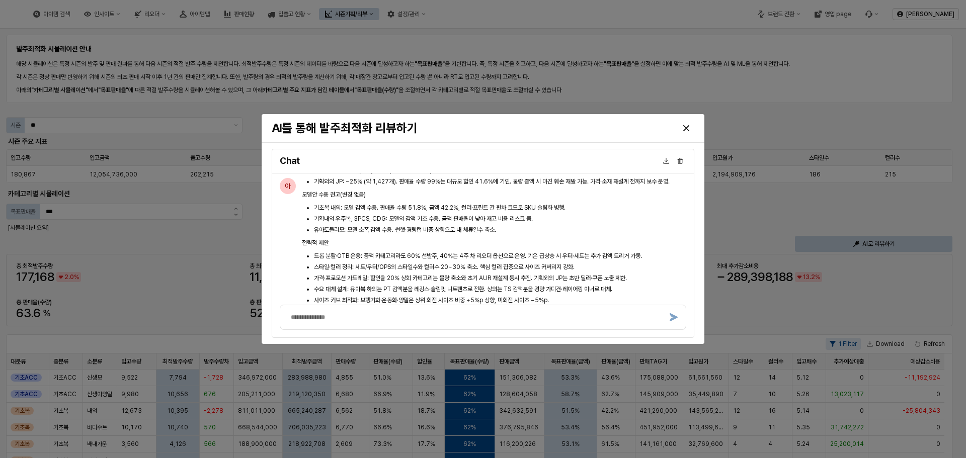
scroll to position [2065, 0]
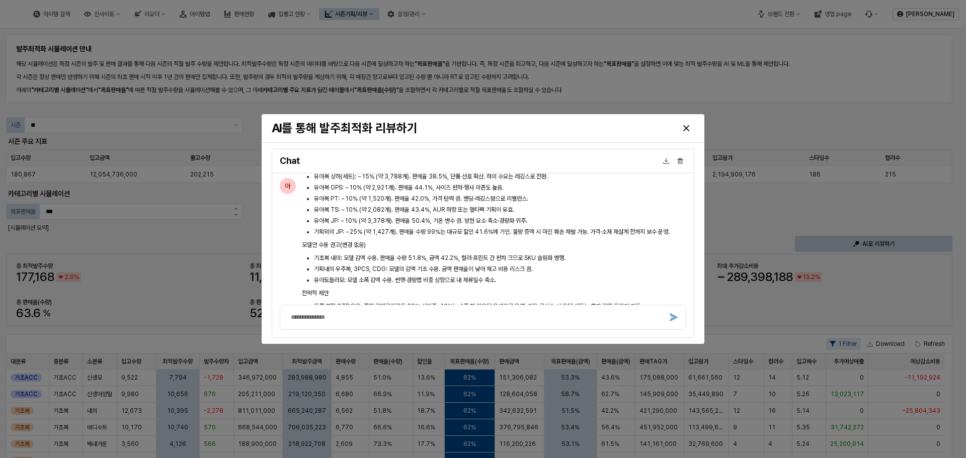
drag, startPoint x: 447, startPoint y: 211, endPoint x: 591, endPoint y: 231, distance: 146.2
click at [579, 215] on ul "신생모: −5% (약 7,404개). 판매율 금액 43.6%, 출산수 감소 영향. 세트·기프트 중심으로 SKU·컬러 축소 병행. 수면조끼: −…" at bounding box center [494, 182] width 384 height 109
click at [597, 214] on li "유아복 TS: −10% (약 2,082개). 판매율 43.4%, AUR 하향 또는 멀티팩 기획이 유효." at bounding box center [500, 209] width 372 height 9
click at [498, 217] on ul "신생모: −5% (약 7,404개). 판매율 금액 43.6%, 출산수 감소 영향. 세트·기프트 중심으로 SKU·컬러 축소 병행. 수면조끼: −…" at bounding box center [494, 182] width 384 height 109
click at [502, 170] on li "유아복 JK: −20% (약 535개). 판매율 32.2%, 할인 20.2%. 이른 더위 시 수요 급감. 스타일·컬러 축소 필수." at bounding box center [500, 165] width 372 height 9
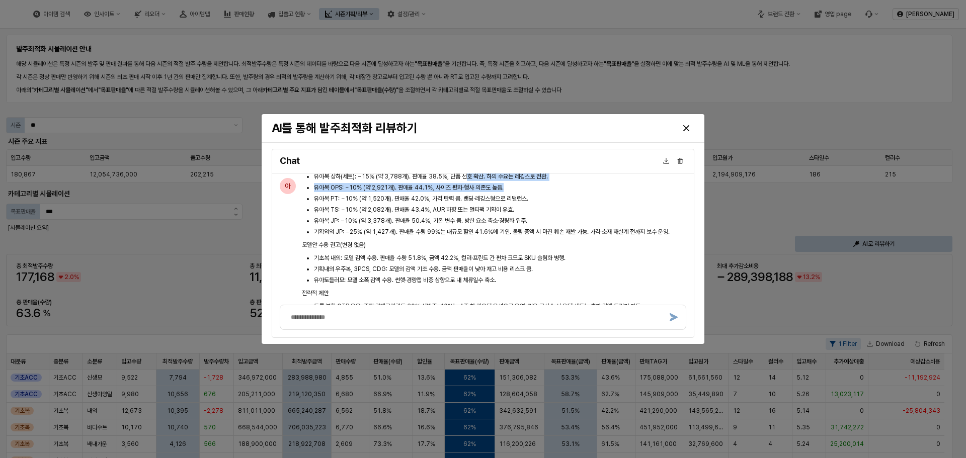
drag, startPoint x: 470, startPoint y: 222, endPoint x: 558, endPoint y: 243, distance: 90.1
click at [547, 236] on ul "신생모: −5% (약 7,404개). 판매율 금액 43.6%, 출산수 감소 영향. 세트·기프트 중심으로 SKU·컬러 축소 병행. 수면조끼: −…" at bounding box center [494, 182] width 384 height 109
click at [564, 203] on li "유아복 PT: −10% (약 1,520개). 판매율 42.0%, 가격 탄력 큼. 밴딩·레깅스형으로 리밸런스." at bounding box center [500, 198] width 372 height 9
drag, startPoint x: 450, startPoint y: 217, endPoint x: 528, endPoint y: 240, distance: 81.3
click at [524, 236] on ul "신생모: −5% (약 7,404개). 판매율 금액 43.6%, 출산수 감소 영향. 세트·기프트 중심으로 SKU·컬러 축소 병행. 수면조끼: −…" at bounding box center [494, 182] width 384 height 109
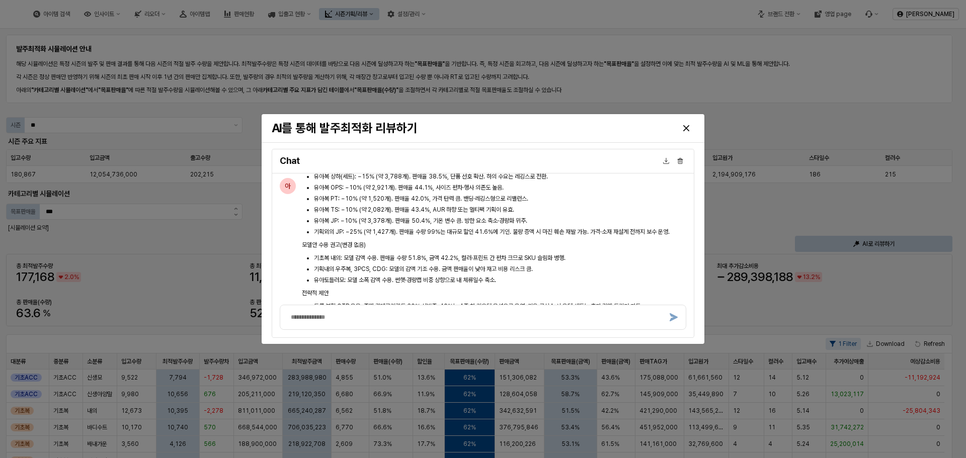
click at [538, 203] on li "유아복 PT: −10% (약 1,520개). 판매율 42.0%, 가격 탄력 큼. 밴딩·레깅스형으로 리밸런스." at bounding box center [500, 198] width 372 height 9
drag, startPoint x: 352, startPoint y: 220, endPoint x: 556, endPoint y: 248, distance: 206.7
click at [533, 234] on ul "신생모: −5% (약 7,404개). 판매율 금액 43.6%, 출산수 감소 영향. 세트·기프트 중심으로 SKU·컬러 축소 병행. 수면조끼: −…" at bounding box center [494, 182] width 384 height 109
click at [558, 214] on li "유아복 TS: −10% (약 2,082개). 판매율 43.4%, AUR 하향 또는 멀티팩 기획이 유효." at bounding box center [500, 209] width 372 height 9
drag, startPoint x: 335, startPoint y: 223, endPoint x: 570, endPoint y: 229, distance: 235.0
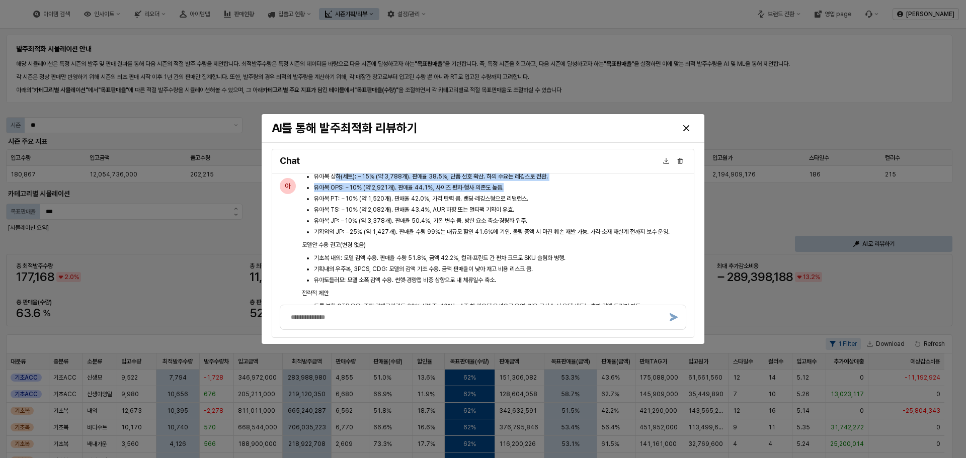
click at [569, 227] on ul "신생모: −5% (약 7,404개). 판매율 금액 43.6%, 출산수 감소 영향. 세트·기프트 중심으로 SKU·컬러 축소 병행. 수면조끼: −…" at bounding box center [494, 182] width 384 height 109
click at [570, 192] on li "유아복 OPS: −10% (약 2,921개). 판매율 44.1%, 사이즈 편차·행사 의존도 높음." at bounding box center [500, 187] width 372 height 9
click at [390, 192] on li "유아복 OPS: −10% (약 2,921개). 판매율 44.1%, 사이즈 편차·행사 의존도 높음." at bounding box center [500, 187] width 372 height 9
drag, startPoint x: 351, startPoint y: 231, endPoint x: 514, endPoint y: 235, distance: 163.0
click at [514, 192] on li "유아복 OPS: −10% (약 2,921개). 판매율 44.1%, 사이즈 편차·행사 의존도 높음." at bounding box center [500, 187] width 372 height 9
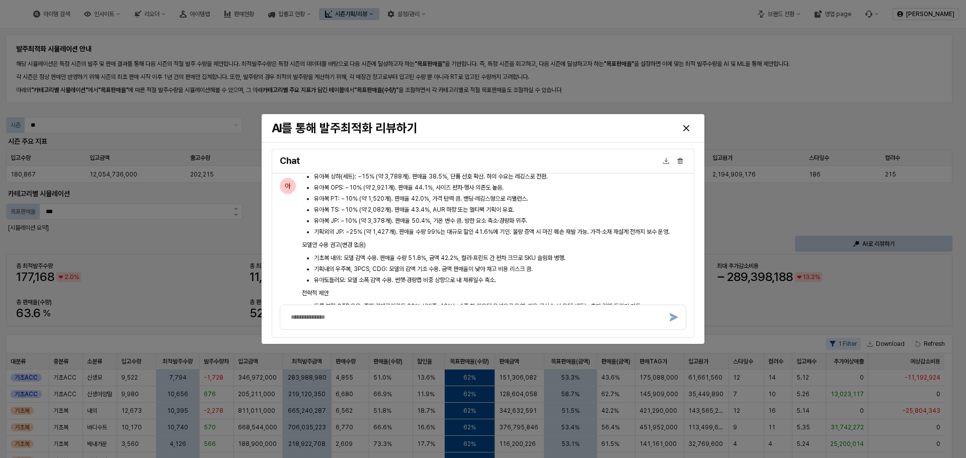
click at [517, 214] on li "유아복 TS: −10% (약 2,082개). 판매율 43.4%, AUR 하향 또는 멀티팩 기획이 유효." at bounding box center [500, 209] width 372 height 9
click at [476, 236] on li "기획외의 JP: −25% (약 1,427개). 판매율 수량 99%는 대규모 할인 41.6%에 기인. 물량 증액 시 마진 훼손 재발 가능. 가격…" at bounding box center [500, 231] width 372 height 9
drag, startPoint x: 383, startPoint y: 269, endPoint x: 472, endPoint y: 290, distance: 92.0
click at [464, 236] on ul "신생모: −5% (약 7,404개). 판매율 금액 43.6%, 출산수 감소 영향. 세트·기프트 중심으로 SKU·컬러 축소 병행. 수면조끼: −…" at bounding box center [494, 182] width 384 height 109
click at [472, 249] on p "모델안 수용 권고(변경 없음)" at bounding box center [494, 244] width 384 height 9
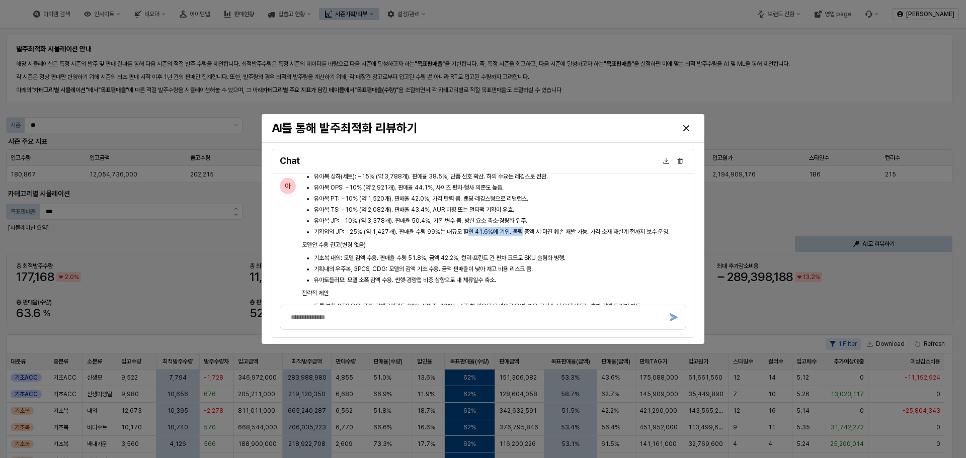
drag, startPoint x: 472, startPoint y: 280, endPoint x: 526, endPoint y: 278, distance: 53.3
click at [526, 236] on li "기획외의 JP: −25% (약 1,427개). 판매율 수량 99%는 대규모 할인 41.6%에 기인. 물량 증액 시 마진 훼손 재발 가능. 가격…" at bounding box center [500, 231] width 372 height 9
click at [526, 249] on p "모델안 수용 권고(변경 없음)" at bounding box center [494, 244] width 384 height 9
drag, startPoint x: 507, startPoint y: 277, endPoint x: 596, endPoint y: 284, distance: 89.3
click at [595, 283] on div "다음은 S1 시즌 실적과 모델이 제안한 최적발주수량을 교차 검토한 결과와 카테고리별 조정 권고안입니다. 핵심 원칙은 재고 과다/부족 최소화, …" at bounding box center [494, 175] width 384 height 664
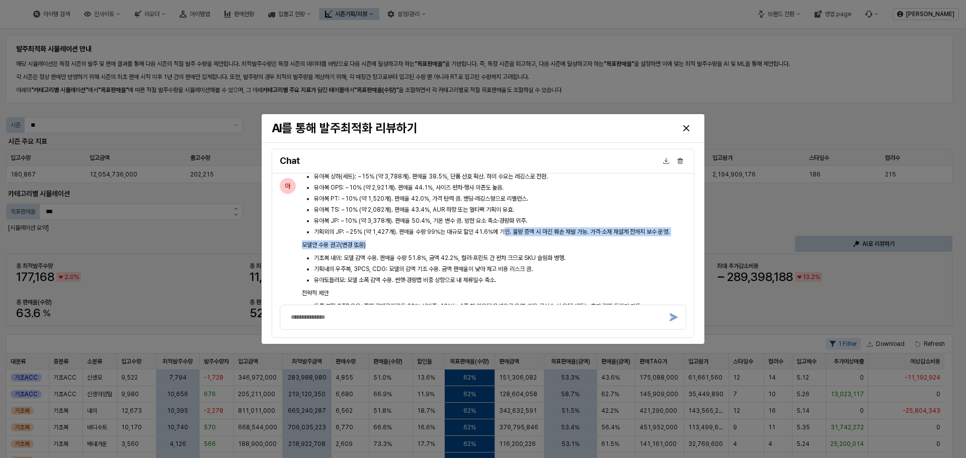
click at [604, 249] on p "모델안 수용 권고(변경 없음)" at bounding box center [494, 244] width 384 height 9
drag, startPoint x: 593, startPoint y: 278, endPoint x: 594, endPoint y: 283, distance: 5.6
click at [594, 283] on div "다음은 S1 시즌 실적과 모델이 제안한 최적발주수량을 교차 검토한 결과와 카테고리별 조정 권고안입니다. 핵심 원칙은 재고 과다/부족 최소화, …" at bounding box center [494, 175] width 384 height 664
click at [595, 249] on p "모델안 수용 권고(변경 없음)" at bounding box center [494, 244] width 384 height 9
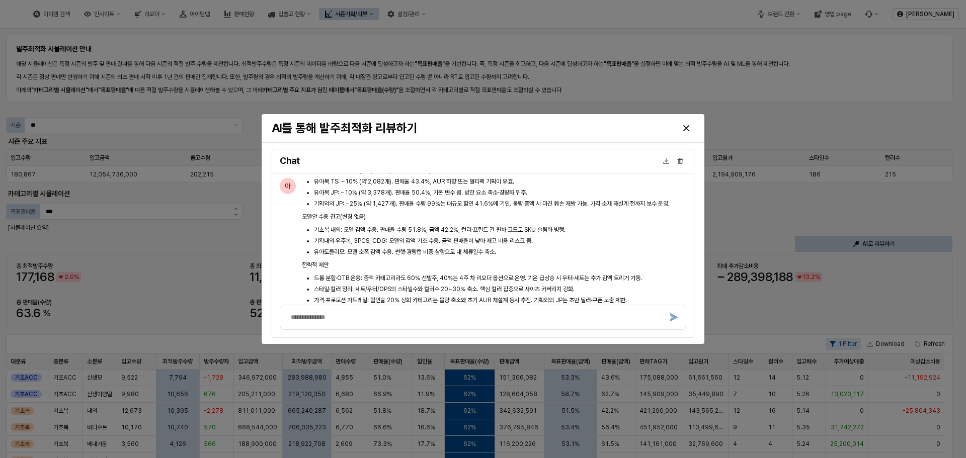
scroll to position [2115, 0]
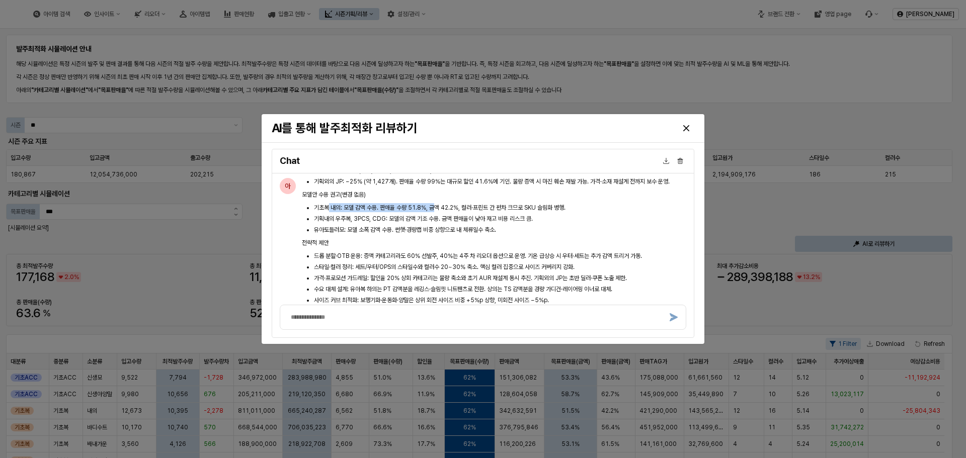
drag, startPoint x: 362, startPoint y: 255, endPoint x: 435, endPoint y: 256, distance: 72.9
click at [435, 212] on li "기초복 내의: 모델 감액 수용. 판매율 수량 51.8%, 금액 42.2%, 컬러·프린트 간 편차 크므로 SKU 슬림화 병행." at bounding box center [500, 207] width 372 height 9
click at [437, 234] on li "유아토들러모: 모델 소폭 감액 수용. 썬햇·경량캡 비중 상향으로 내 체류일수 축소." at bounding box center [500, 229] width 372 height 9
click at [444, 212] on li "기초복 내의: 모델 감액 수용. 판매율 수량 51.8%, 금액 42.2%, 컬러·프린트 간 편차 크므로 SKU 슬림화 병행." at bounding box center [500, 207] width 372 height 9
click at [372, 223] on li "기획내의 우주복, 3PCS, CDG: 모델의 감액 기조 수용. 금액 판매율이 낮아 재고 비용 리스크 큼." at bounding box center [500, 218] width 372 height 9
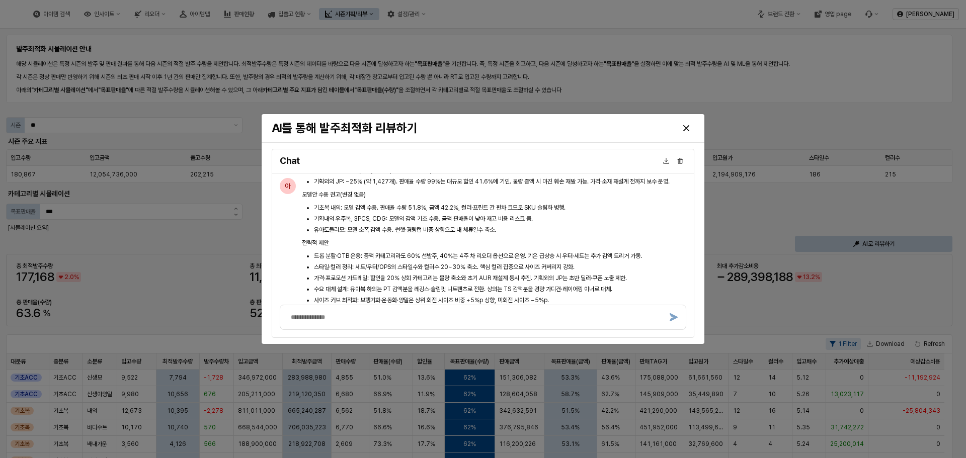
scroll to position [2216, 0]
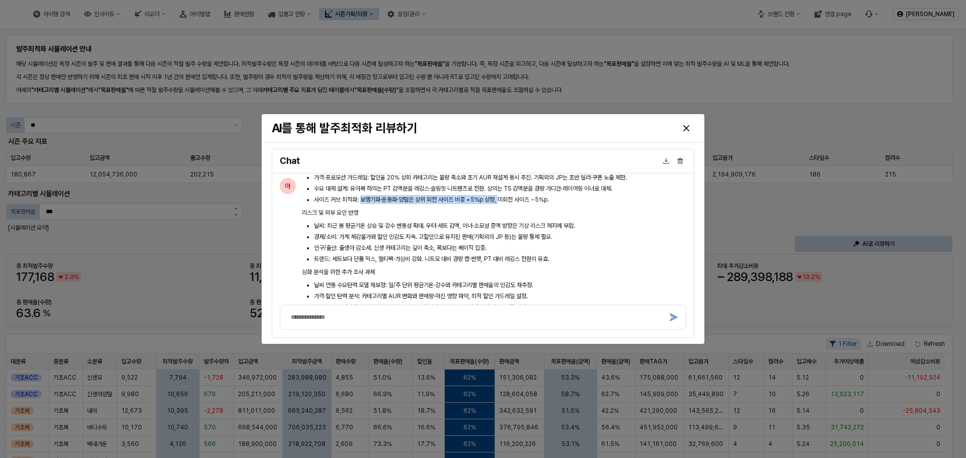
drag, startPoint x: 365, startPoint y: 244, endPoint x: 545, endPoint y: 254, distance: 179.8
click at [506, 204] on li "사이즈 커브 최적화: 보행기화·운동화·양말은 상위 회전 사이즈 비중 +5%p 상향, 미회전 사이즈 −5%p." at bounding box center [500, 199] width 372 height 9
click at [571, 217] on p "리스크 및 외부 요인 반영" at bounding box center [494, 212] width 384 height 9
click at [517, 265] on div "다음은 S1 시즌 실적과 모델이 제안한 최적발주수량을 교차 검토한 결과와 카테고리별 조정 권고안입니다. 핵심 원칙은 재고 과다/부족 최소화, …" at bounding box center [494, 24] width 384 height 664
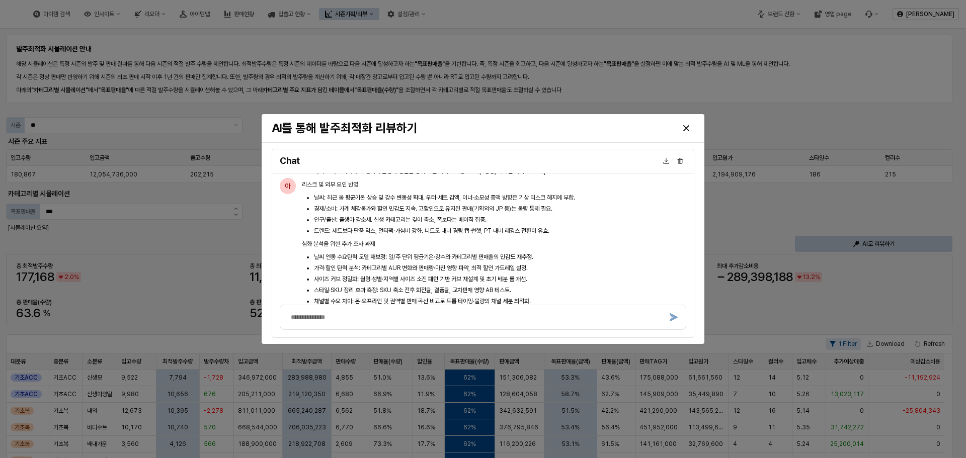
scroll to position [2266, 0]
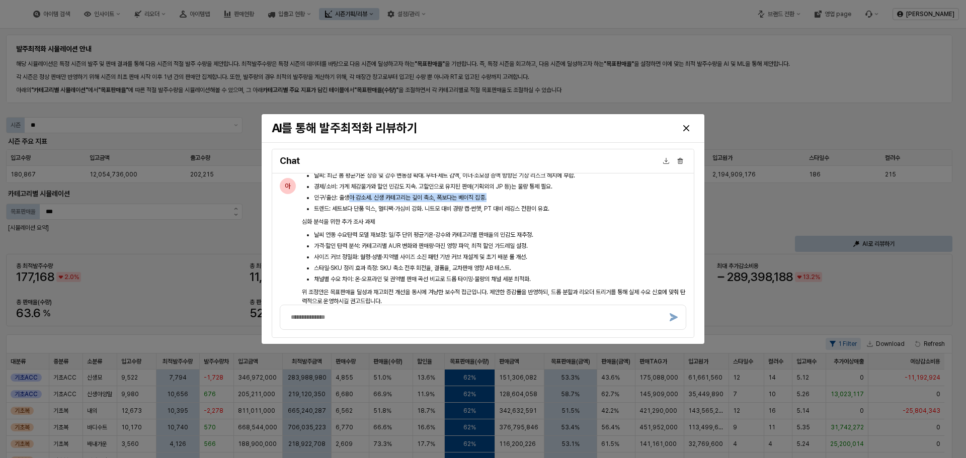
drag, startPoint x: 353, startPoint y: 242, endPoint x: 505, endPoint y: 259, distance: 153.7
click at [497, 202] on li "인구/출산: 출생아 감소세. 신생 카테고리는 깊이 축소, 폭보다는 베이직 집중." at bounding box center [500, 197] width 372 height 9
click at [511, 239] on li "날씨 연동 수요탄력 모델 재보정: 일/주 단위 평균기온·강수와 카테고리별 판매율의 민감도 재추정." at bounding box center [500, 234] width 372 height 9
drag, startPoint x: 441, startPoint y: 247, endPoint x: 514, endPoint y: 244, distance: 73.5
click at [509, 213] on ul "날씨: 최근 봄 평균기온 상승 및 강수 변동성 확대. 우터·세트 감액, 이너·소모성 증액 방향은 기상 리스크 헤지에 부합. 경제/소비: 가계 …" at bounding box center [494, 192] width 384 height 42
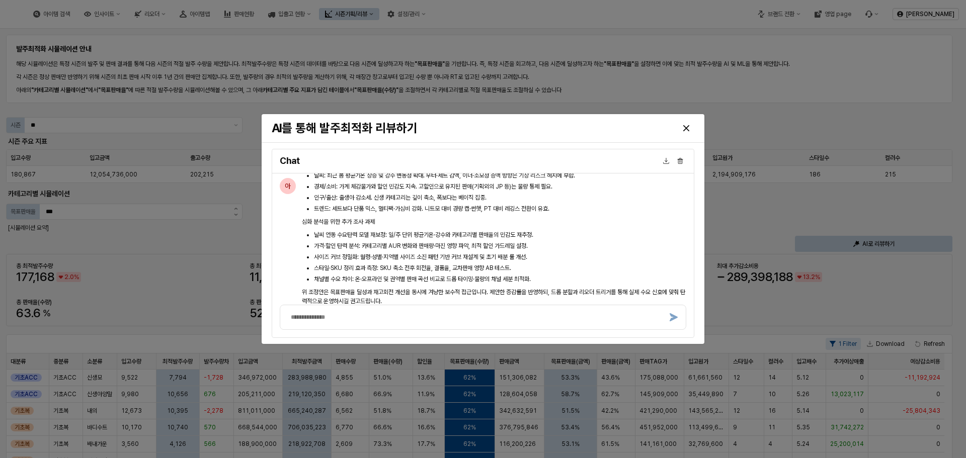
drag, startPoint x: 524, startPoint y: 255, endPoint x: 516, endPoint y: 257, distance: 7.8
click at [524, 213] on li "트렌드: 세트보다 단품 믹스, 멀티팩·가심비 강화. 니트모 대비 경량 캡·썬햇, PT 대비 레깅스 전환이 유효." at bounding box center [500, 208] width 372 height 9
drag, startPoint x: 405, startPoint y: 254, endPoint x: 528, endPoint y: 260, distance: 122.3
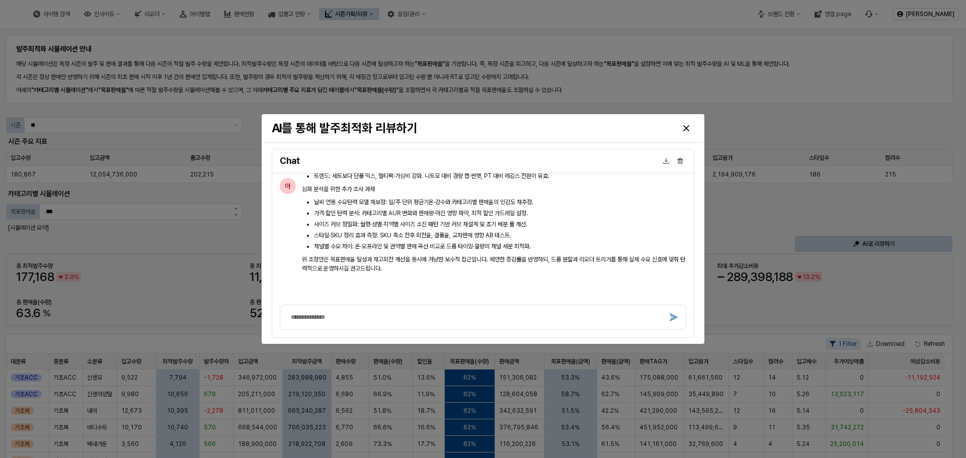
scroll to position [2317, 0]
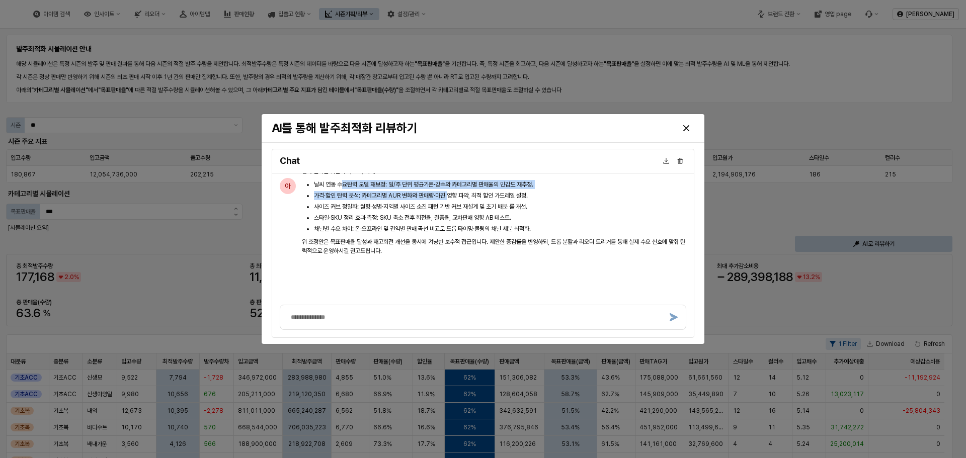
drag, startPoint x: 374, startPoint y: 233, endPoint x: 465, endPoint y: 245, distance: 91.8
click at [456, 233] on ul "날씨 연동 수요탄력 모델 재보정: 일/주 단위 평균기온·강수와 카테고리별 판매율의 민감도 재추정. 가격·할인 탄력 분석: 카테고리별 AUR 변…" at bounding box center [494, 206] width 384 height 53
click at [476, 211] on li "사이즈 커브 정밀화: 월령·성별·지역별 사이즈 소진 패턴 기반 커브 재설계 및 초기 배분 룰 개선." at bounding box center [500, 206] width 372 height 9
click at [378, 222] on li "스타일·SKU 정리 효과 측정: SKU 축소 전후 회전율, 결품율, 교차판매 영향 AB 테스트." at bounding box center [500, 217] width 372 height 9
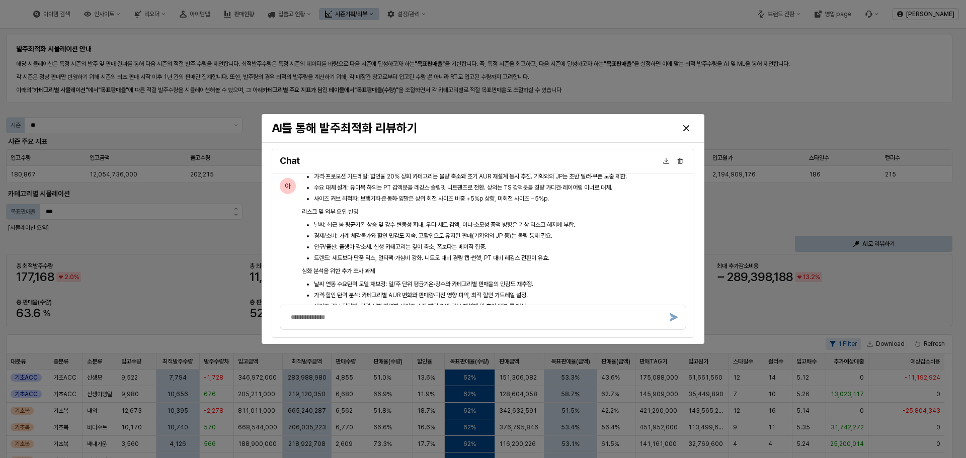
scroll to position [2216, 0]
click at [686, 128] on icon "Close" at bounding box center [686, 128] width 6 height 6
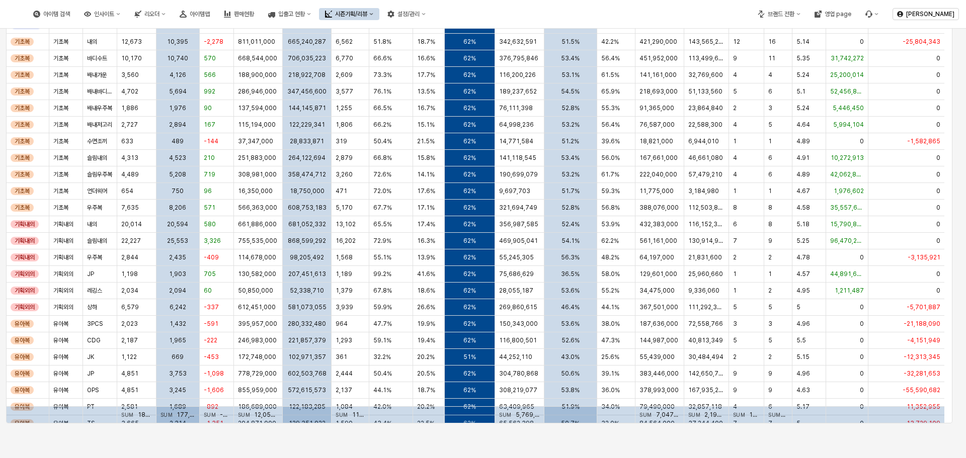
scroll to position [67, 0]
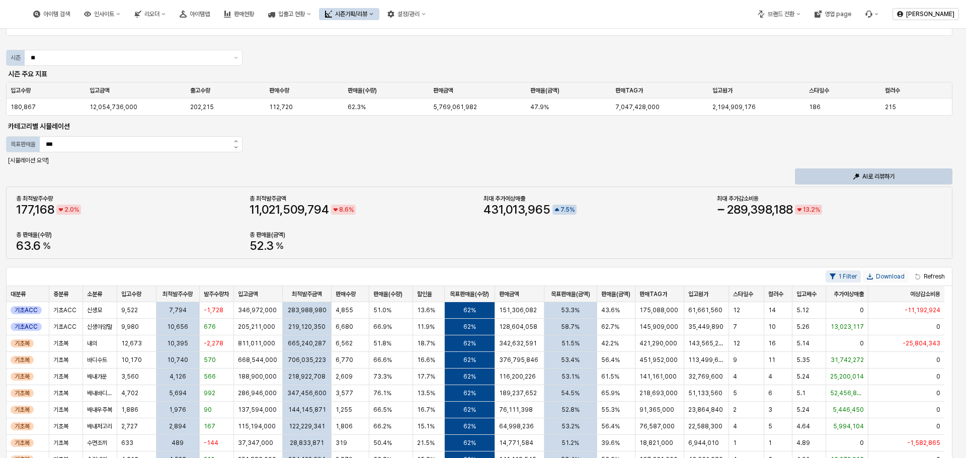
click at [886, 277] on button "Download" at bounding box center [886, 277] width 46 height 12
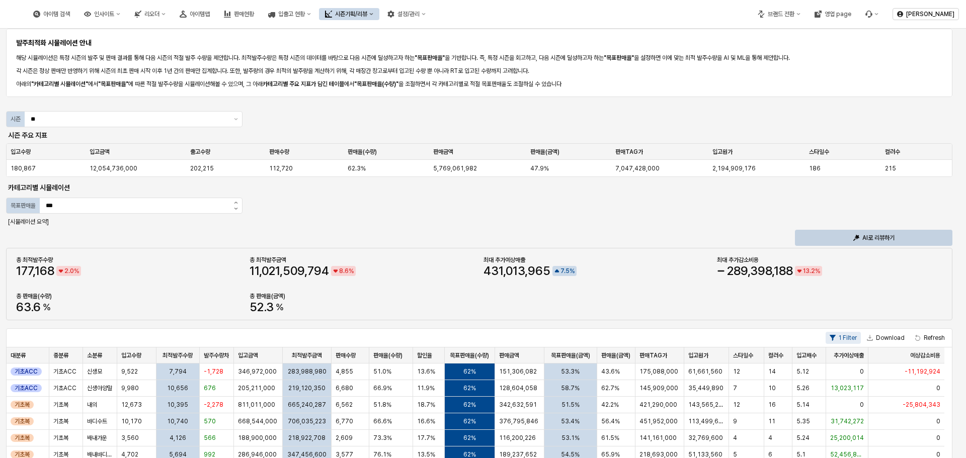
scroll to position [0, 0]
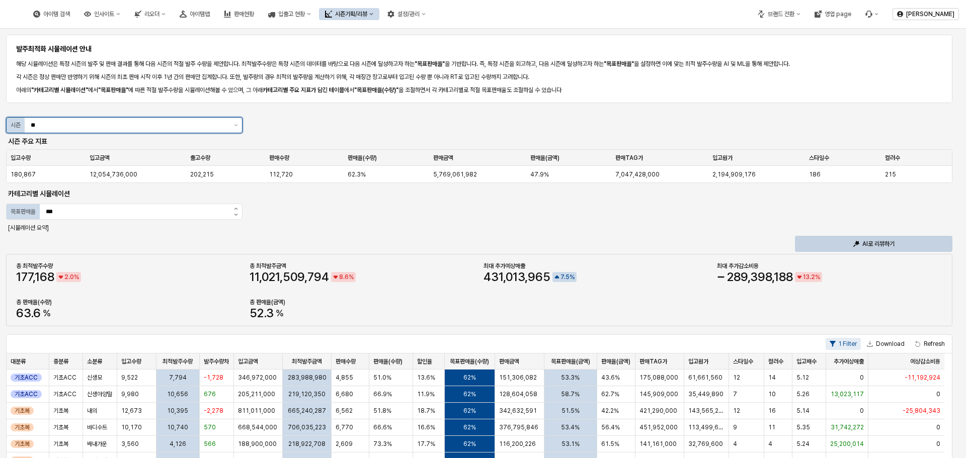
click at [189, 122] on input "**" at bounding box center [129, 125] width 197 height 10
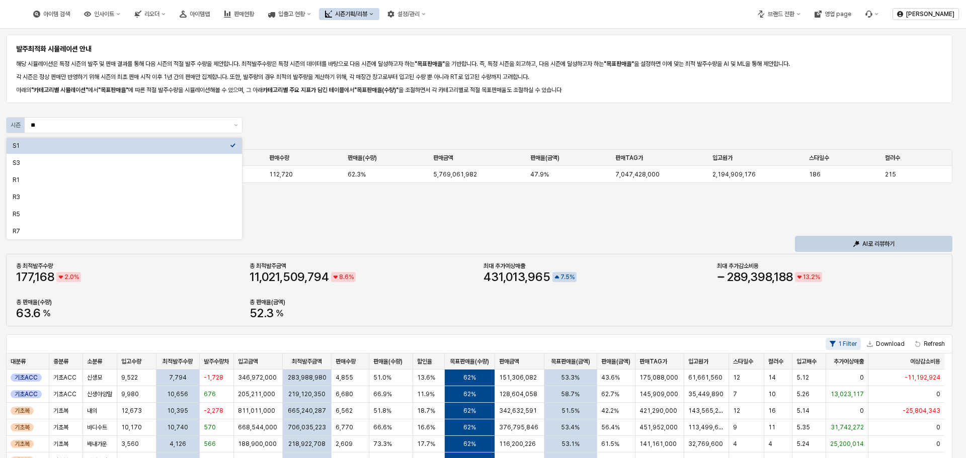
click at [427, 222] on div "발주최적화 시뮬레이션 안내 해당 시뮬레이션은 특정 시즌의 발주 및 판매 결과를 통해 다음 시즌의 적절 발주 수량을 제안합니다. 최적발주수량은 …" at bounding box center [483, 413] width 954 height 760
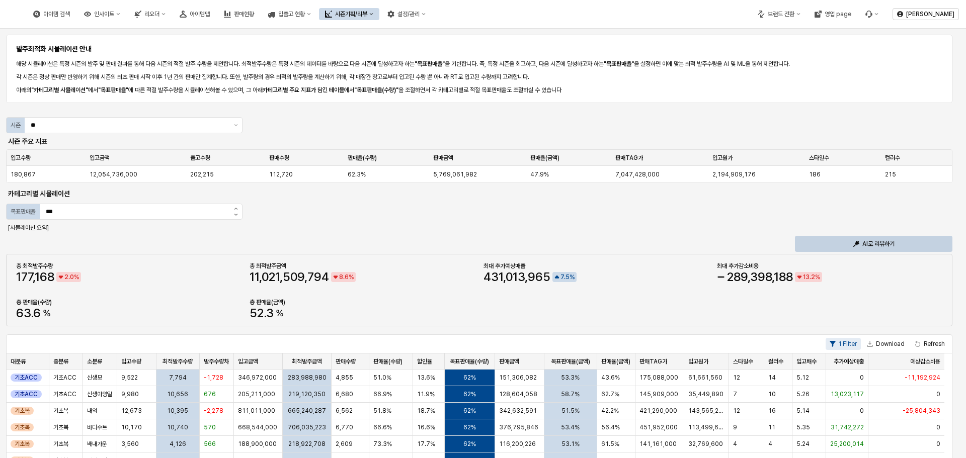
click at [37, 229] on p "[시뮬레이션 요약]" at bounding box center [124, 227] width 232 height 9
click at [365, 245] on div "발주최적화 시뮬레이션 안내 해당 시뮬레이션은 특정 시즌의 발주 및 판매 결과를 통해 다음 시즌의 적절 발주 수량을 제안합니다. 최적발주수량은 …" at bounding box center [483, 413] width 954 height 760
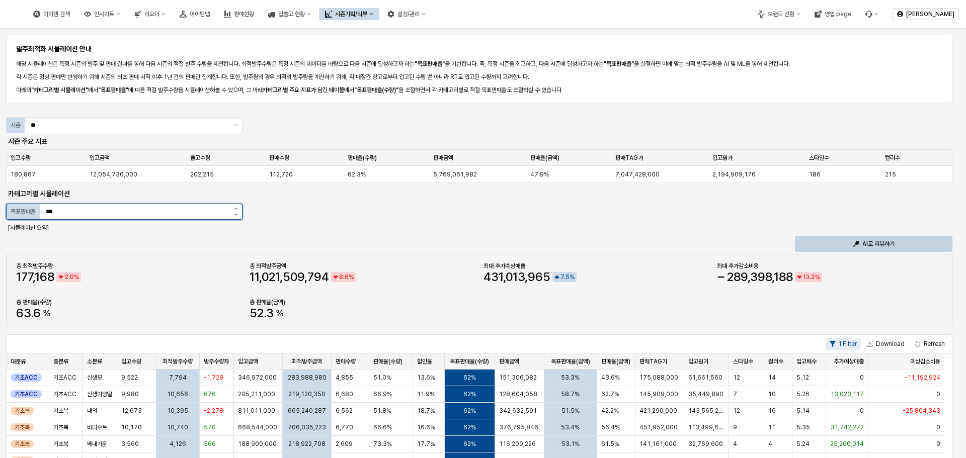
click at [98, 212] on input "***" at bounding box center [135, 211] width 190 height 15
click at [144, 214] on input "***" at bounding box center [135, 211] width 190 height 15
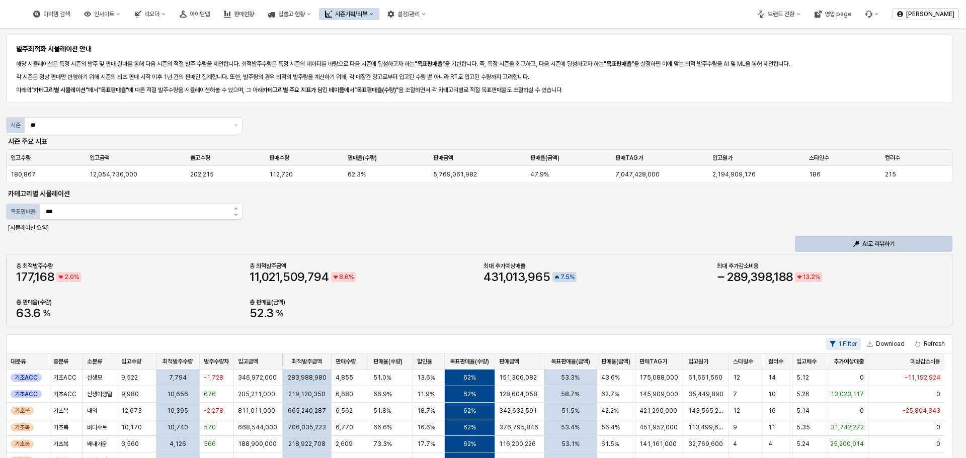
drag, startPoint x: 63, startPoint y: 233, endPoint x: 40, endPoint y: 232, distance: 23.7
click at [57, 233] on div "[시뮬레이션 요약]" at bounding box center [124, 228] width 236 height 12
click at [40, 232] on div "[시뮬레이션 요약]" at bounding box center [124, 228] width 236 height 12
click at [396, 226] on div "발주최적화 시뮬레이션 안내 해당 시뮬레이션은 특정 시즌의 발주 및 판매 결과를 통해 다음 시즌의 적절 발주 수량을 제안합니다. 최적발주수량은 …" at bounding box center [483, 413] width 954 height 760
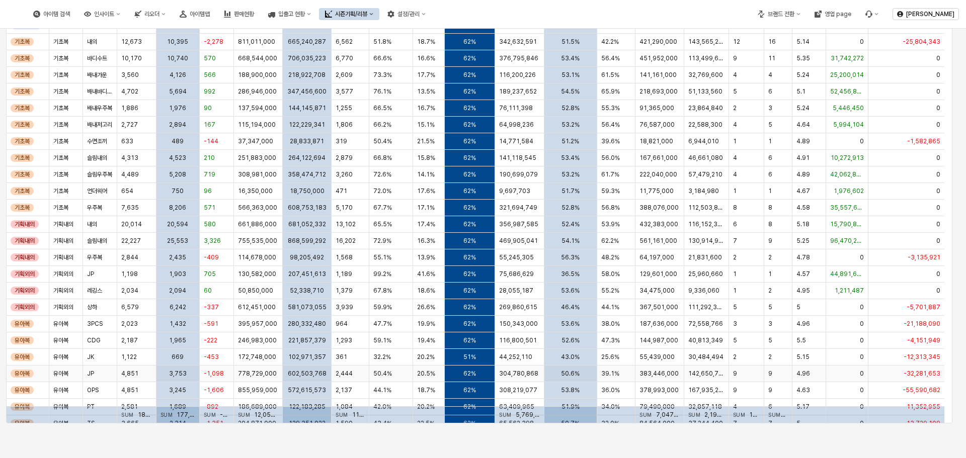
scroll to position [175, 0]
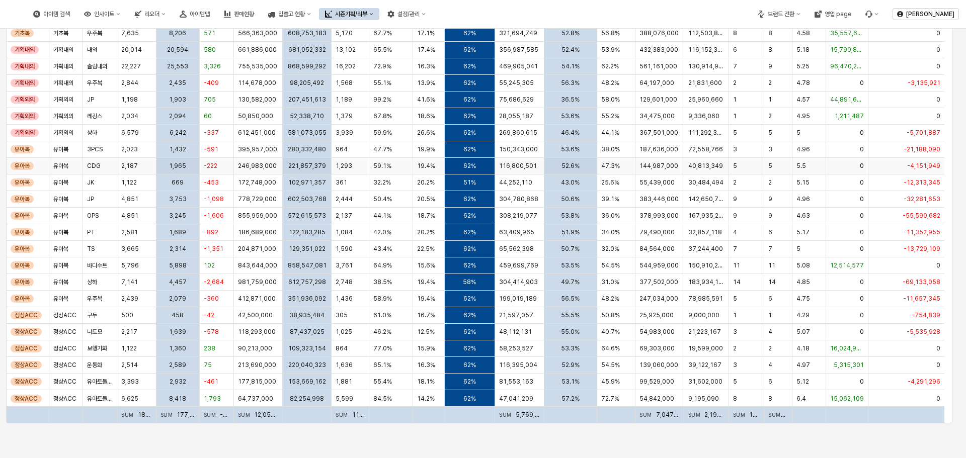
drag, startPoint x: 592, startPoint y: 221, endPoint x: 325, endPoint y: 172, distance: 271.5
click at [325, 172] on div "221,857,379" at bounding box center [307, 166] width 49 height 17
click at [549, 294] on div "56.5%" at bounding box center [570, 299] width 53 height 17
click at [575, 283] on span "49.7%" at bounding box center [570, 282] width 19 height 8
click at [553, 249] on div "50.7%" at bounding box center [570, 249] width 53 height 17
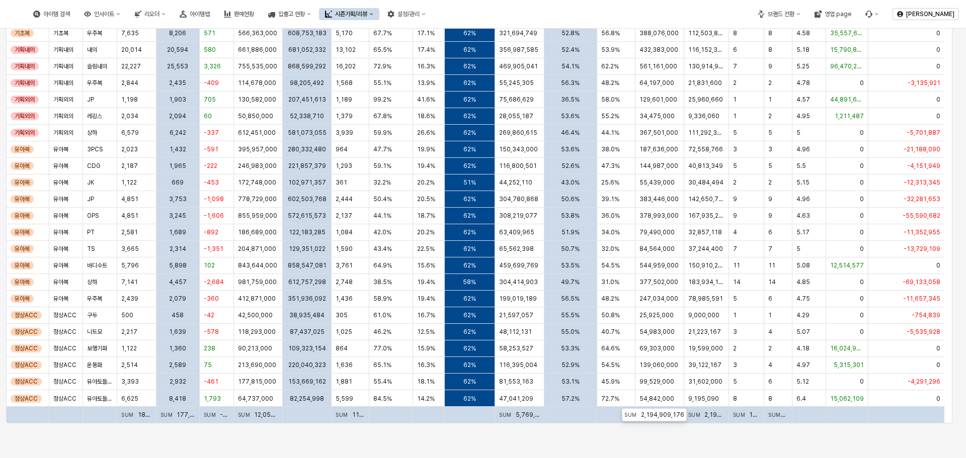
scroll to position [0, 0]
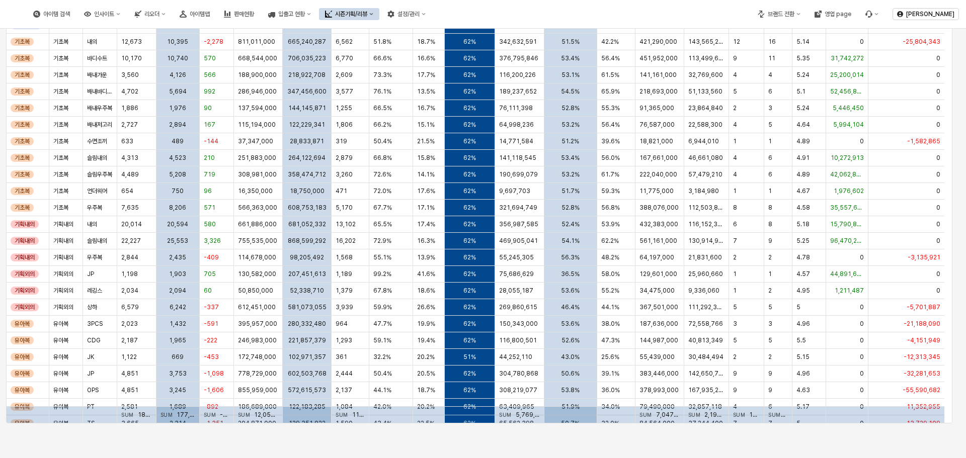
click at [210, 285] on div "60" at bounding box center [217, 291] width 34 height 17
click at [511, 266] on div "75,686,629" at bounding box center [519, 274] width 49 height 17
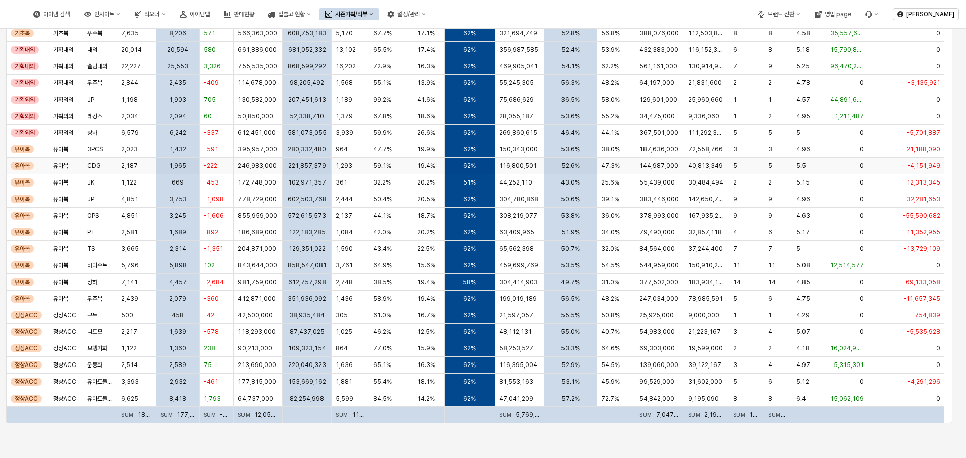
click at [713, 162] on span "40,813,349" at bounding box center [705, 166] width 35 height 8
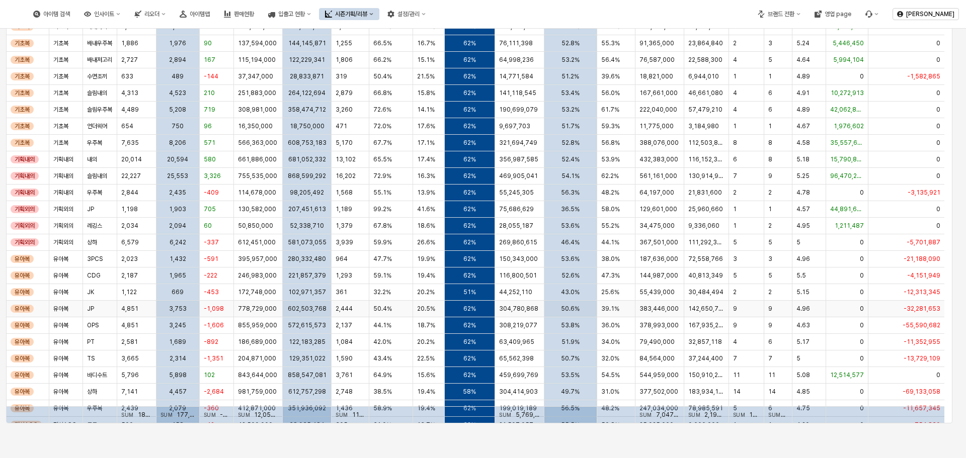
scroll to position [0, 0]
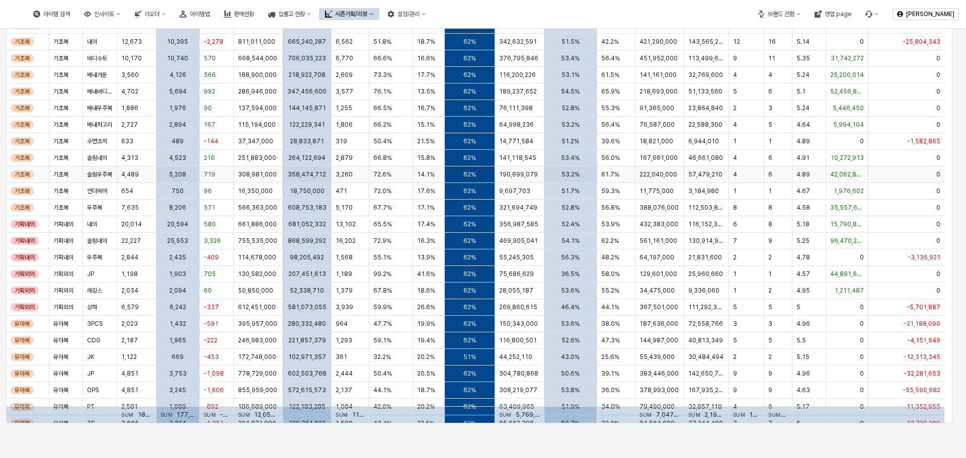
drag, startPoint x: 755, startPoint y: 174, endPoint x: 684, endPoint y: 304, distance: 148.6
click at [685, 302] on div "111,292,382" at bounding box center [706, 307] width 45 height 17
click at [479, 314] on div "62%" at bounding box center [470, 307] width 51 height 17
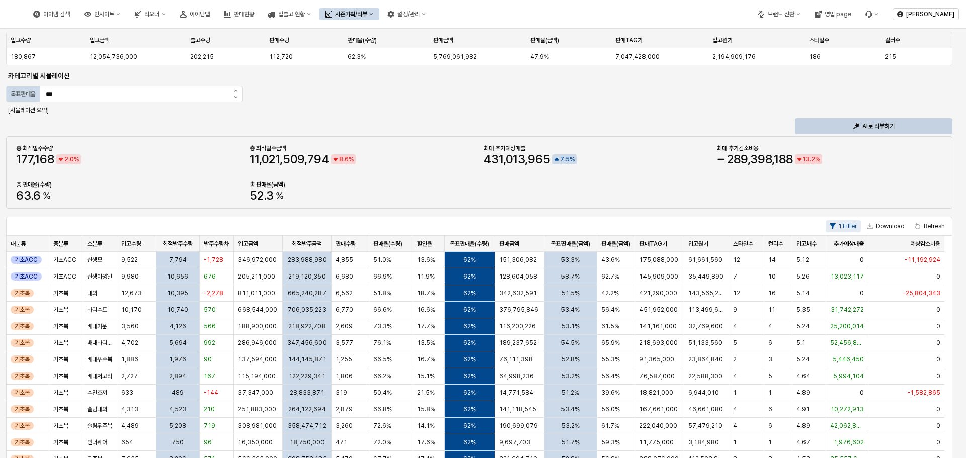
click at [495, 26] on div "아이템 검색 인사이트 리오더 아이템맵 판매현황 입출고 현황 시즌기획/리뷰 설정/관리 브랜드 전환 영업 page 김지은" at bounding box center [483, 14] width 966 height 28
click at [432, 20] on button "설정/관리" at bounding box center [406, 14] width 50 height 12
click at [589, 13] on div "아이템 검색 인사이트 리오더 아이템맵 판매현황 입출고 현황 시즌기획/리뷰 설정/관리" at bounding box center [363, 14] width 715 height 21
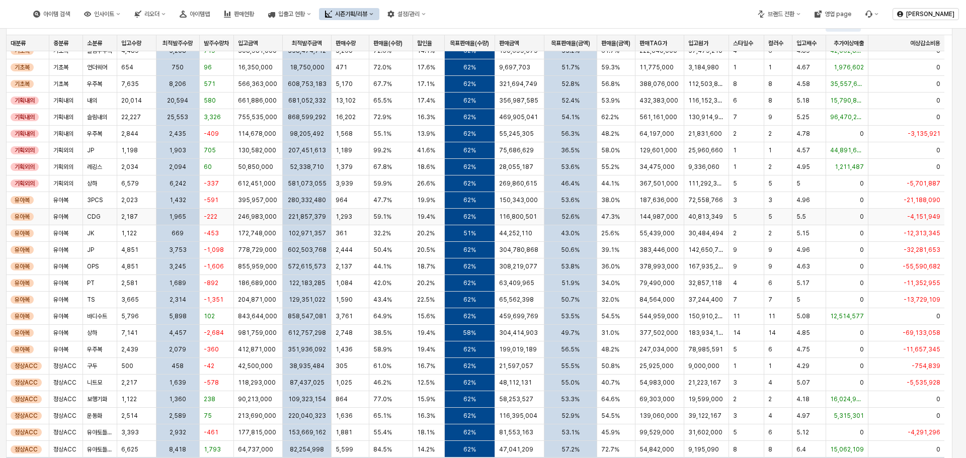
scroll to position [369, 0]
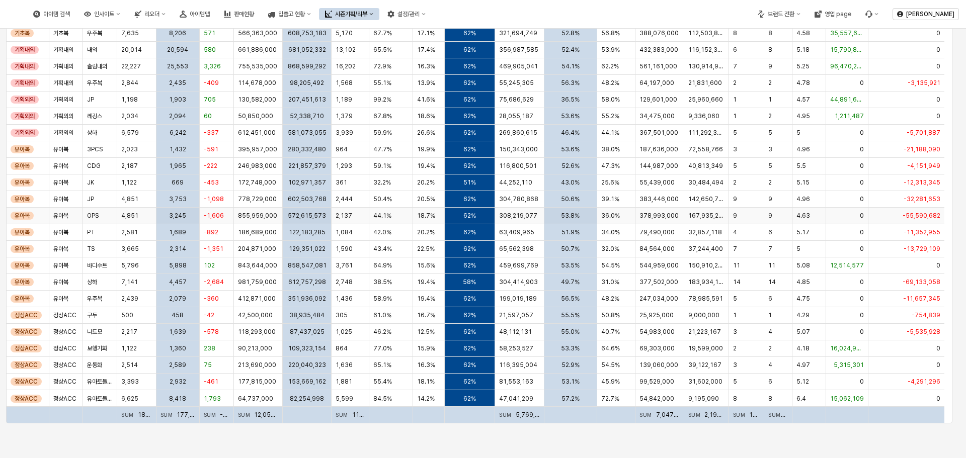
click at [810, 271] on div "5.08" at bounding box center [809, 266] width 34 height 17
click at [672, 348] on div "69,303,000" at bounding box center [659, 349] width 48 height 17
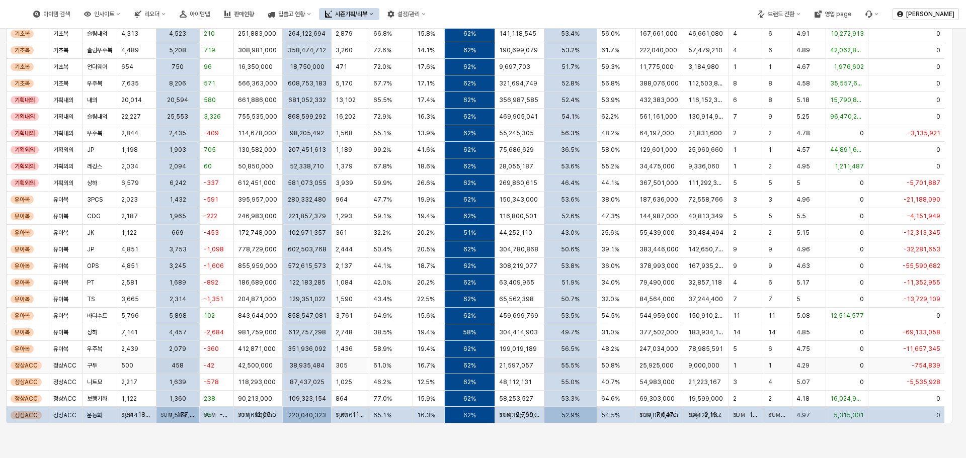
scroll to position [0, 0]
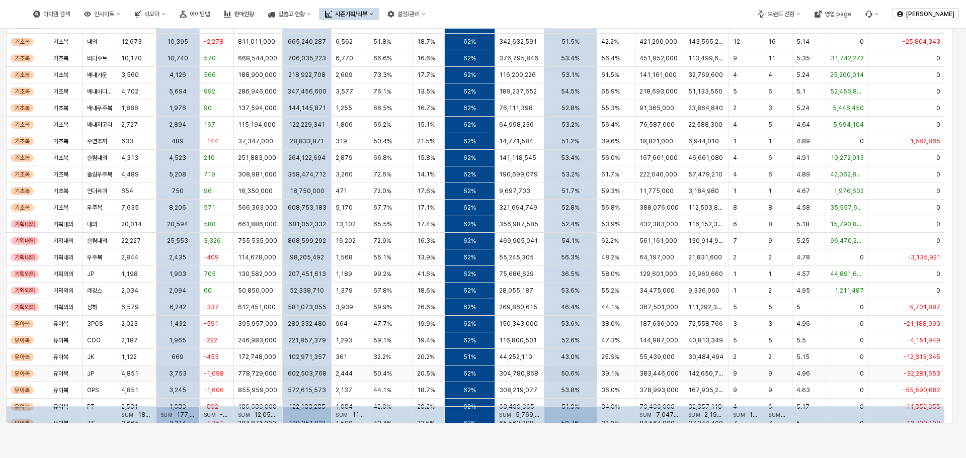
click at [687, 367] on div "142,650,740" at bounding box center [706, 374] width 45 height 17
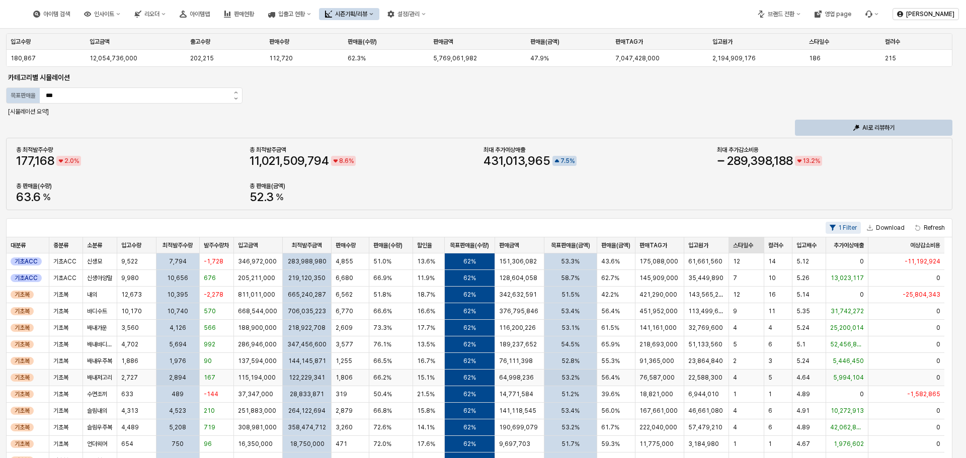
scroll to position [67, 0]
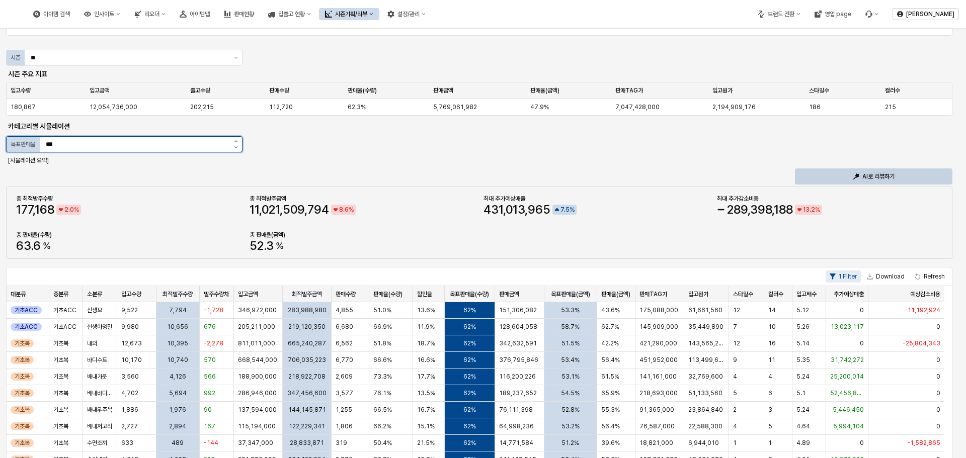
click at [214, 151] on input "***" at bounding box center [135, 144] width 190 height 15
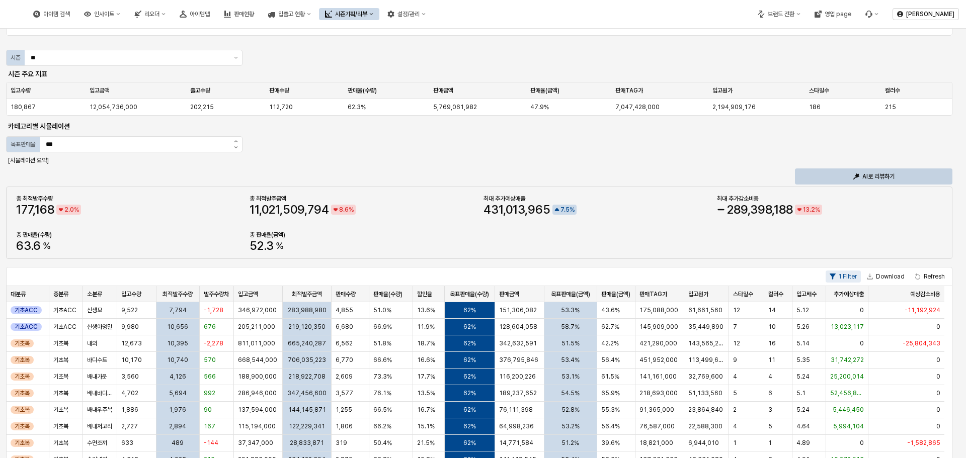
click at [247, 59] on div "발주최적화 시뮬레이션 안내 해당 시뮬레이션은 특정 시즌의 발주 및 판매 결과를 통해 다음 시즌의 적절 발주 수량을 제안합니다. 최적발주수량은 …" at bounding box center [483, 345] width 954 height 760
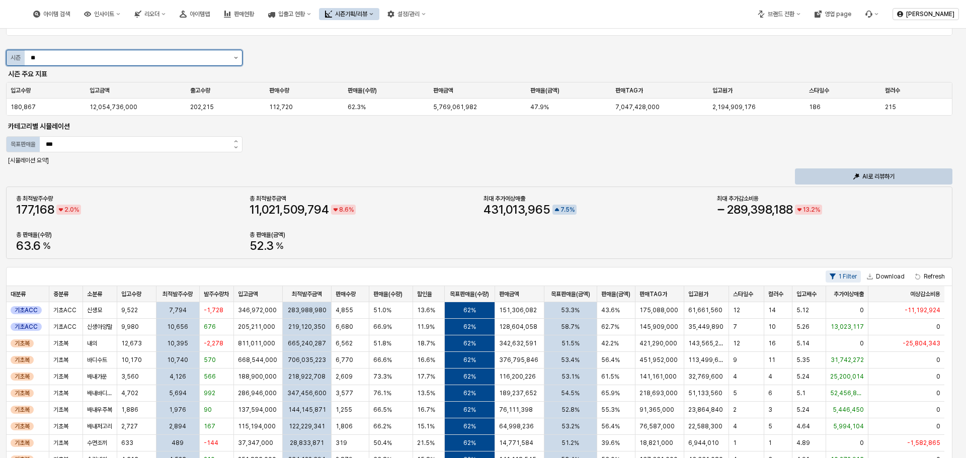
click at [239, 57] on button "제안 사항 표시" at bounding box center [236, 57] width 12 height 15
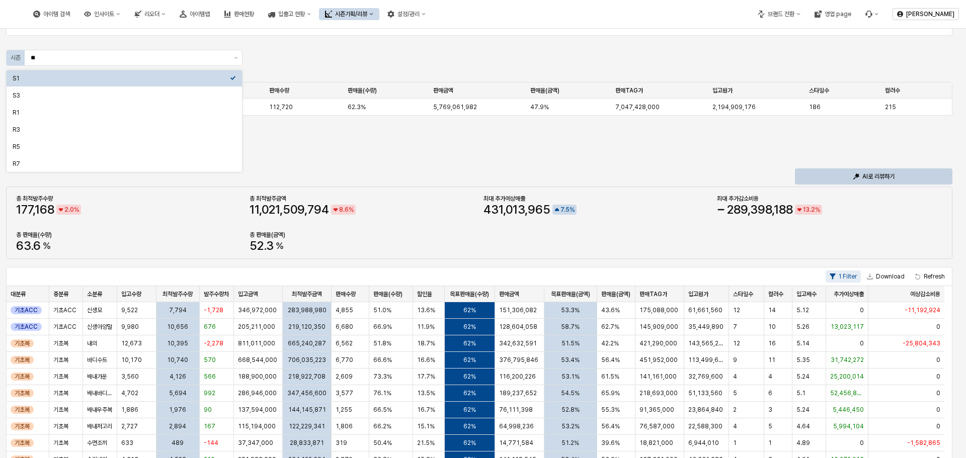
click at [335, 47] on div "App Frame" at bounding box center [479, 44] width 938 height 8
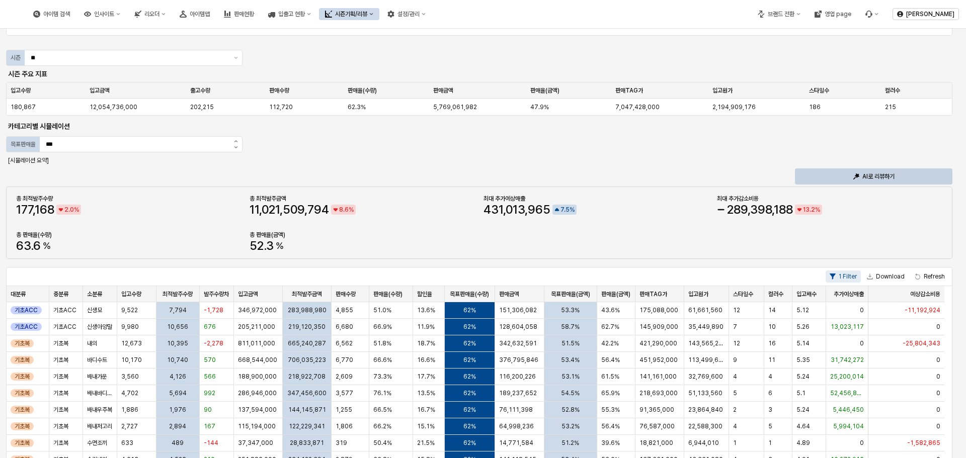
click at [374, 52] on div "발주최적화 시뮬레이션 안내 해당 시뮬레이션은 특정 시즌의 발주 및 판매 결과를 통해 다음 시즌의 적절 발주 수량을 제안합니다. 최적발주수량은 …" at bounding box center [483, 345] width 954 height 760
click at [584, 52] on div "발주최적화 시뮬레이션 안내 해당 시뮬레이션은 특정 시즌의 발주 및 판매 결과를 통해 다음 시즌의 적절 발주 수량을 제안합니다. 최적발주수량은 …" at bounding box center [483, 345] width 954 height 760
click at [576, 102] on div "47.9%" at bounding box center [569, 107] width 86 height 17
click at [571, 118] on div "발주최적화 시뮬레이션 안내 해당 시뮬레이션은 특정 시즌의 발주 및 판매 결과를 통해 다음 시즌의 적절 발주 수량을 제안합니다. 최적발주수량은 …" at bounding box center [483, 345] width 954 height 760
drag, startPoint x: 593, startPoint y: 107, endPoint x: 638, endPoint y: 111, distance: 44.9
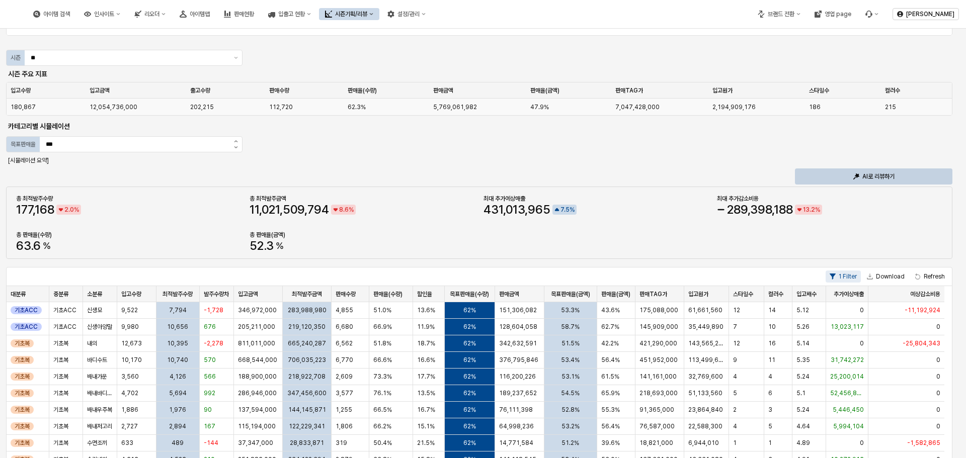
click at [608, 109] on div "47.9%" at bounding box center [569, 107] width 86 height 17
click at [643, 112] on div "7,047,428,000" at bounding box center [659, 107] width 97 height 17
drag, startPoint x: 622, startPoint y: 107, endPoint x: 629, endPoint y: 107, distance: 7.0
click at [626, 107] on span "7,047,428,000" at bounding box center [637, 107] width 44 height 8
drag, startPoint x: 635, startPoint y: 107, endPoint x: 674, endPoint y: 107, distance: 38.7
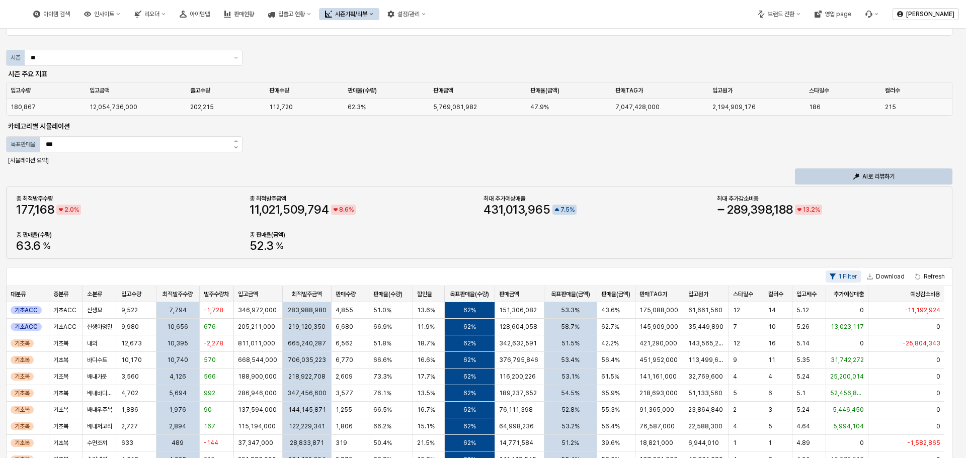
click at [641, 107] on span "7,047,428,000" at bounding box center [637, 107] width 44 height 8
click at [676, 107] on div "7,047,428,000" at bounding box center [659, 107] width 97 height 17
click at [631, 110] on span "7,047,428,000" at bounding box center [637, 107] width 44 height 8
click at [623, 106] on span "7,047,428,000" at bounding box center [637, 107] width 44 height 8
click at [619, 107] on span "7,047,428,000" at bounding box center [637, 107] width 44 height 8
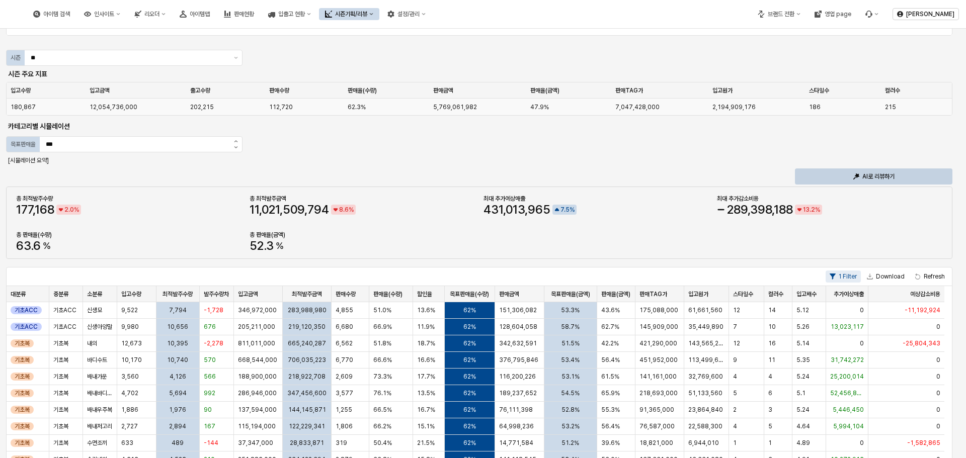
drag, startPoint x: 601, startPoint y: 107, endPoint x: 584, endPoint y: 109, distance: 16.7
click at [602, 107] on div "47.9%" at bounding box center [569, 107] width 86 height 17
click at [530, 109] on span "47.9%" at bounding box center [539, 107] width 19 height 8
click at [442, 110] on span "5,769,061,982" at bounding box center [455, 107] width 44 height 8
click at [759, 109] on div "2,194,909,176" at bounding box center [756, 107] width 97 height 17
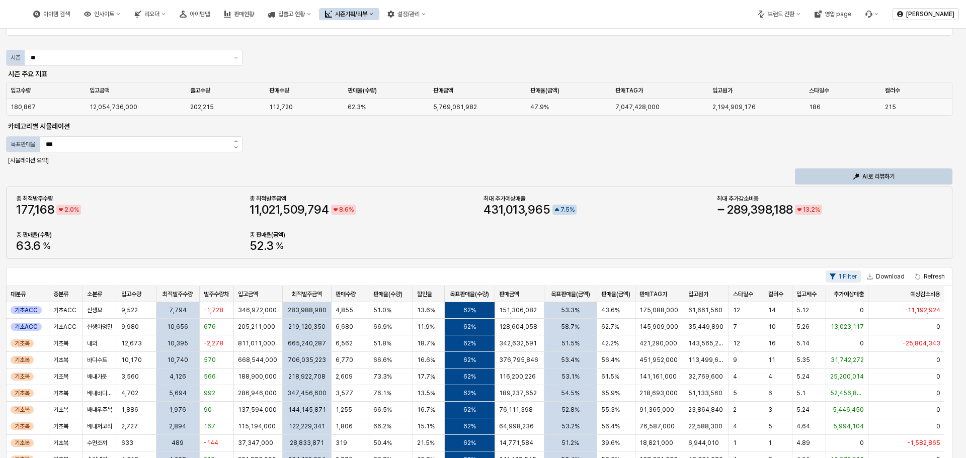
click at [830, 114] on div "186" at bounding box center [843, 107] width 76 height 17
drag, startPoint x: 304, startPoint y: 108, endPoint x: 256, endPoint y: 108, distance: 48.8
click at [256, 108] on div "180,867 12,054,736,000 202,215 112,720 62.3% 5,769,061,982 47.9% 7,047,428,000 …" at bounding box center [479, 107] width 945 height 17
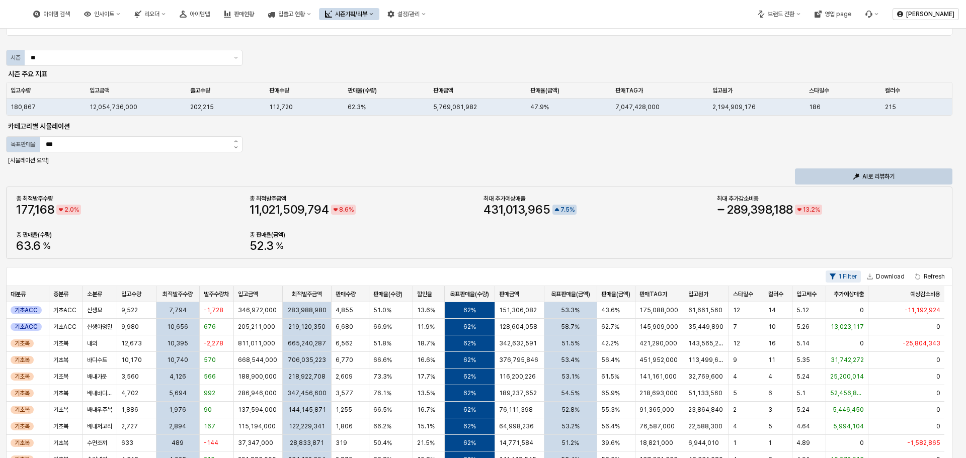
click at [297, 132] on div "발주최적화 시뮬레이션 안내 해당 시뮬레이션은 특정 시즌의 발주 및 판매 결과를 통해 다음 시즌의 적절 발주 수량을 제안합니다. 최적발주수량은 …" at bounding box center [483, 345] width 954 height 760
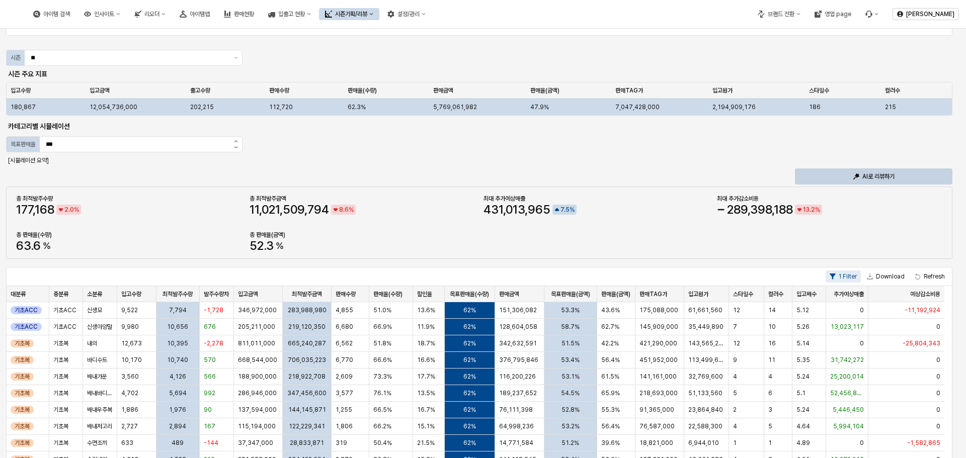
click at [118, 108] on span "12,054,736,000" at bounding box center [114, 107] width 48 height 8
drag, startPoint x: 118, startPoint y: 106, endPoint x: 103, endPoint y: 107, distance: 14.6
click at [103, 107] on span "12,054,736,000" at bounding box center [114, 107] width 48 height 8
click at [82, 107] on div "180,867" at bounding box center [46, 107] width 79 height 17
drag, startPoint x: 91, startPoint y: 104, endPoint x: 149, endPoint y: 112, distance: 58.4
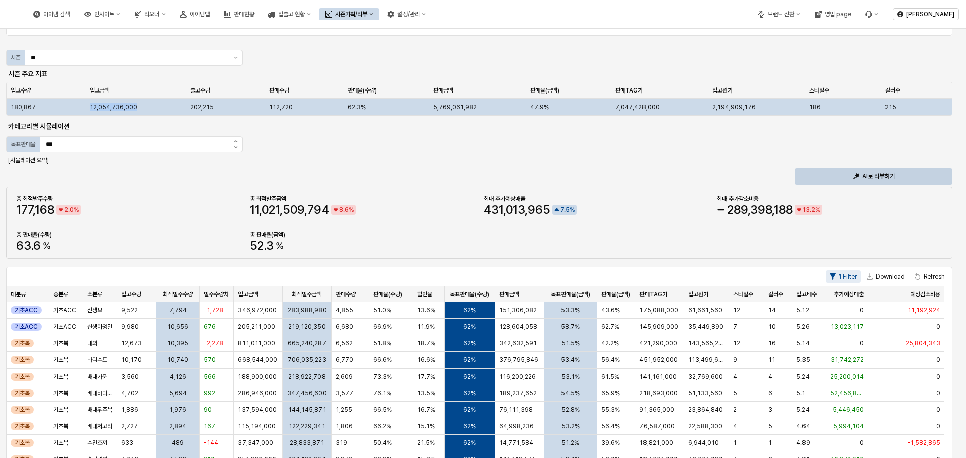
click at [142, 107] on div "12,054,736,000" at bounding box center [136, 107] width 101 height 17
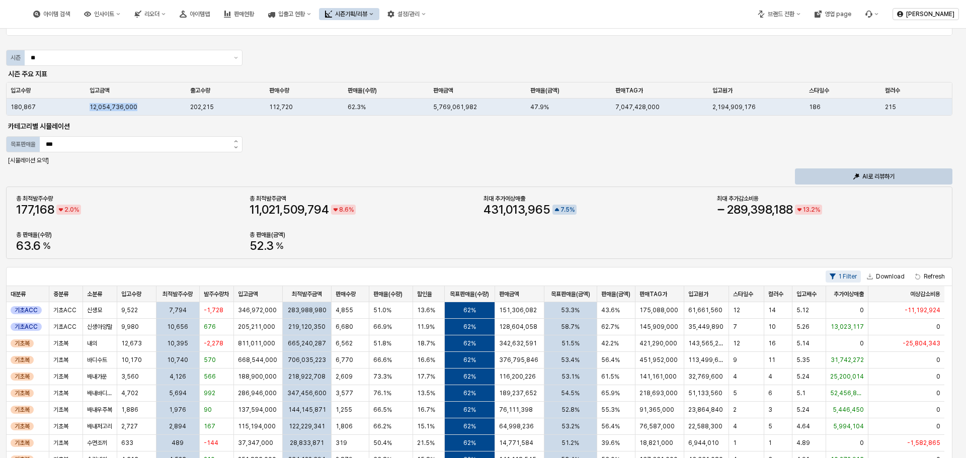
click at [153, 118] on div "입고수량 입고수량 입고금액 입고금액 출고수량 출고수량 판매수량 판매수량 판매율(수량) 판매율(수량) 판매금액 판매금액 판매율(금액) 판매율(금…" at bounding box center [479, 100] width 946 height 36
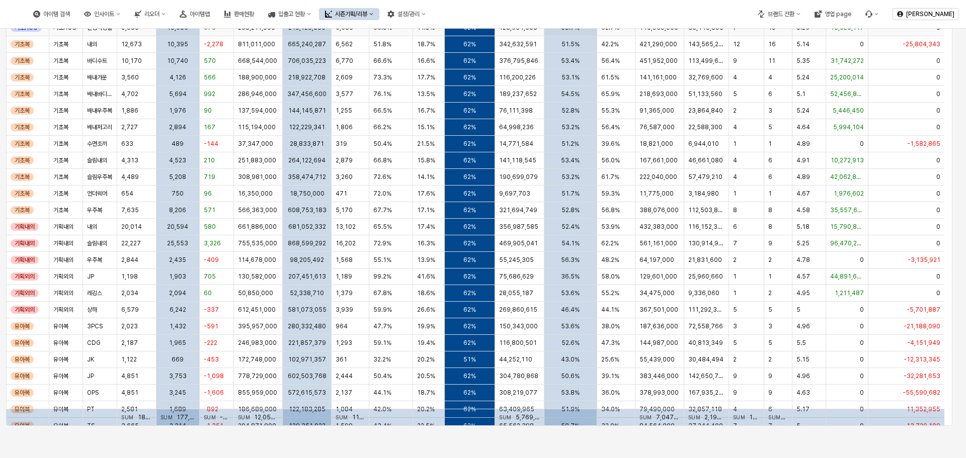
scroll to position [369, 0]
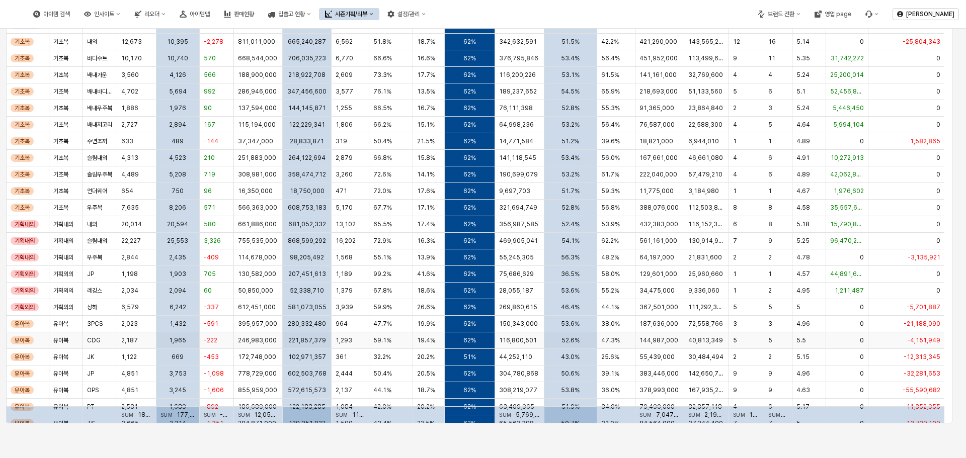
click at [507, 340] on span "116,800,501" at bounding box center [518, 340] width 38 height 8
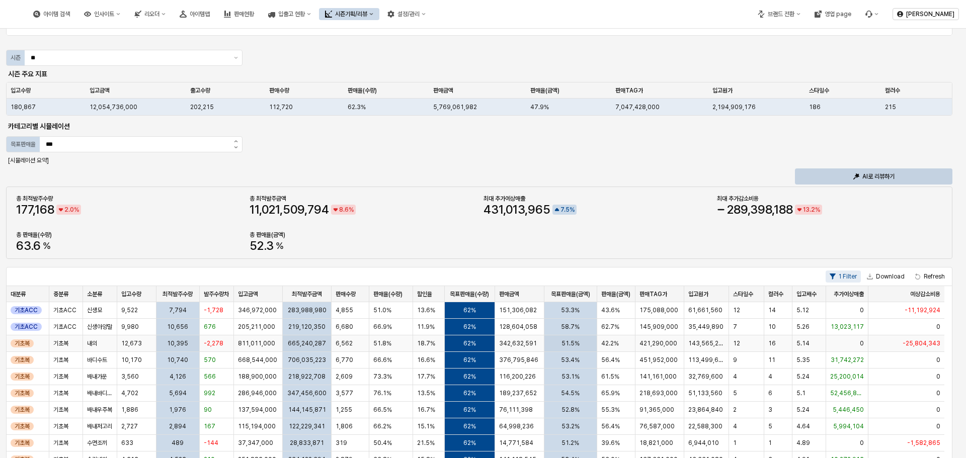
scroll to position [0, 0]
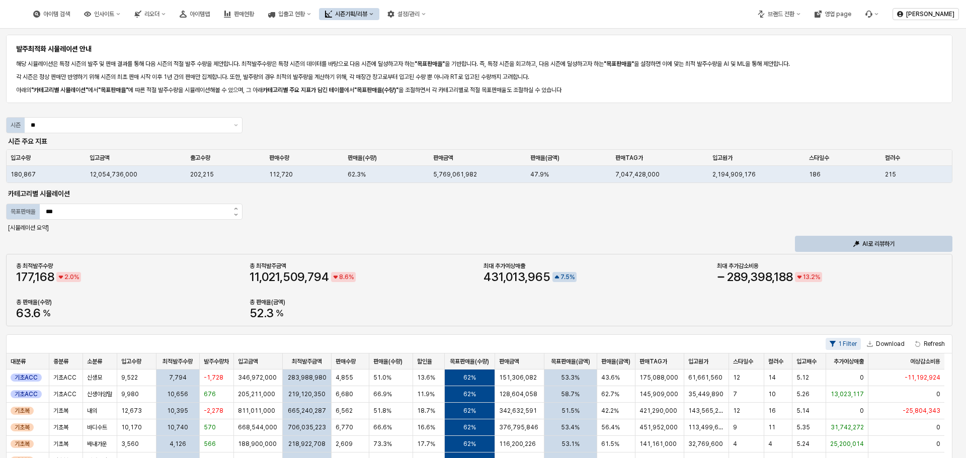
click at [379, 19] on button "시즌기획/리뷰" at bounding box center [349, 14] width 60 height 12
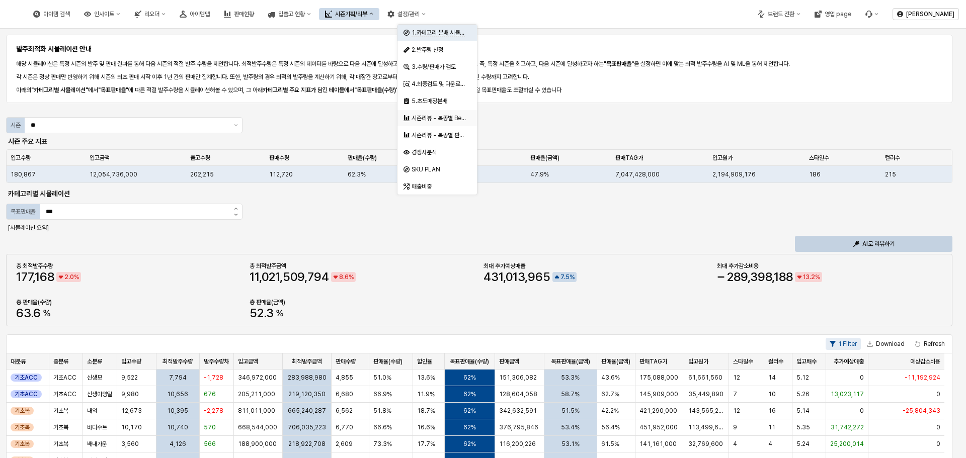
click at [459, 117] on div "시즌리뷰 - 복종별 Best & Worst" at bounding box center [438, 118] width 55 height 8
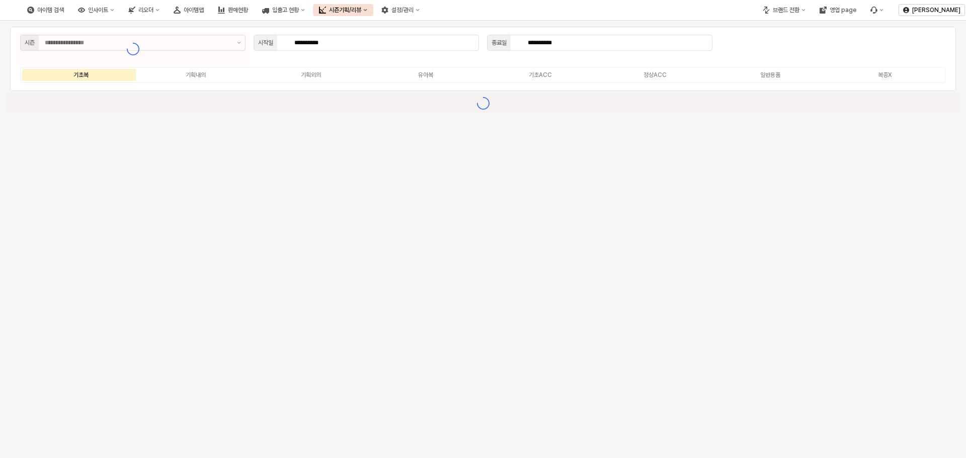
type input "**********"
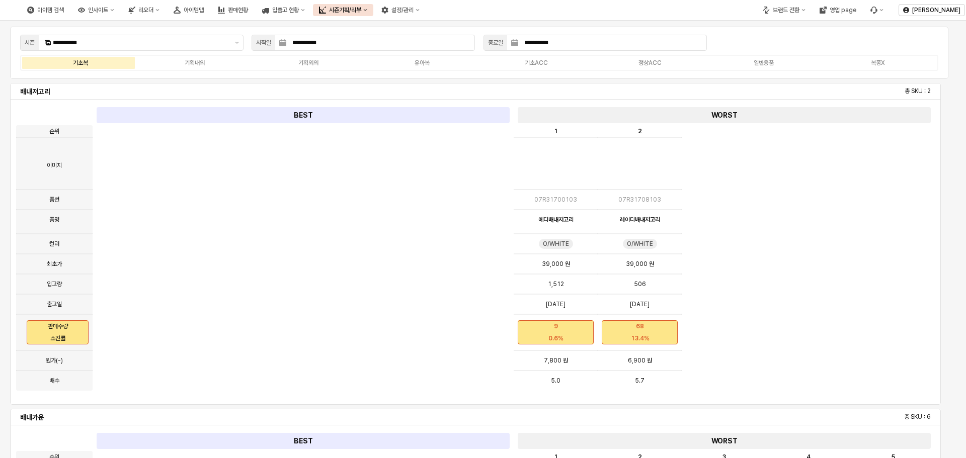
click at [475, 258] on div "BEST WORST 1 07R31700103 에디배내저고리 O/WHITE O/WHITE 39,000 원 1,512 2024-01-12 9 0.…" at bounding box center [514, 246] width 842 height 282
click at [361, 9] on div "시즌기획/리뷰" at bounding box center [345, 10] width 32 height 7
click at [373, 12] on button "시즌기획/리뷰" at bounding box center [343, 10] width 60 height 12
click at [373, 13] on button "시즌기획/리뷰" at bounding box center [343, 10] width 60 height 12
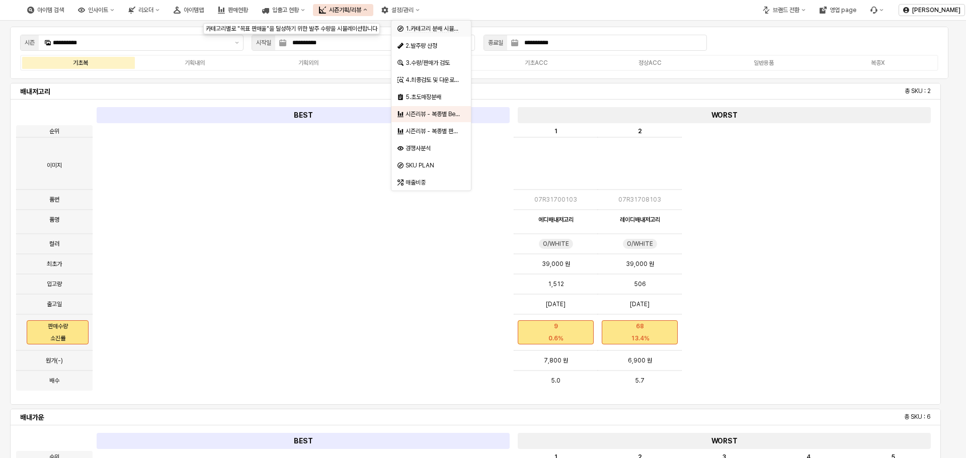
click at [444, 27] on span "1.카테고리 분배 시뮬레이션" at bounding box center [436, 29] width 63 height 8
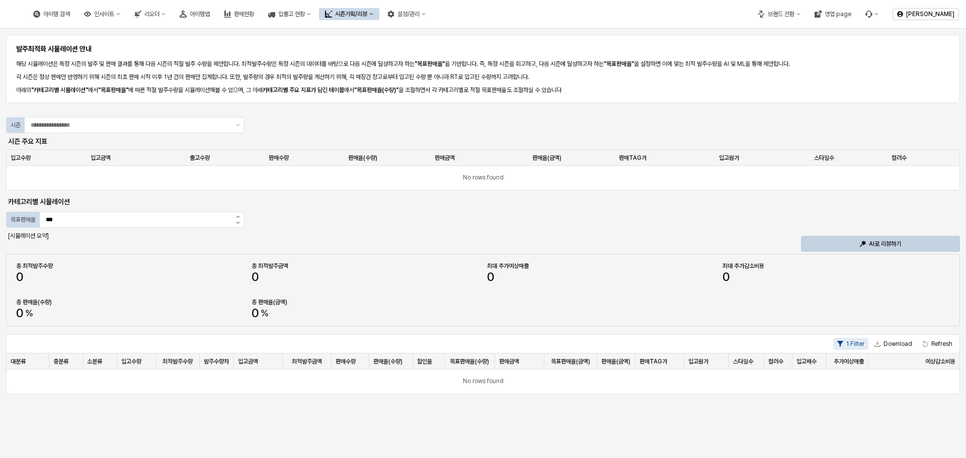
click at [294, 216] on div "발주최적화 시뮬레이션 안내 해당 시뮬레이션은 특정 시즌의 발주 및 판매 결과를 통해 다음 시즌의 적절 발주 수량을 제안합니다. 최적발주수량은 …" at bounding box center [483, 214] width 954 height 362
click at [413, 210] on div "발주최적화 시뮬레이션 안내 해당 시뮬레이션은 특정 시즌의 발주 및 판매 결과를 통해 다음 시즌의 적절 발주 수량을 제안합니다. 최적발주수량은 …" at bounding box center [483, 214] width 954 height 362
click at [506, 207] on div "발주최적화 시뮬레이션 안내 해당 시뮬레이션은 특정 시즌의 발주 및 판매 결과를 통해 다음 시즌의 적절 발주 수량을 제안합니다. 최적발주수량은 …" at bounding box center [483, 214] width 954 height 362
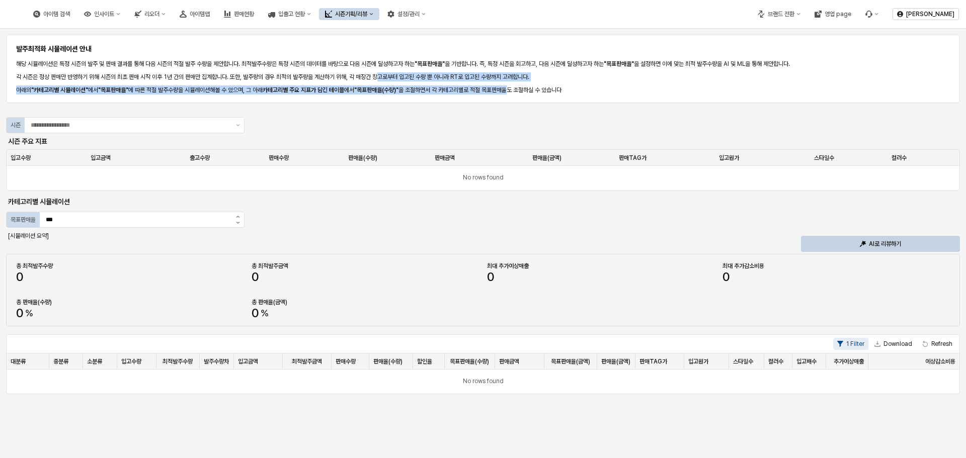
drag, startPoint x: 390, startPoint y: 76, endPoint x: 549, endPoint y: 85, distance: 159.7
click at [543, 84] on div "해당 시뮬레이션은 특정 시즌의 발주 및 판매 결과를 통해 다음 시즌의 적절 발주 수량을 제안합니다. 최적발주수량은 특정 시즌의 데이터를 바탕으…" at bounding box center [482, 76] width 933 height 35
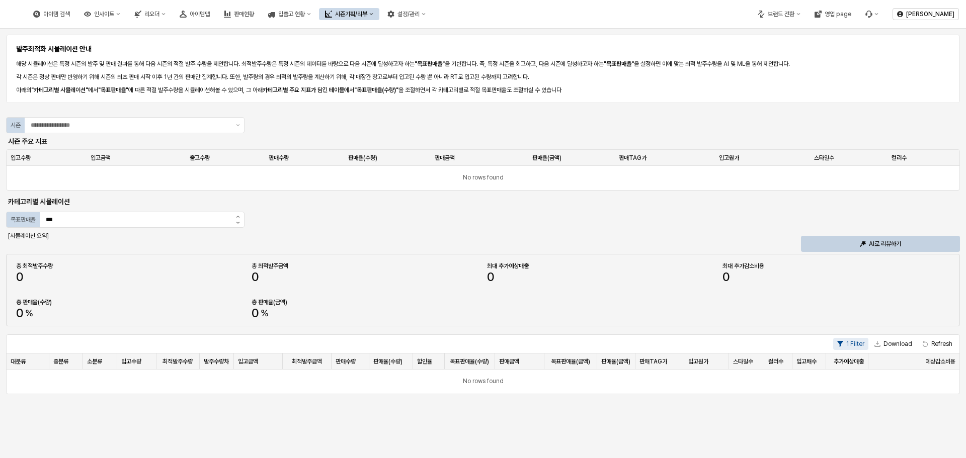
click at [620, 94] on p "아래의 "카테고리별 시뮬레이션" 에서 "목표판매율" 에 따른 적절 발주수량을 시뮬레이션해볼 수 있으며, 그 아래 카테고리별 주요 지표가 담긴 …" at bounding box center [482, 90] width 933 height 9
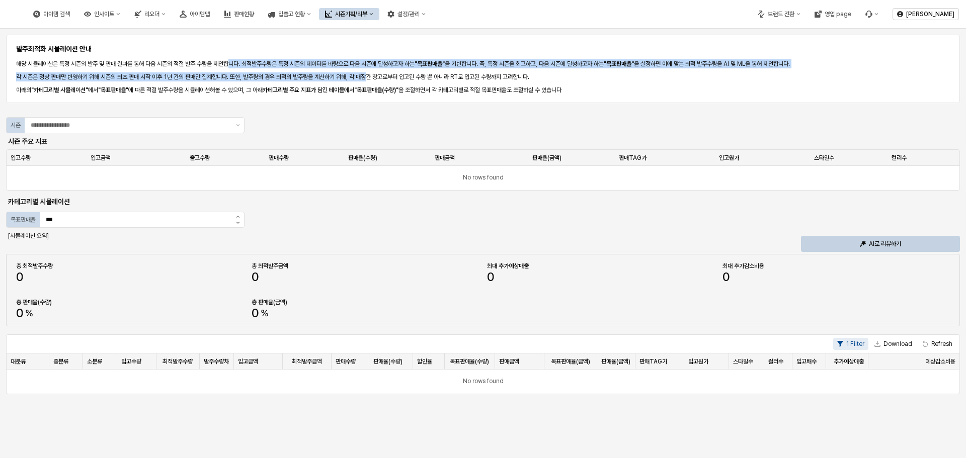
drag, startPoint x: 321, startPoint y: 64, endPoint x: 401, endPoint y: 82, distance: 82.1
click at [383, 76] on div "해당 시뮬레이션은 특정 시즌의 발주 및 판매 결과를 통해 다음 시즌의 적절 발주 수량을 제안합니다. 최적발주수량은 특정 시즌의 데이터를 바탕으…" at bounding box center [482, 76] width 933 height 35
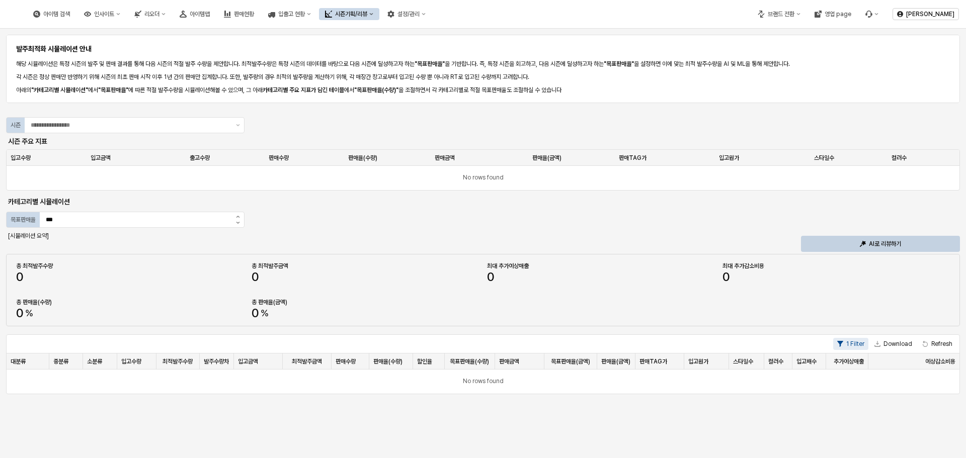
click at [434, 101] on div "발주최적화 시뮬레이션 안내 해당 시뮬레이션은 특정 시즌의 발주 및 판매 결과를 통해 다음 시즌의 적절 발주 수량을 제안합니다. 최적발주수량은 …" at bounding box center [483, 69] width 954 height 68
click at [157, 132] on div "시즌" at bounding box center [125, 125] width 238 height 16
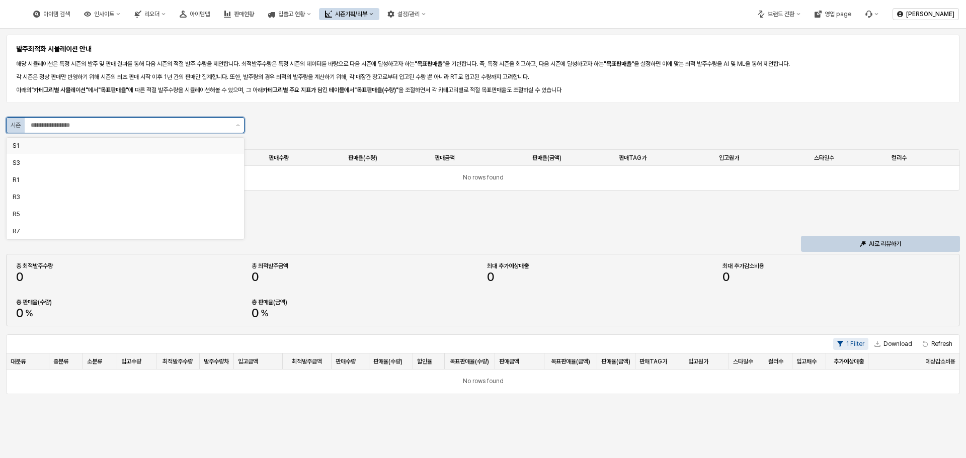
click at [133, 149] on div "S1" at bounding box center [122, 146] width 219 height 8
type input "**"
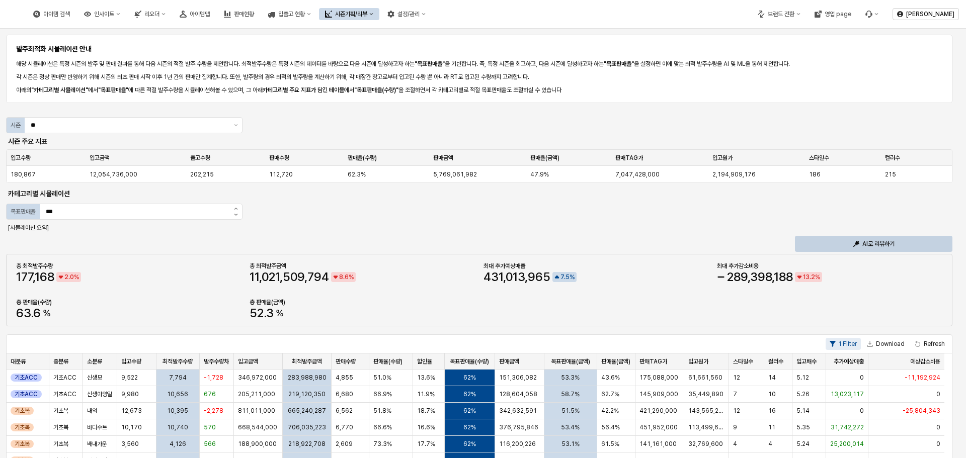
click at [672, 261] on div "최대 추가예상매출 431 , 013 , 965 7 . 5 %" at bounding box center [595, 272] width 233 height 24
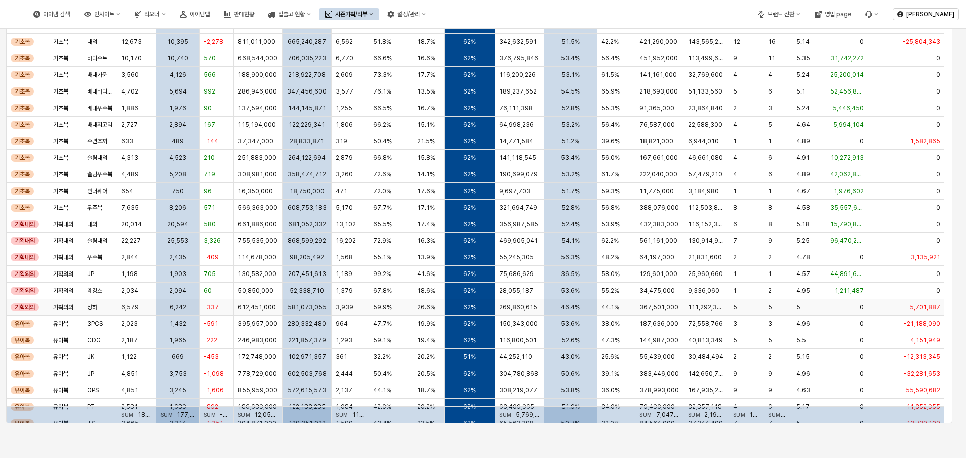
scroll to position [118, 0]
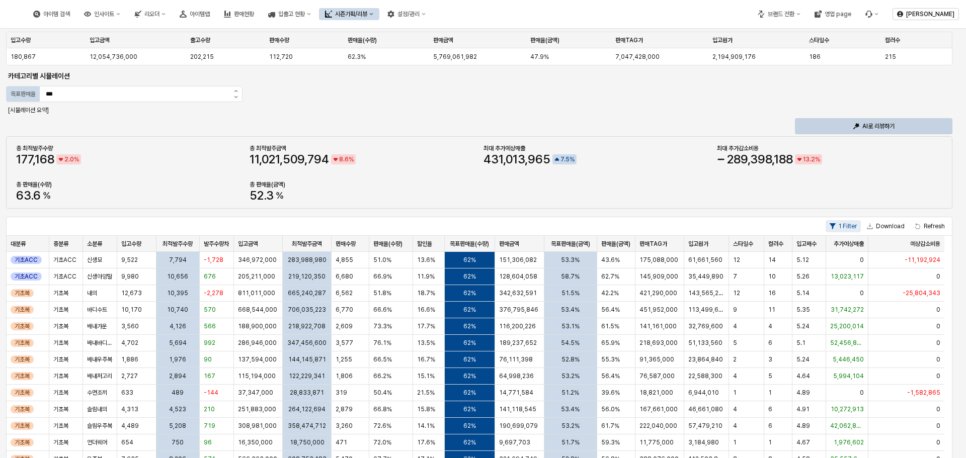
click at [379, 15] on button "시즌기획/리뷰" at bounding box center [349, 14] width 60 height 12
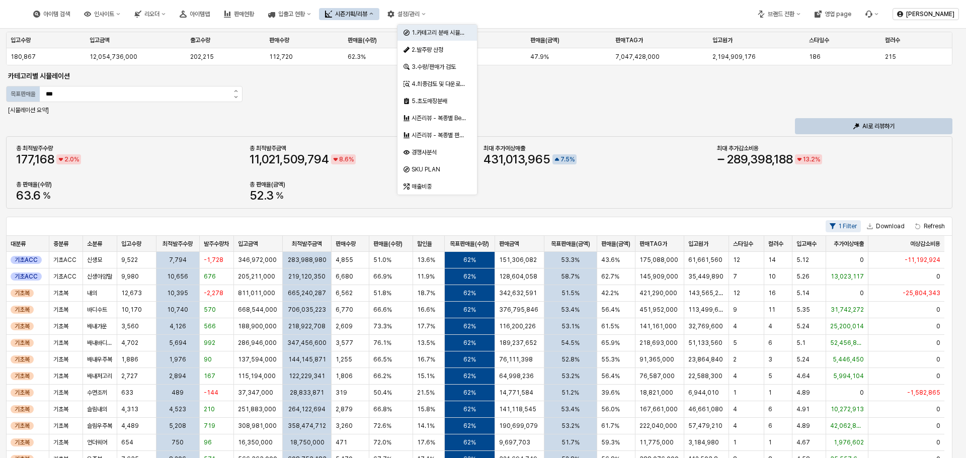
click at [379, 15] on button "시즌기획/리뷰" at bounding box center [349, 14] width 60 height 12
